Goal: Task Accomplishment & Management: Complete application form

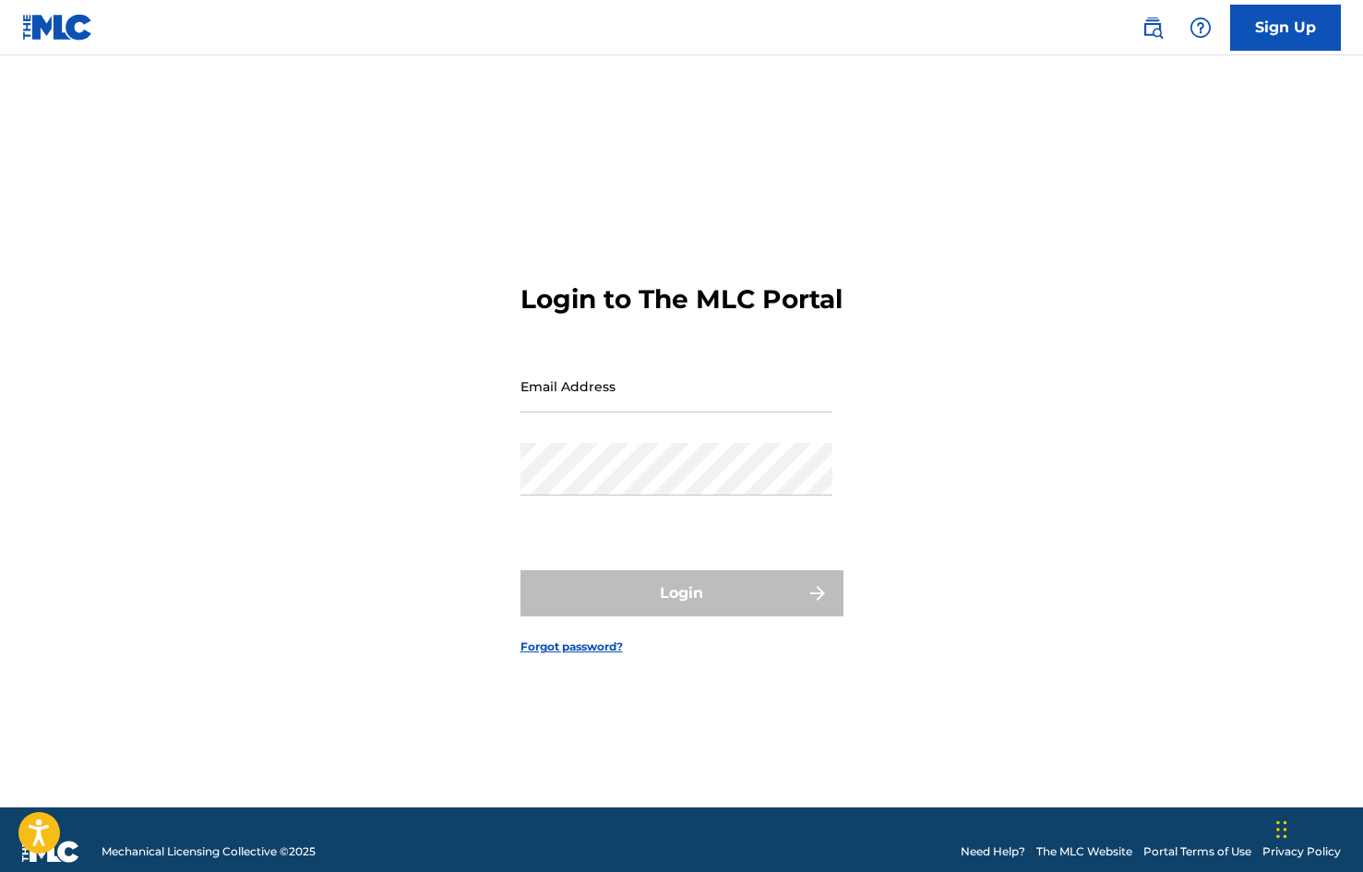
click at [712, 404] on input "Email Address" at bounding box center [677, 386] width 312 height 53
click at [655, 413] on input "Email Address" at bounding box center [677, 386] width 312 height 53
type input "[EMAIL_ADDRESS][DOMAIN_NAME]"
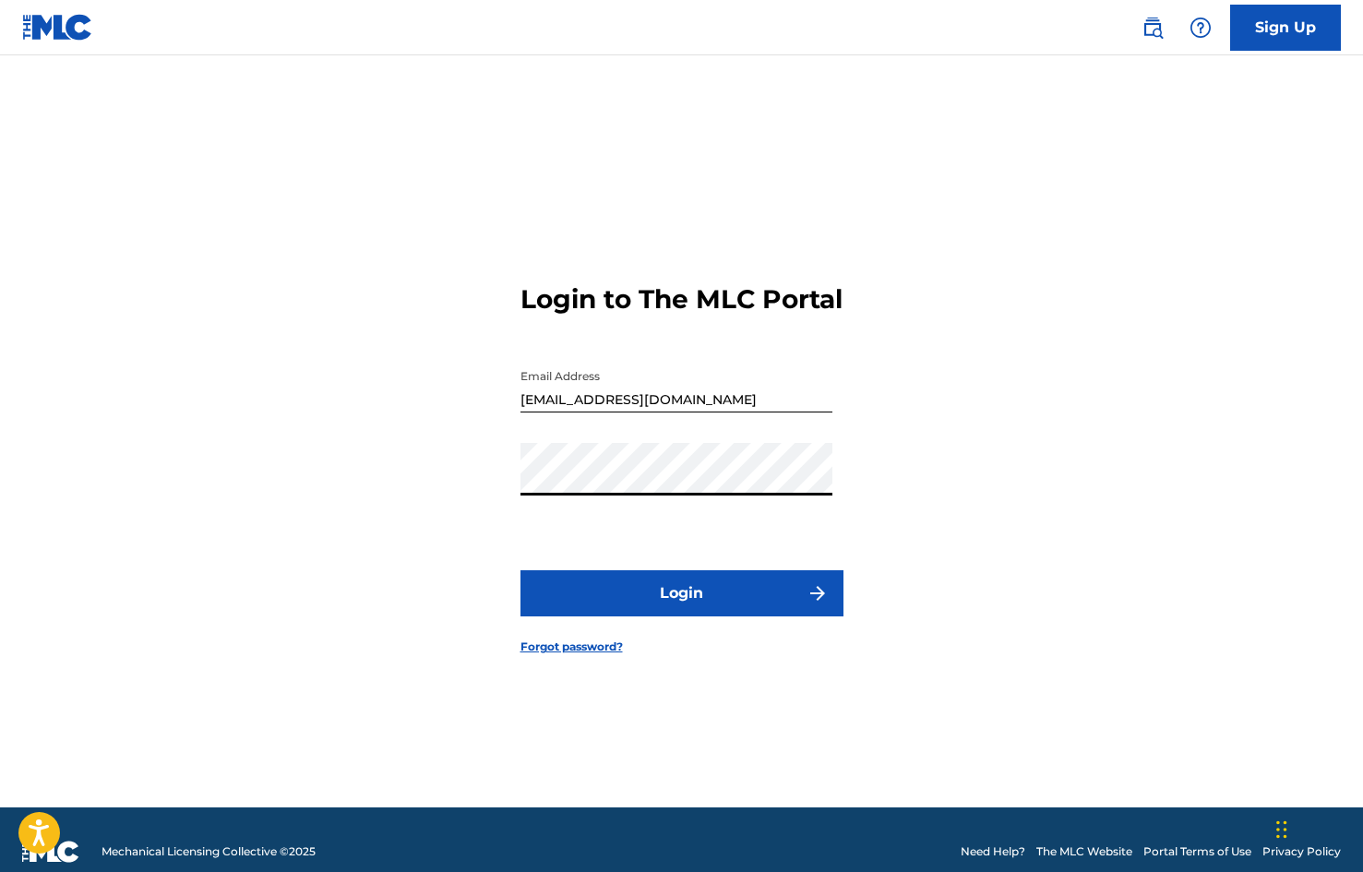
click at [650, 610] on button "Login" at bounding box center [682, 593] width 323 height 46
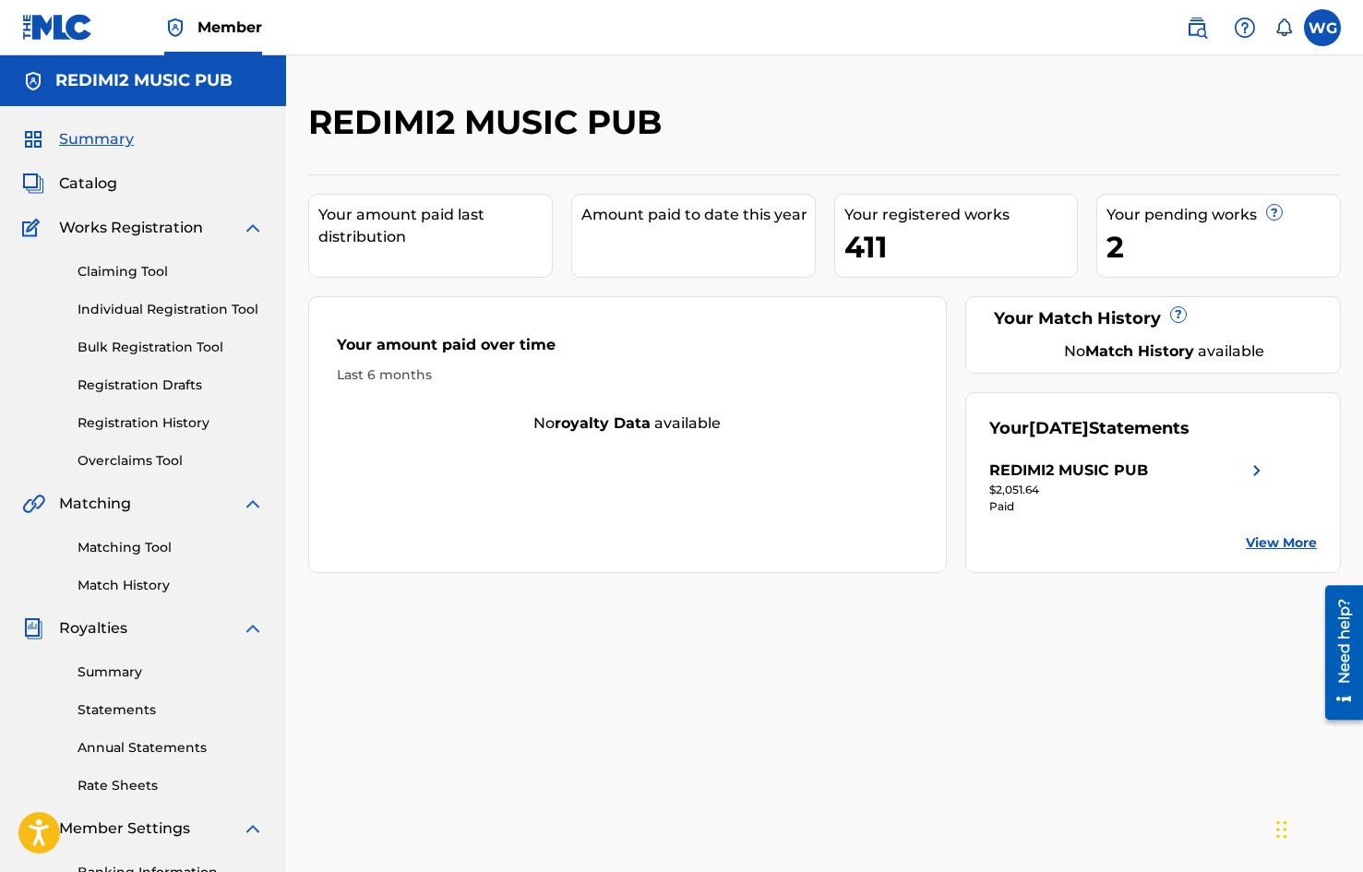
click at [189, 308] on link "Individual Registration Tool" at bounding box center [171, 309] width 186 height 19
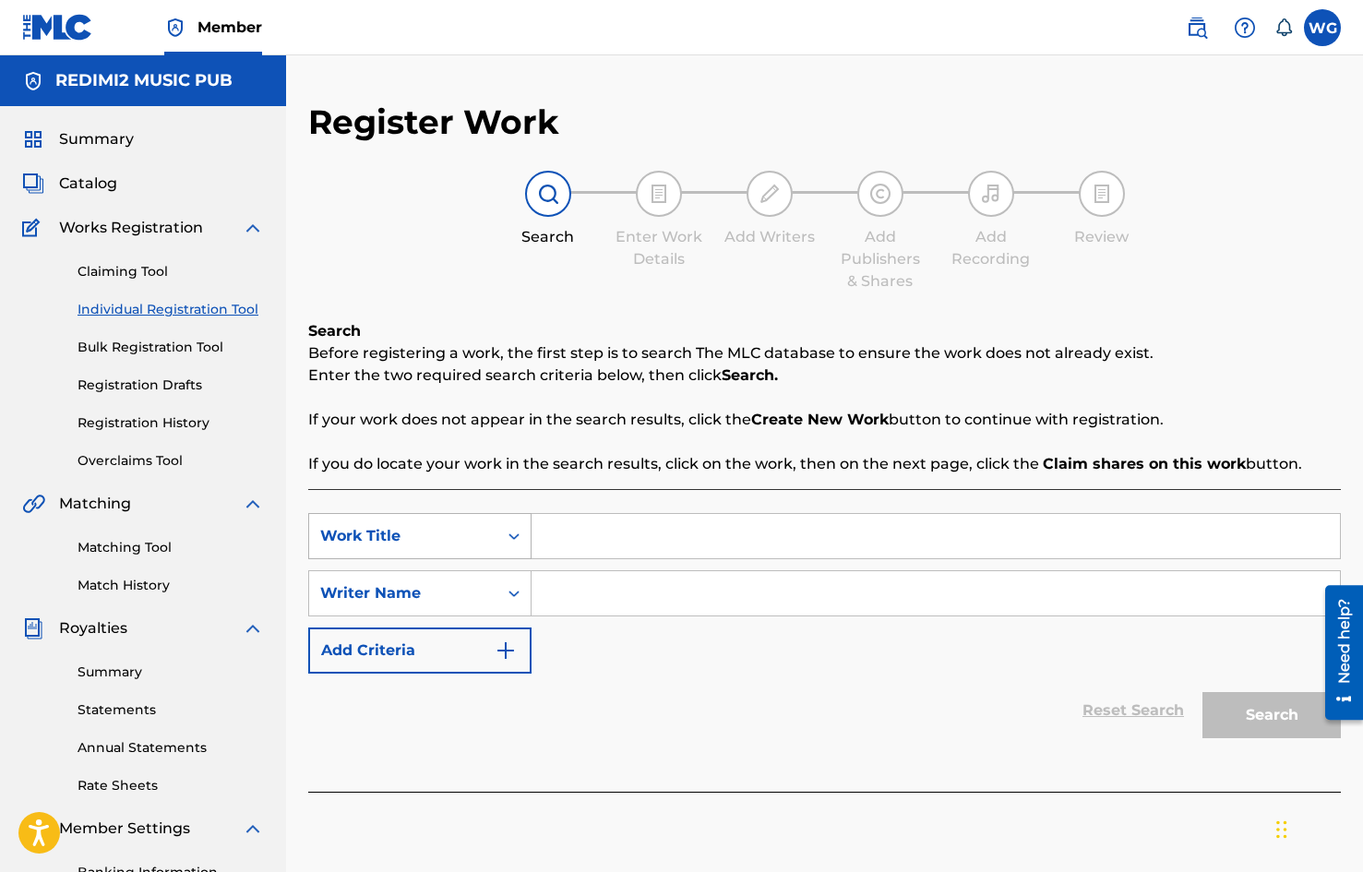
click at [511, 539] on icon "Search Form" at bounding box center [514, 536] width 18 height 18
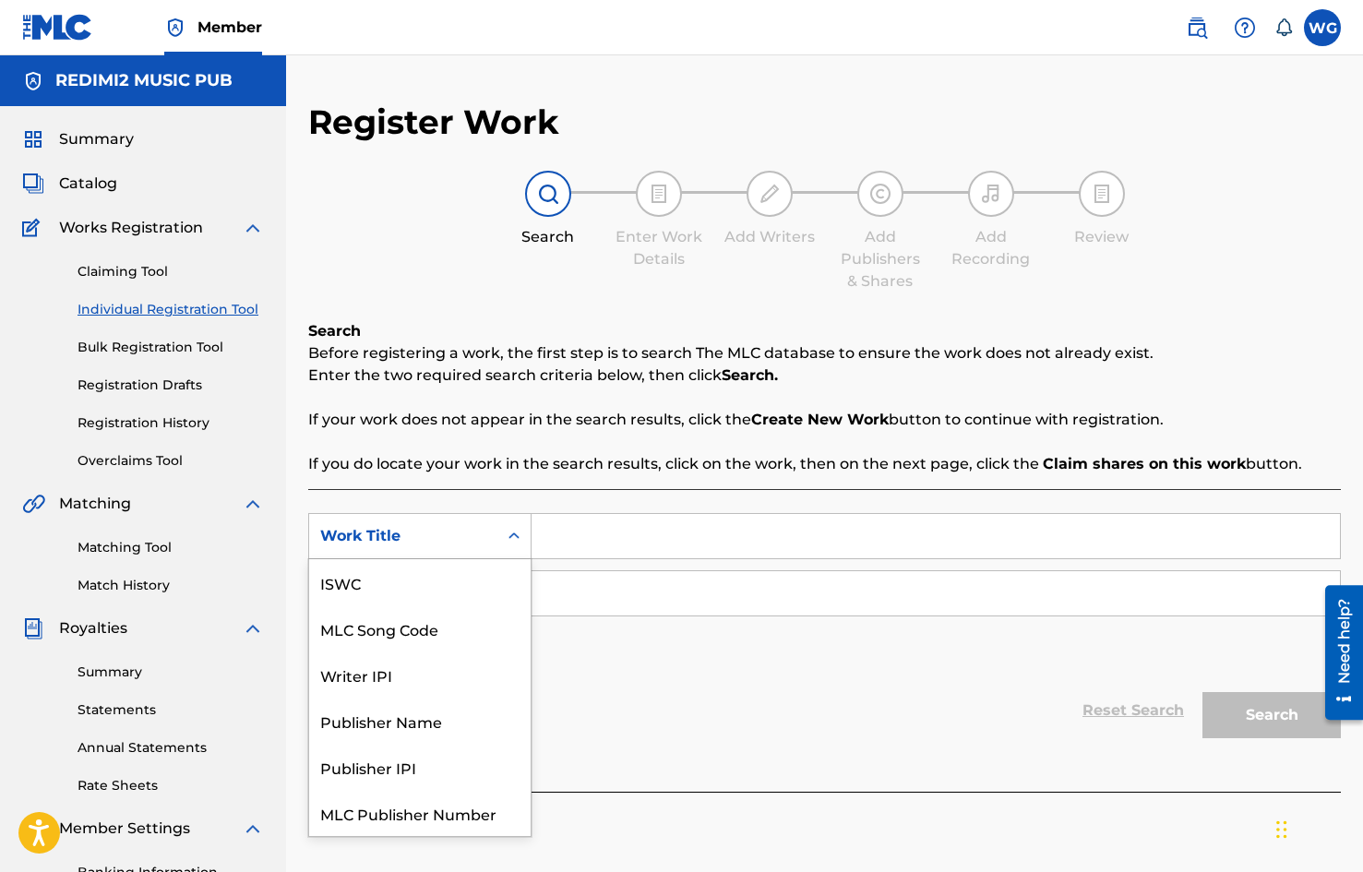
scroll to position [46, 0]
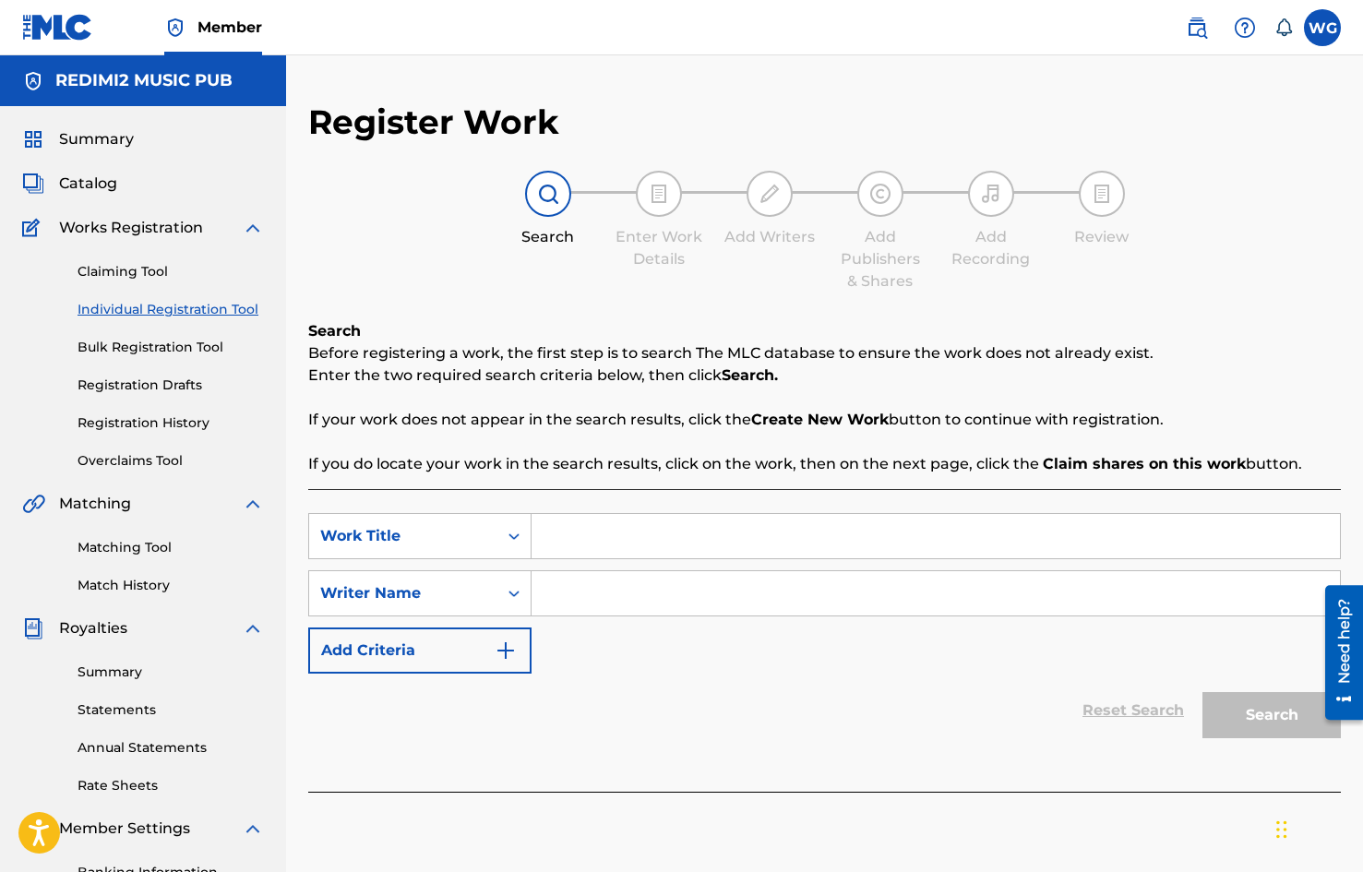
click at [647, 660] on div "SearchWithCriteriad22e39d0-2f45-4b99-93ee-5728eceaa8b4 Work Title SearchWithCri…" at bounding box center [824, 593] width 1033 height 161
click at [504, 594] on div "Search Form" at bounding box center [513, 593] width 33 height 33
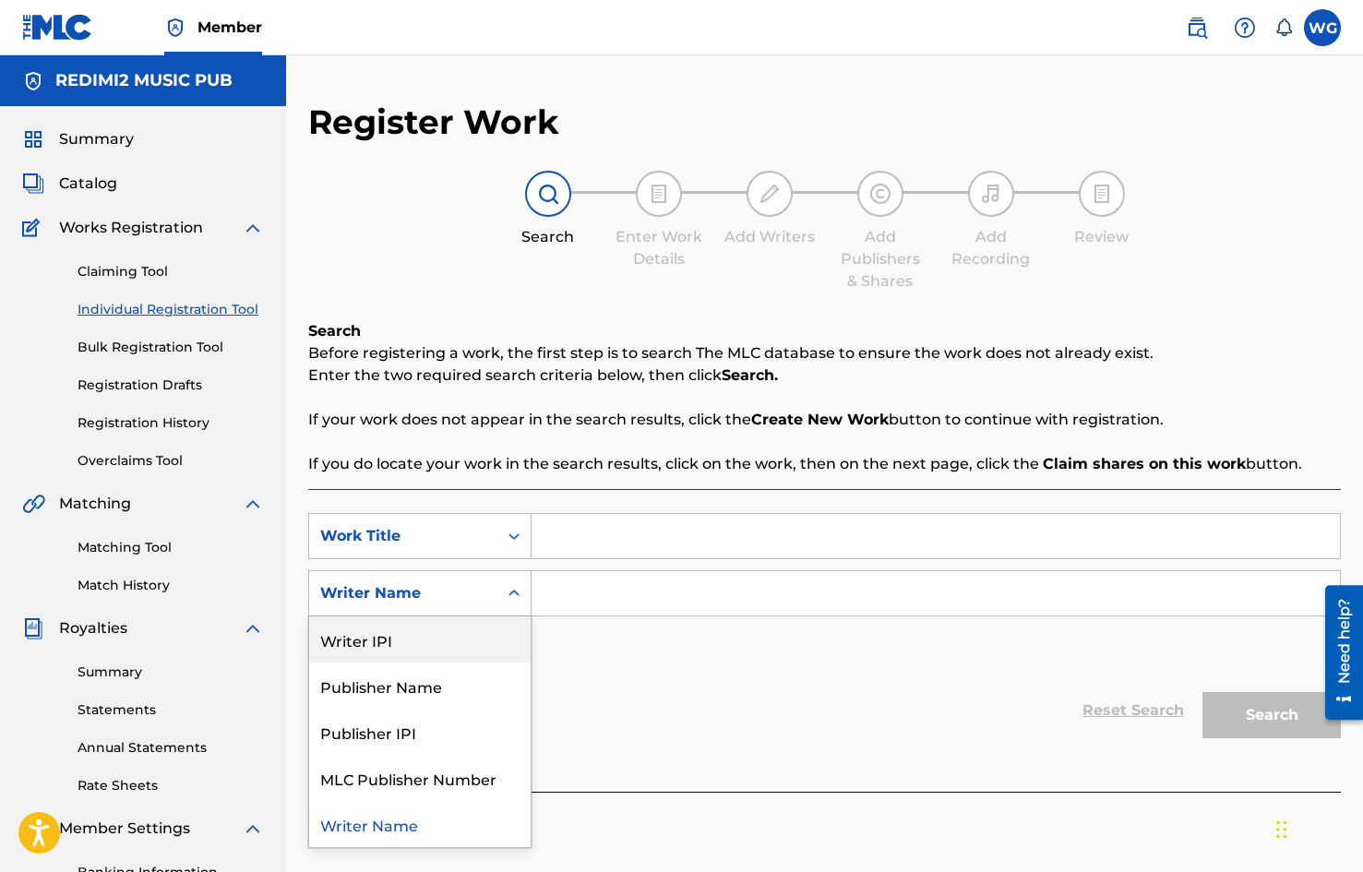
click at [604, 668] on div "SearchWithCriteriad22e39d0-2f45-4b99-93ee-5728eceaa8b4 Work Title SearchWithCri…" at bounding box center [824, 593] width 1033 height 161
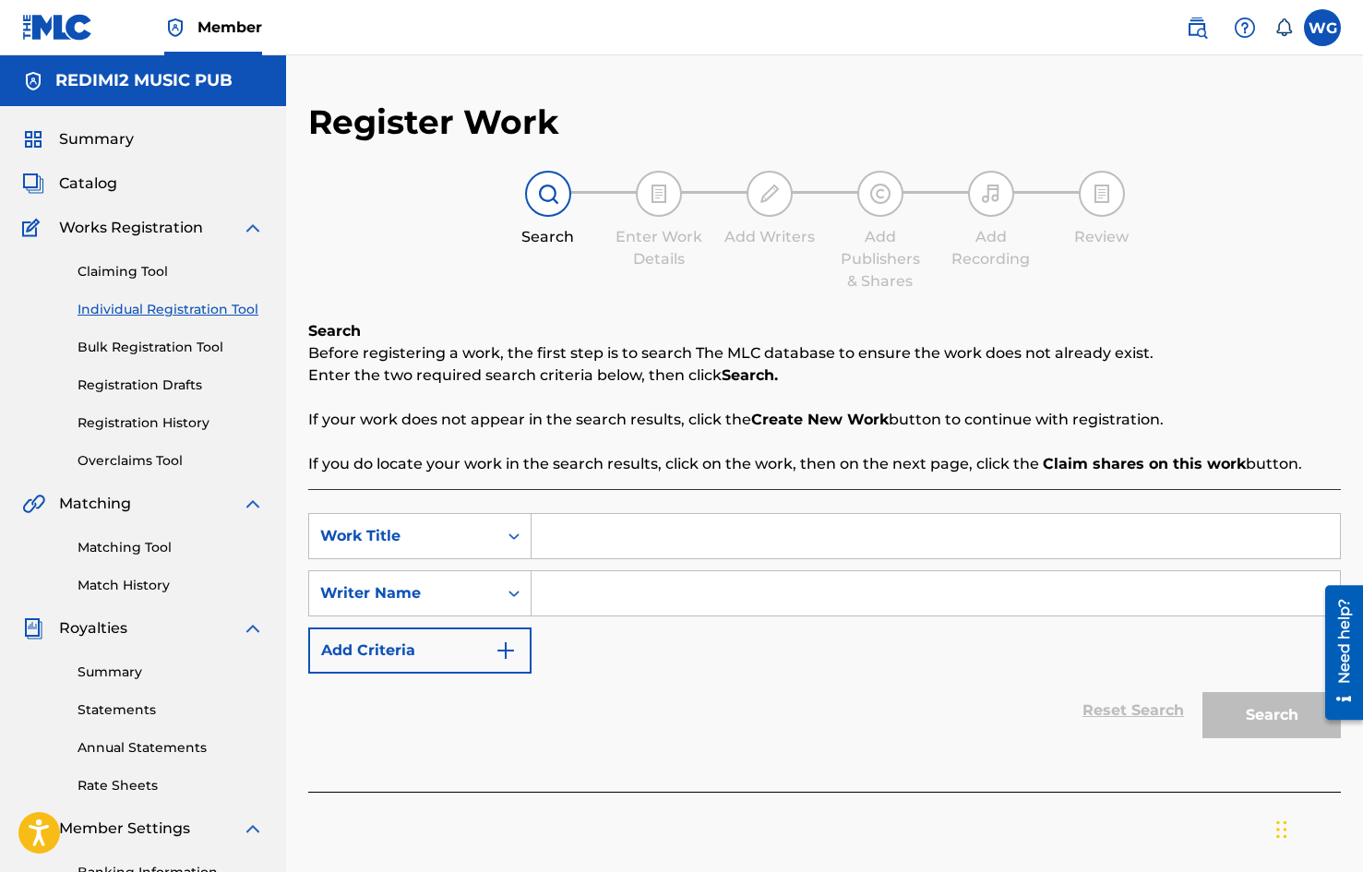
click at [506, 647] on img "Search Form" at bounding box center [506, 651] width 22 height 22
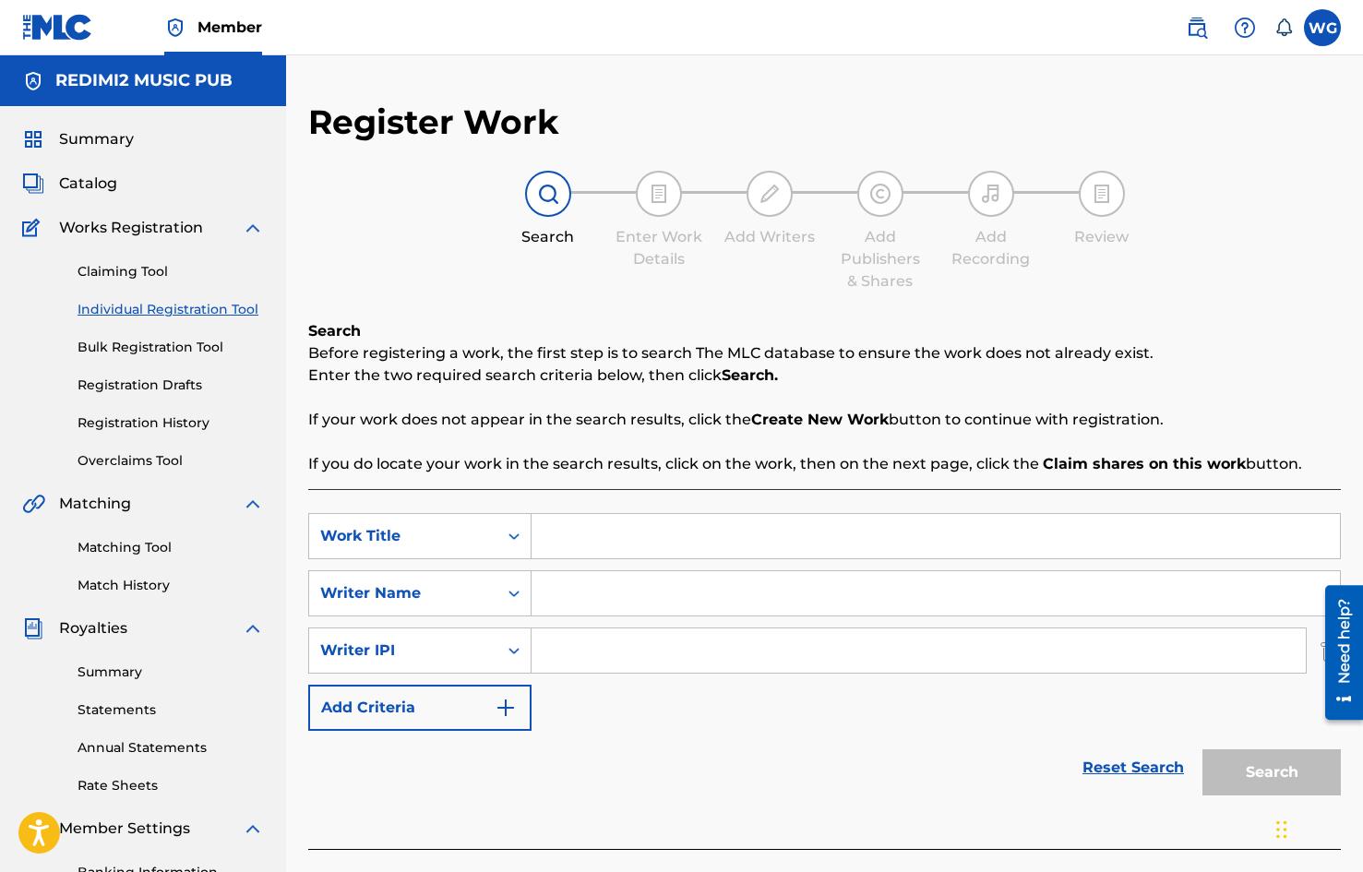
click at [105, 182] on span "Catalog" at bounding box center [88, 184] width 58 height 22
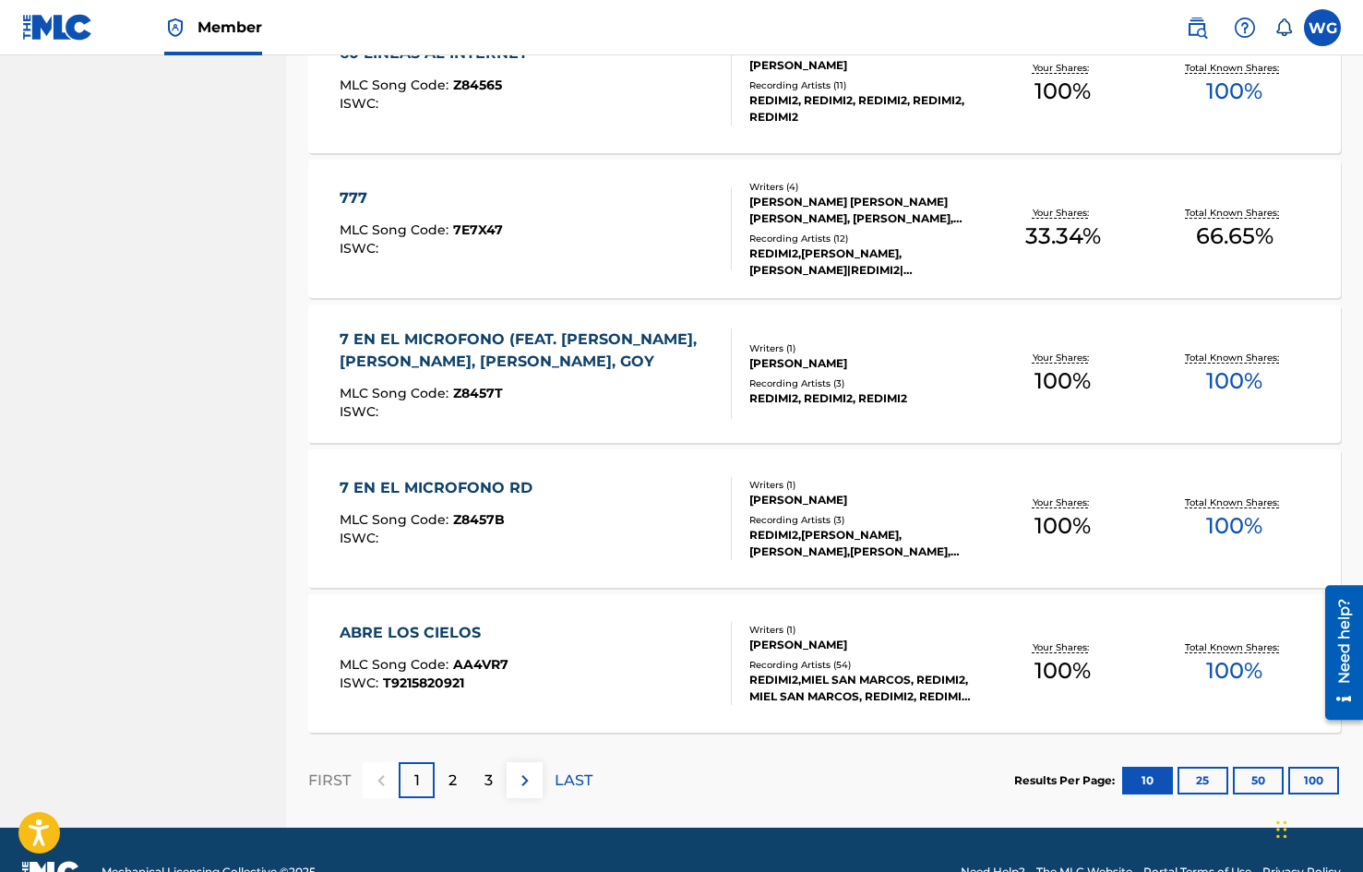
scroll to position [1240, 0]
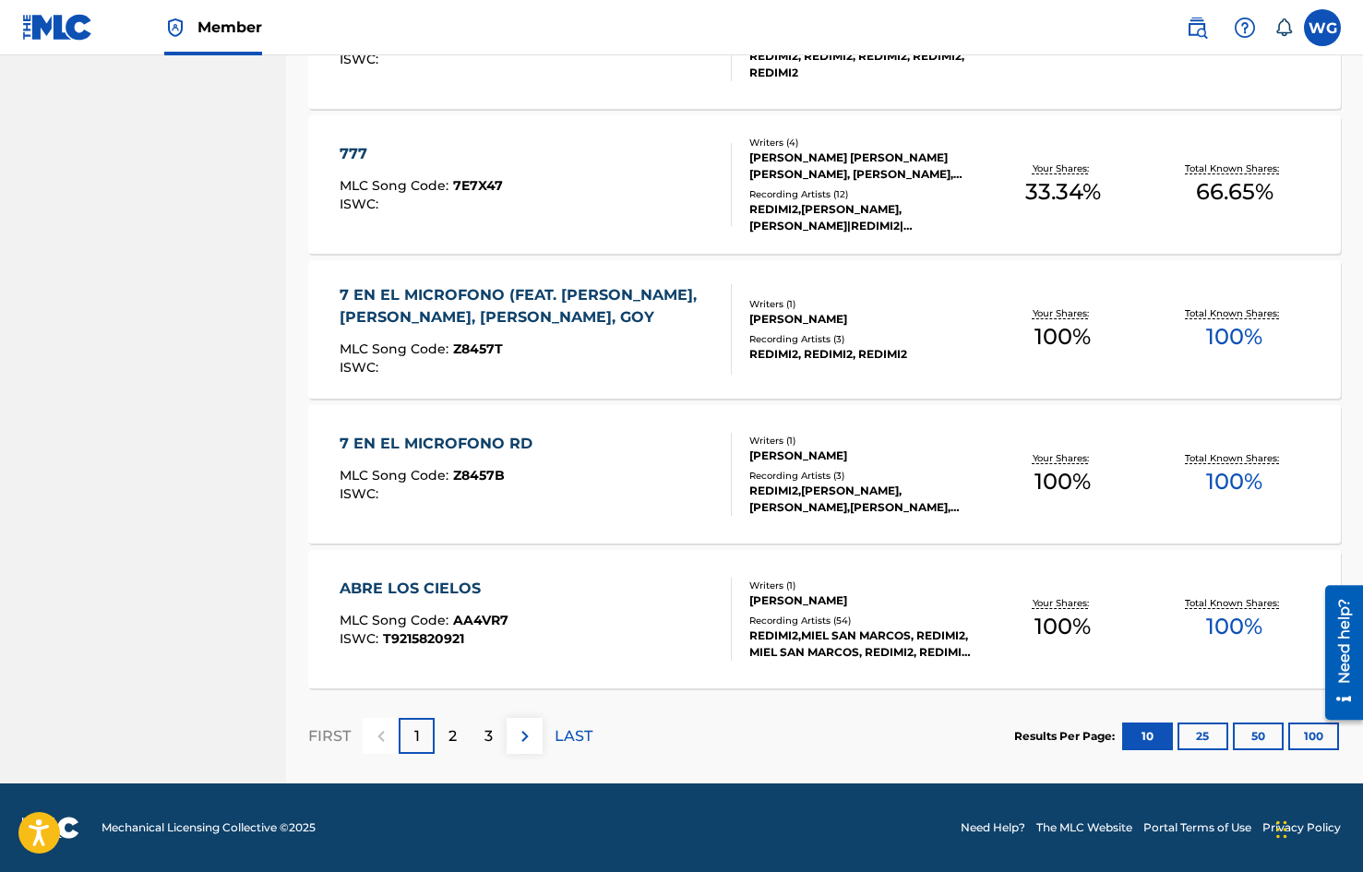
click at [685, 631] on div "ABRE LOS CIELOS MLC Song Code : AA4VR7 ISWC : T9215820921" at bounding box center [536, 619] width 392 height 83
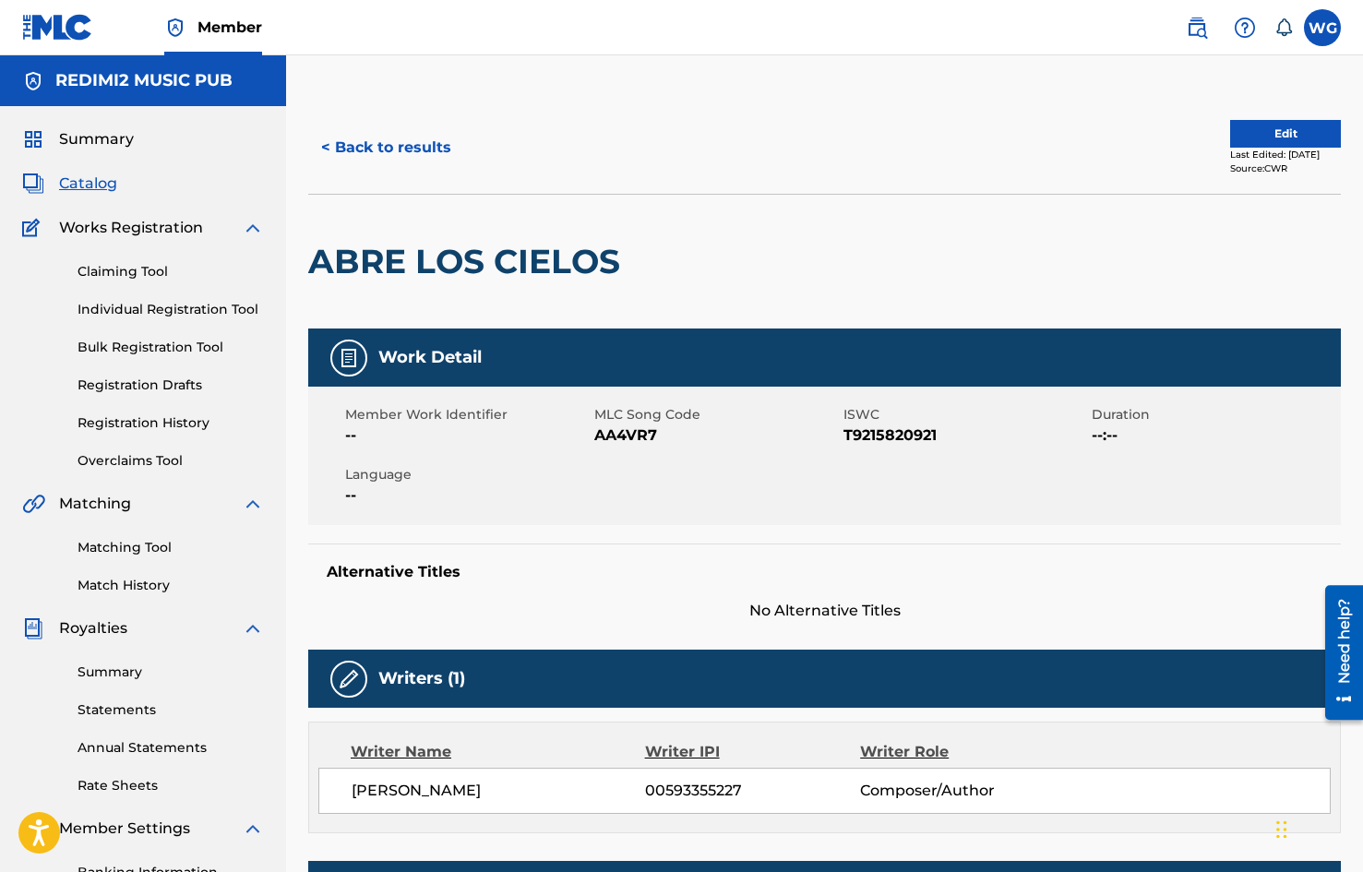
click at [35, 229] on img at bounding box center [34, 228] width 24 height 22
click at [165, 310] on link "Individual Registration Tool" at bounding box center [171, 309] width 186 height 19
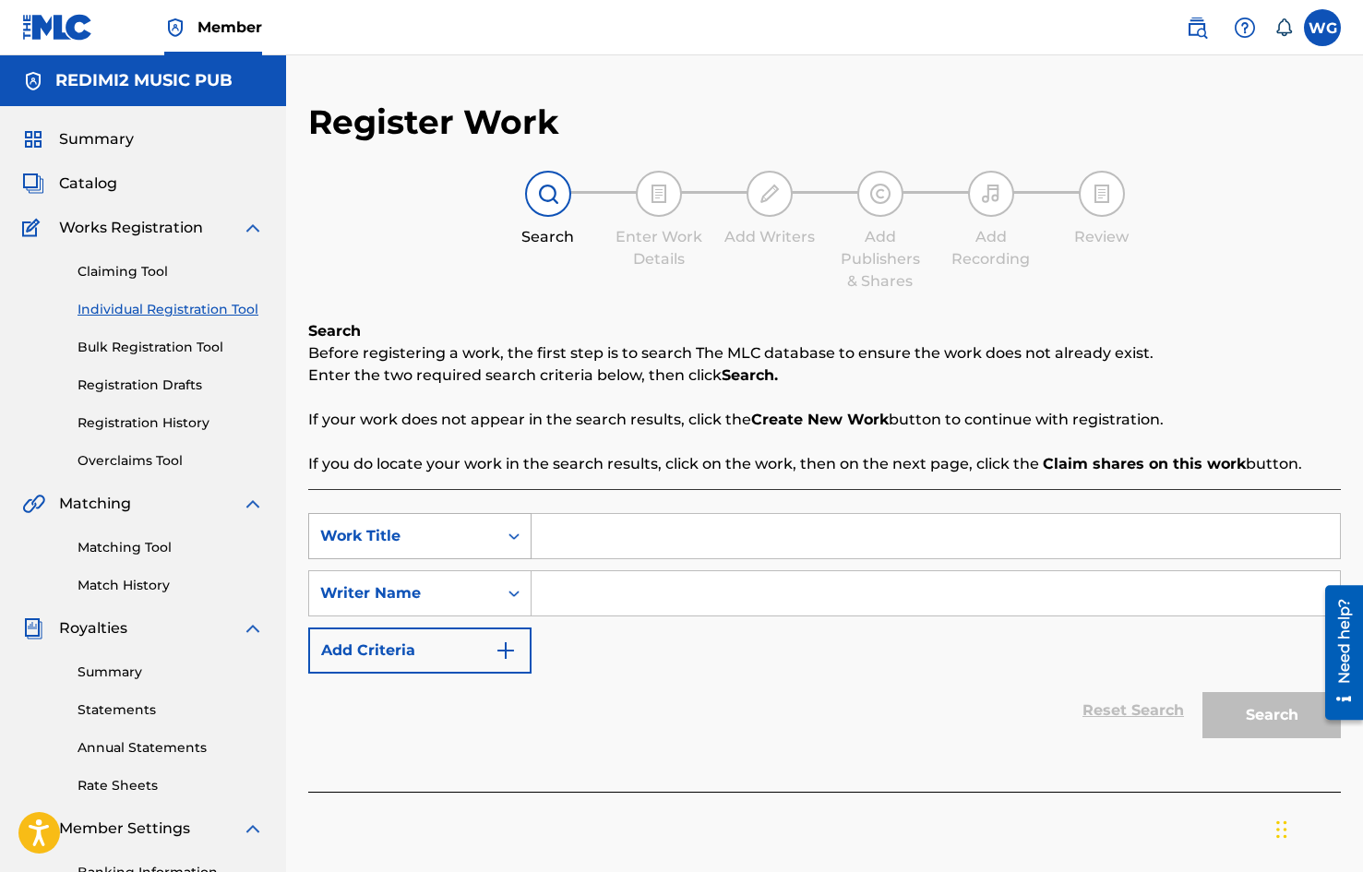
click at [420, 536] on div "Work Title" at bounding box center [403, 536] width 166 height 22
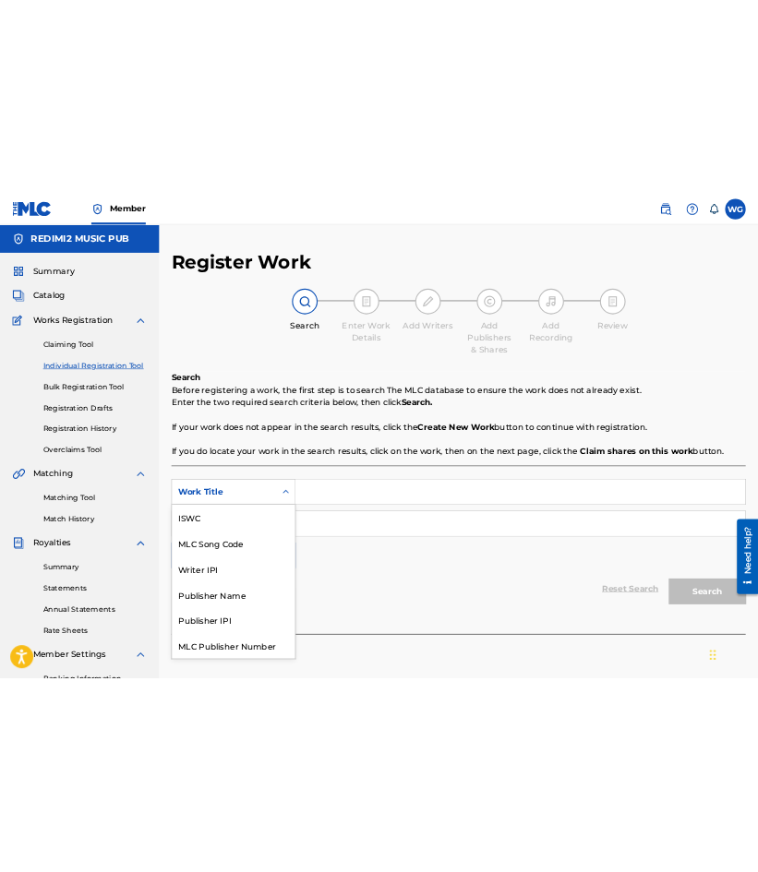
scroll to position [46, 0]
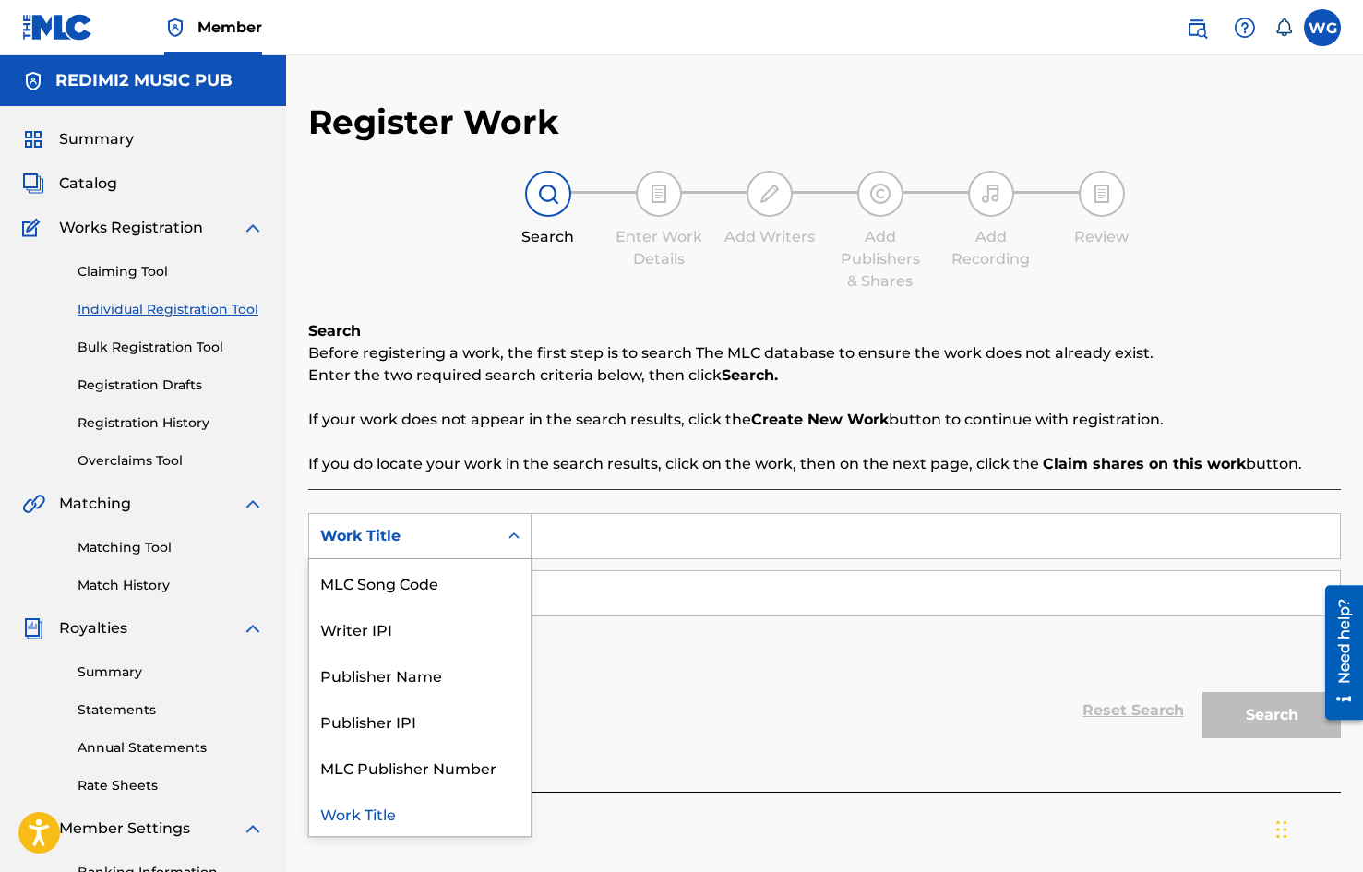
click at [370, 815] on div "Work Title" at bounding box center [420, 813] width 222 height 46
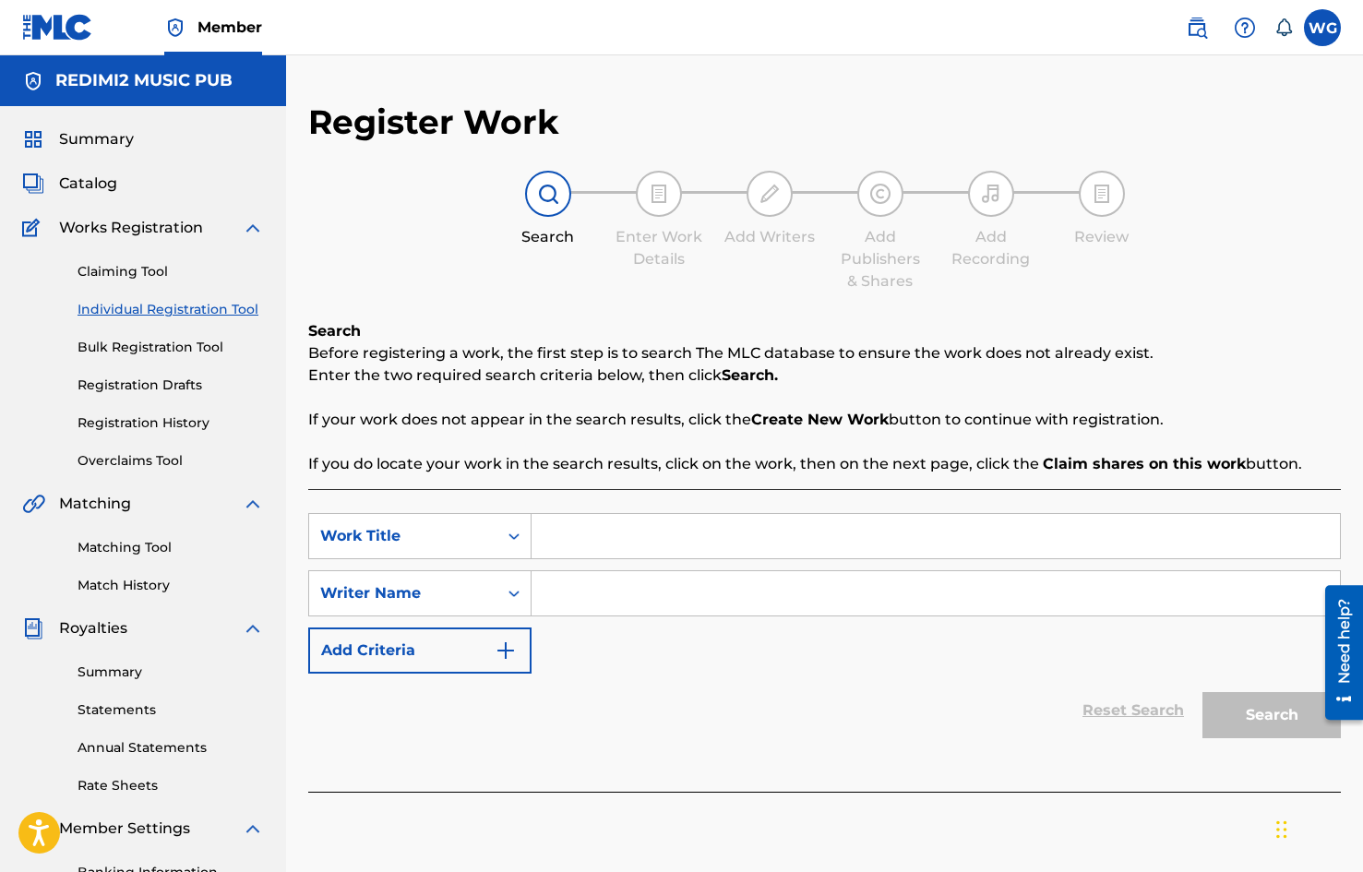
click at [571, 545] on input "Search Form" at bounding box center [936, 536] width 808 height 44
type input "BAILANDO"
click at [630, 599] on input "Search Form" at bounding box center [936, 593] width 808 height 44
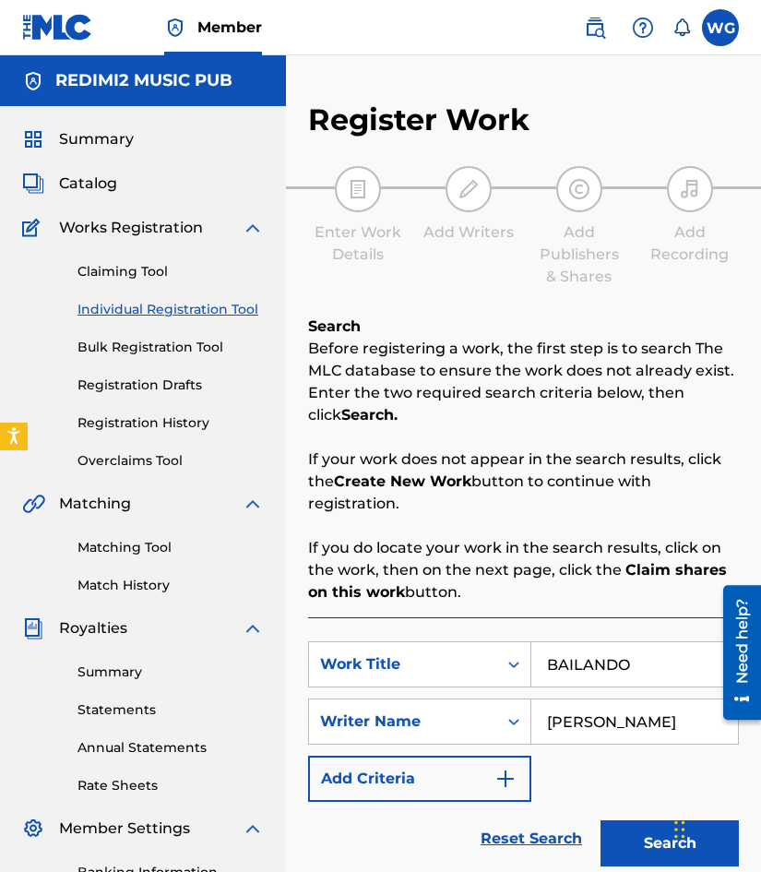
type input "[PERSON_NAME]"
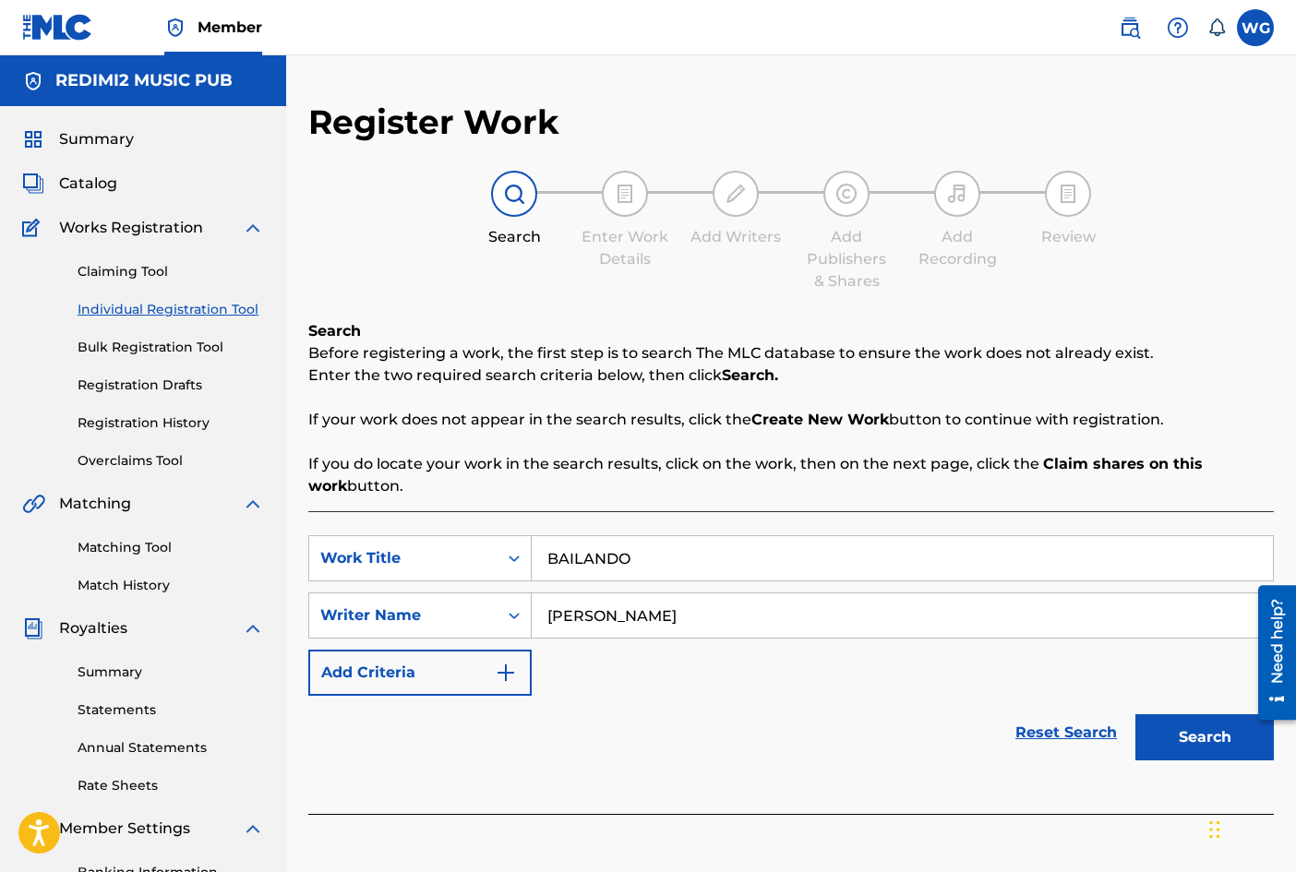
click at [500, 668] on img "Search Form" at bounding box center [506, 673] width 22 height 22
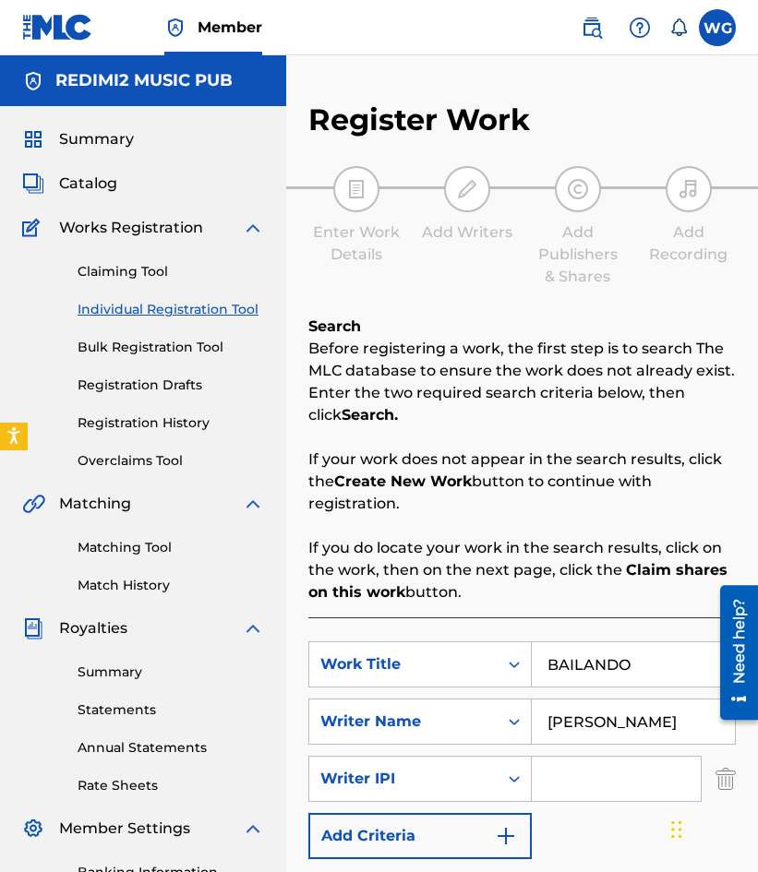
click at [581, 775] on input "Search Form" at bounding box center [616, 779] width 169 height 44
paste input "00593355227"
type input "00593355227"
click at [605, 836] on div "SearchWithCriteriaf15e0b4f-408c-4a80-ace6-055ad746d77d Work Title BAILANDO Sear…" at bounding box center [521, 750] width 427 height 218
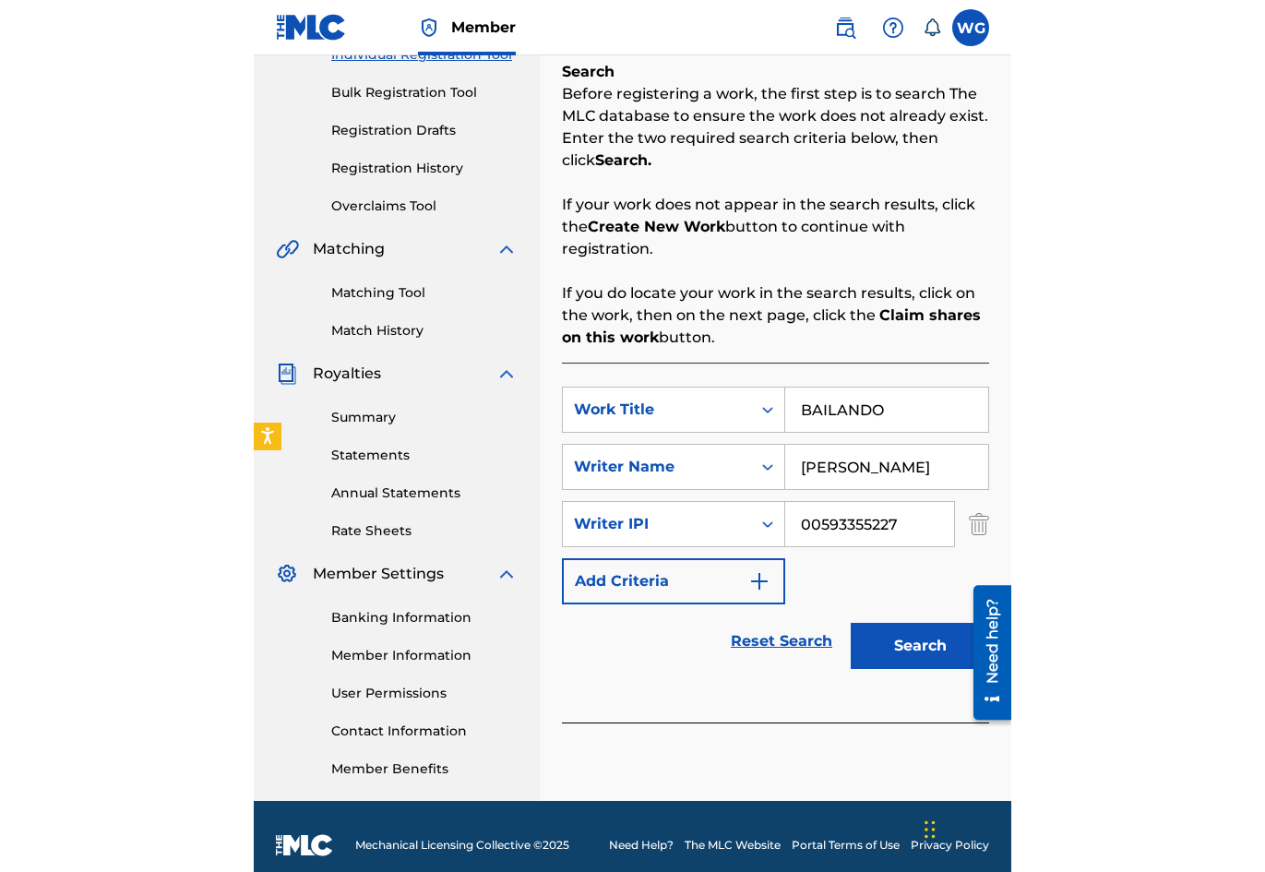
scroll to position [272, 0]
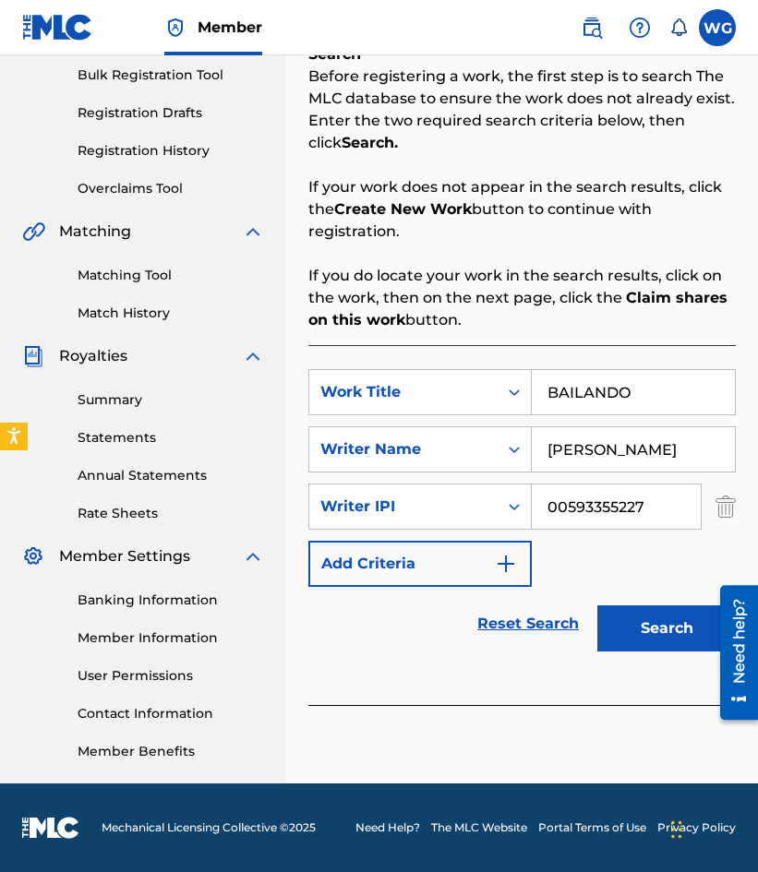
click at [637, 624] on button "Search" at bounding box center [666, 628] width 138 height 46
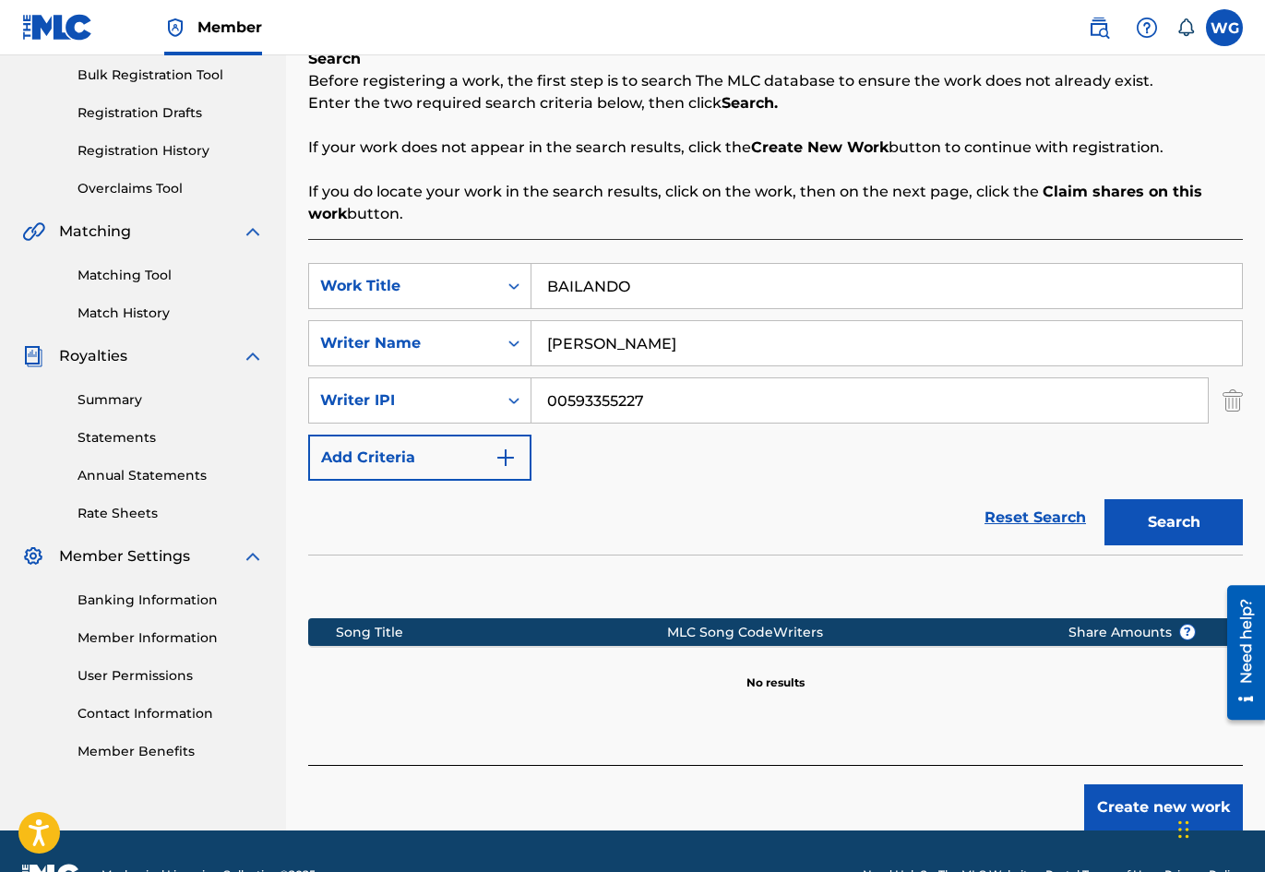
scroll to position [319, 0]
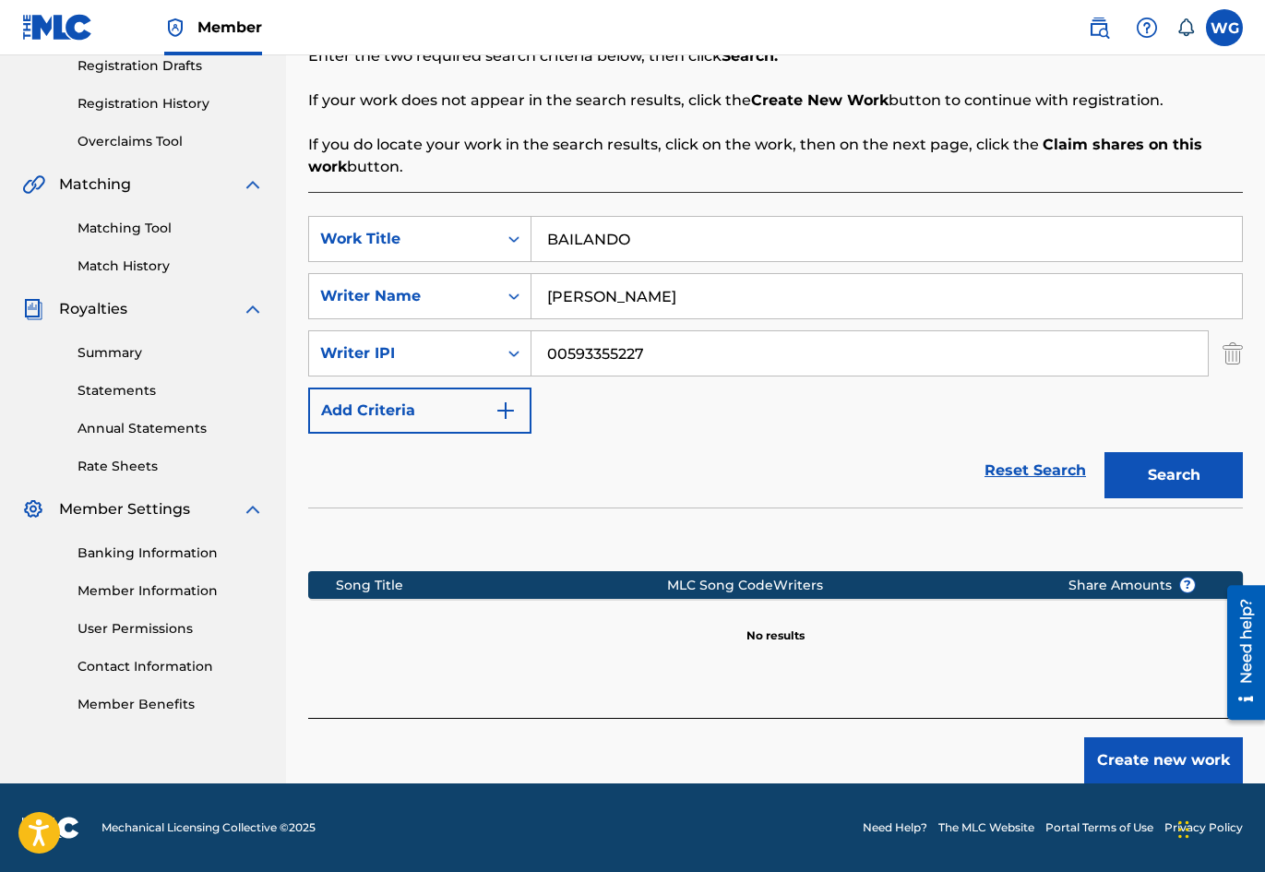
click at [1125, 756] on button "Create new work" at bounding box center [1163, 760] width 159 height 46
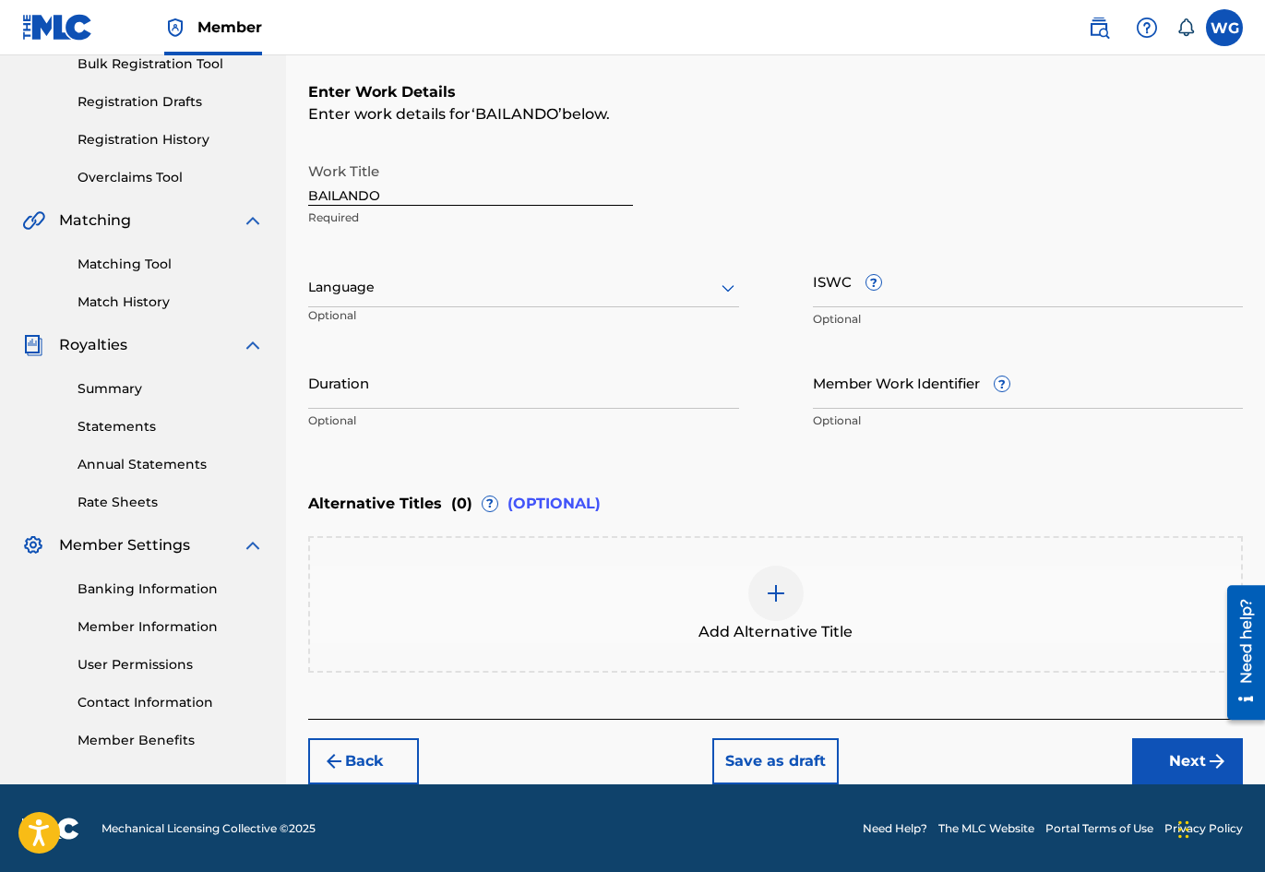
click at [574, 285] on div at bounding box center [523, 287] width 431 height 23
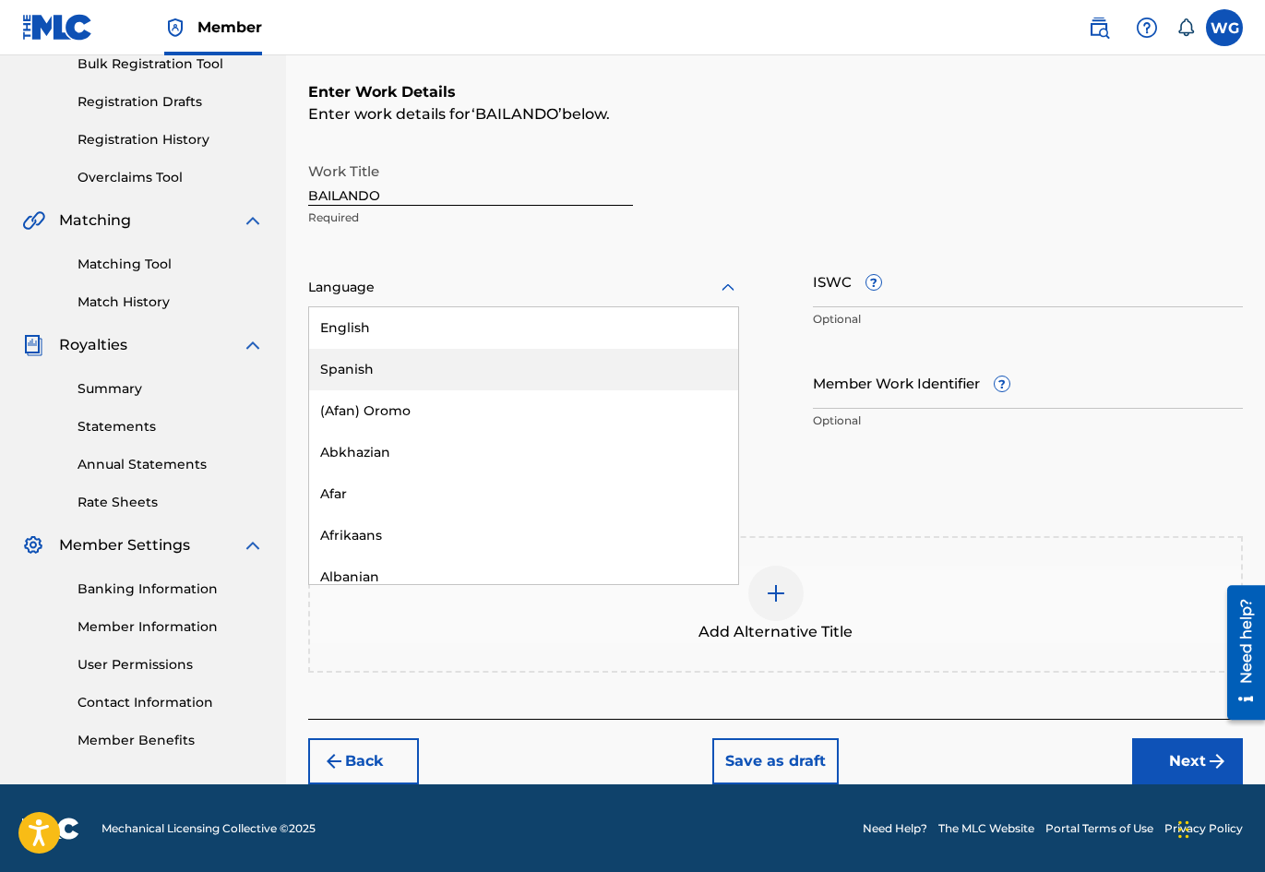
click at [437, 369] on div "Spanish" at bounding box center [523, 370] width 429 height 42
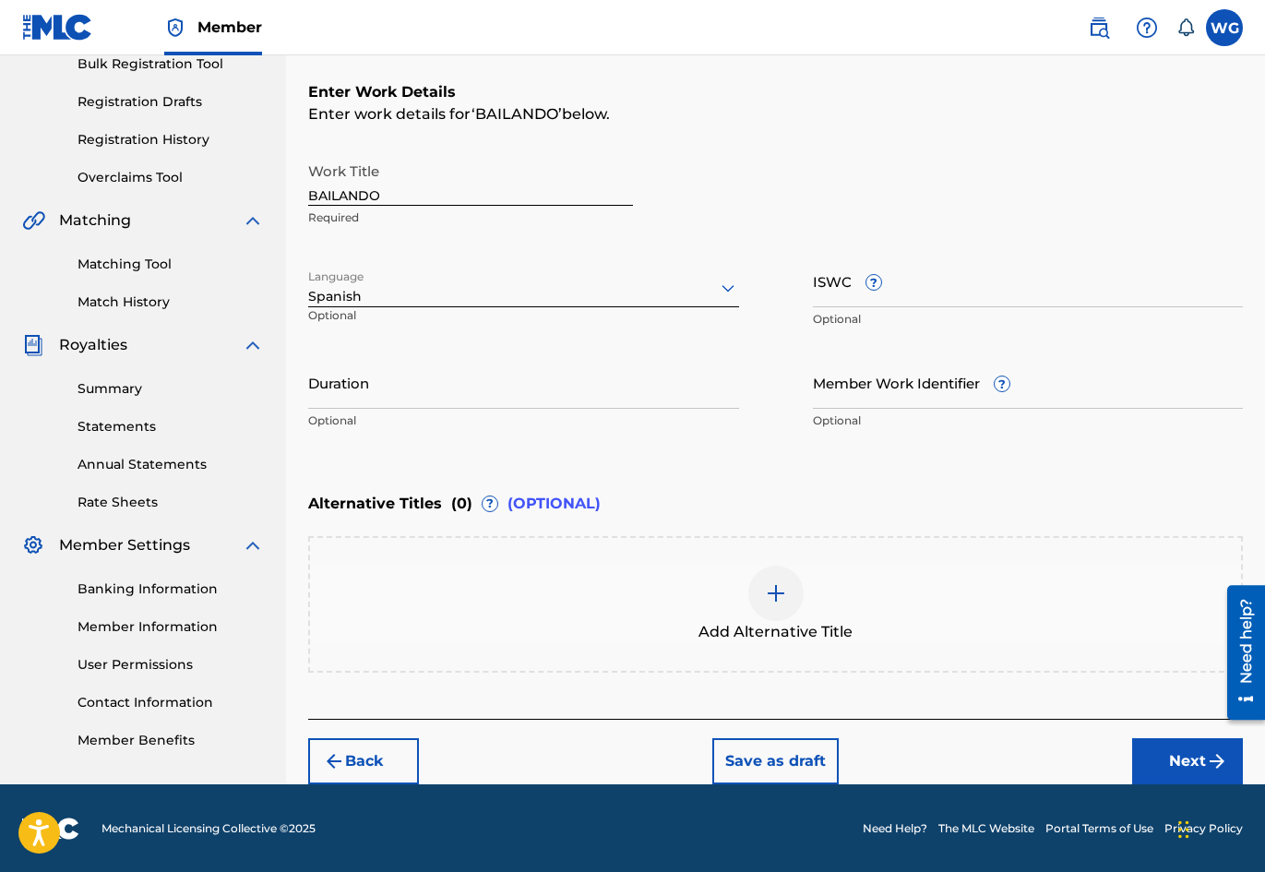
click at [530, 391] on input "Duration" at bounding box center [523, 382] width 431 height 53
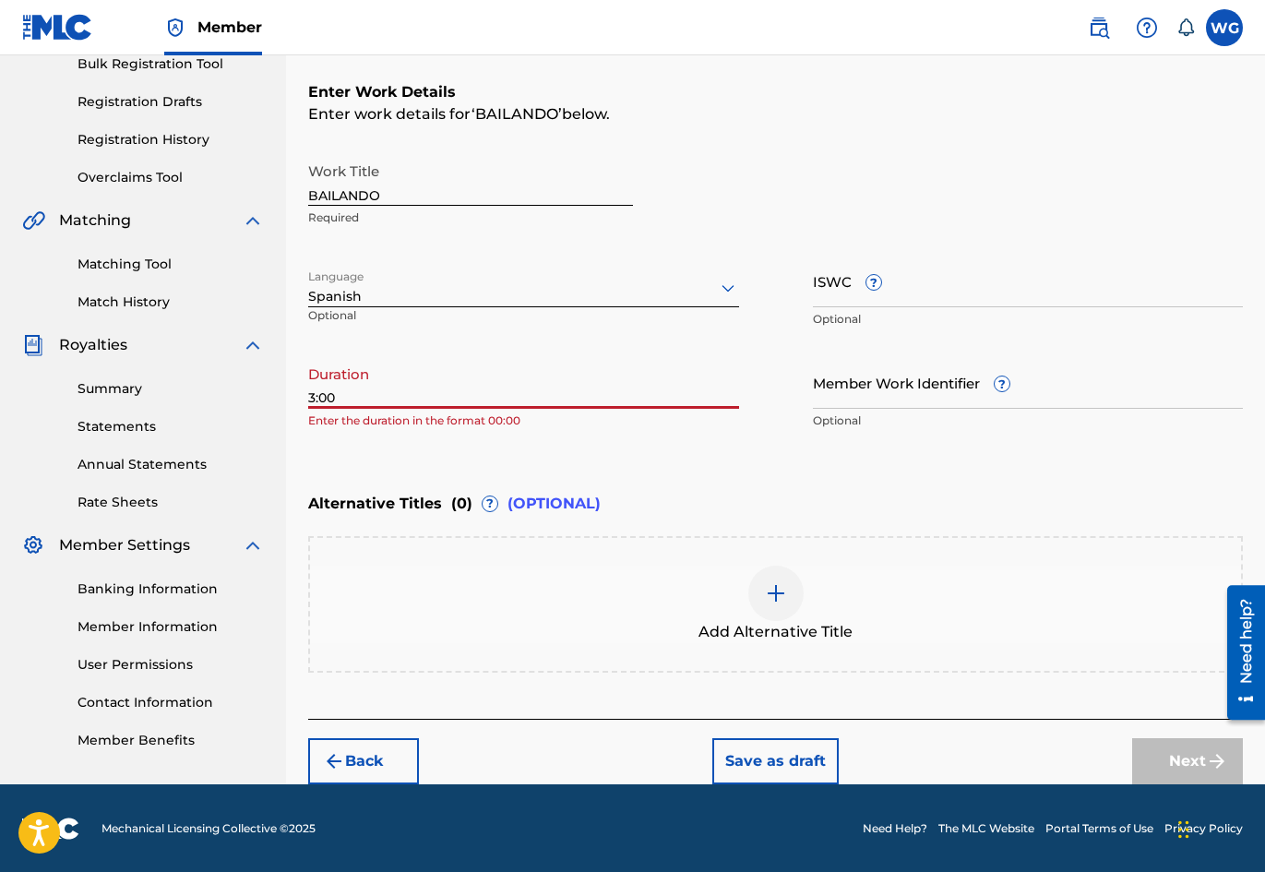
click at [480, 429] on div "Duration 3:00 Enter the duration in the format 00:00" at bounding box center [523, 397] width 431 height 83
click at [307, 399] on div "Register Work Search Enter Work Details Add Writers Add Publishers & Shares Add…" at bounding box center [775, 301] width 979 height 966
click at [310, 399] on input "3:00" at bounding box center [523, 382] width 431 height 53
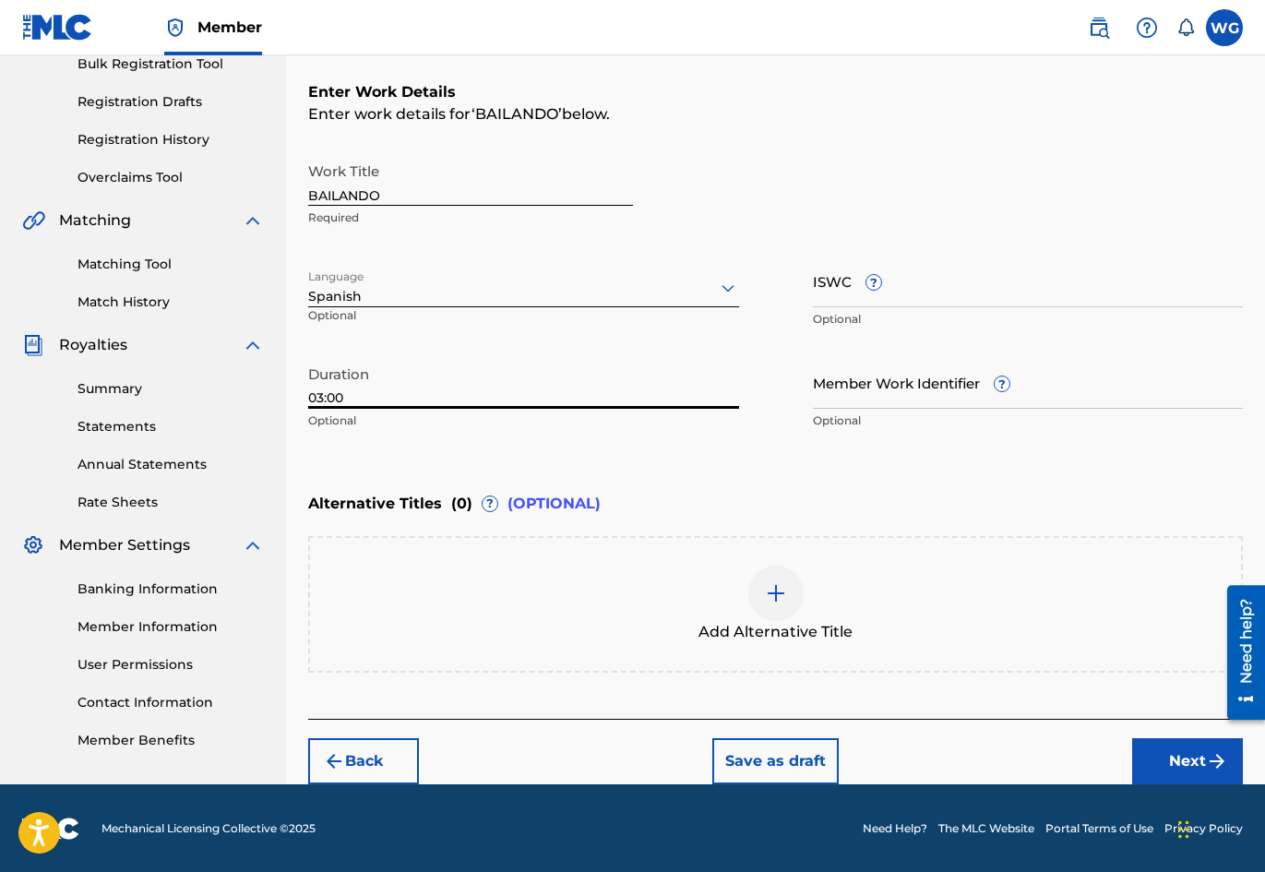
type input "03:00"
click at [916, 395] on input "Member Work Identifier ?" at bounding box center [1028, 382] width 431 height 53
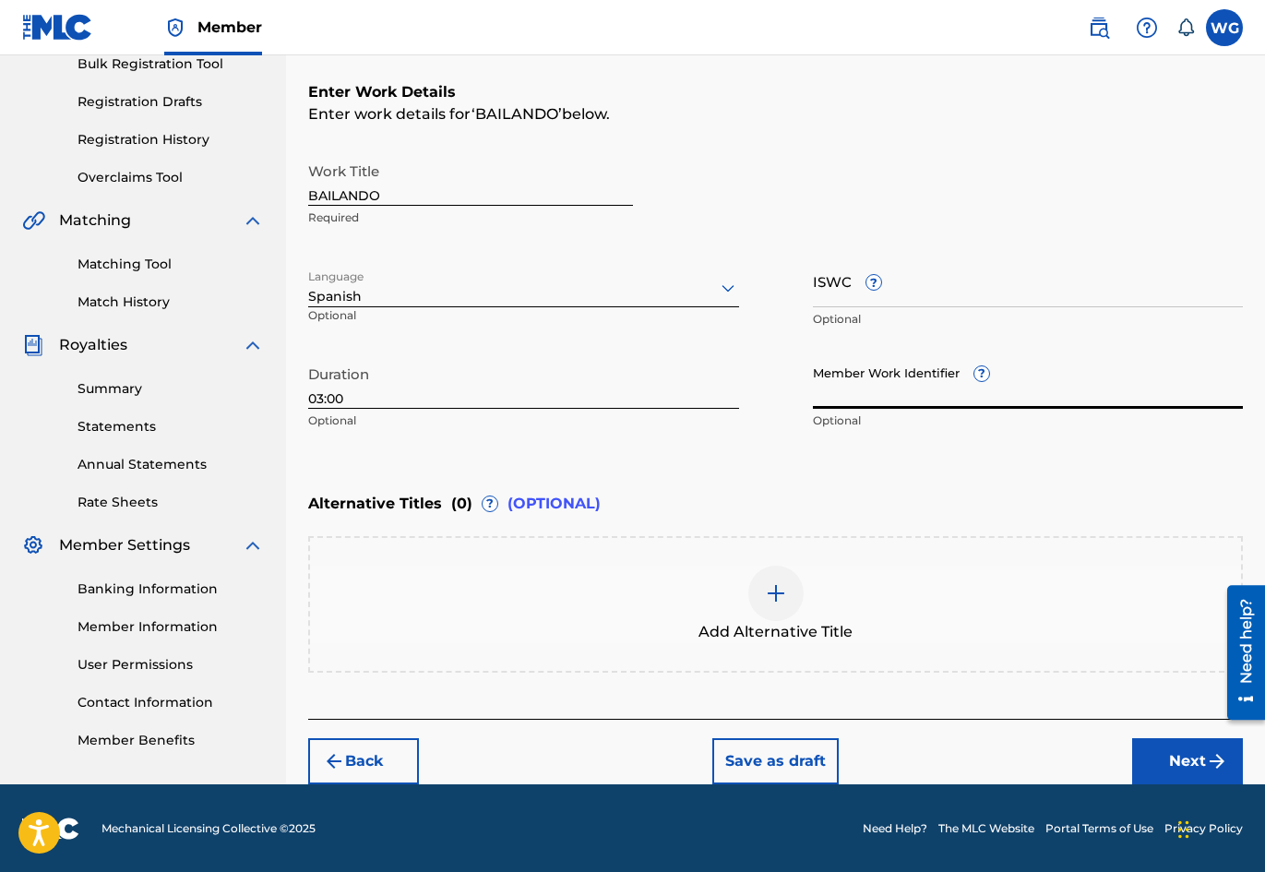
click at [676, 479] on div "Enter Work Details Enter work details for ‘ BAILANDO ’ below. Work Title BAILAN…" at bounding box center [775, 260] width 935 height 447
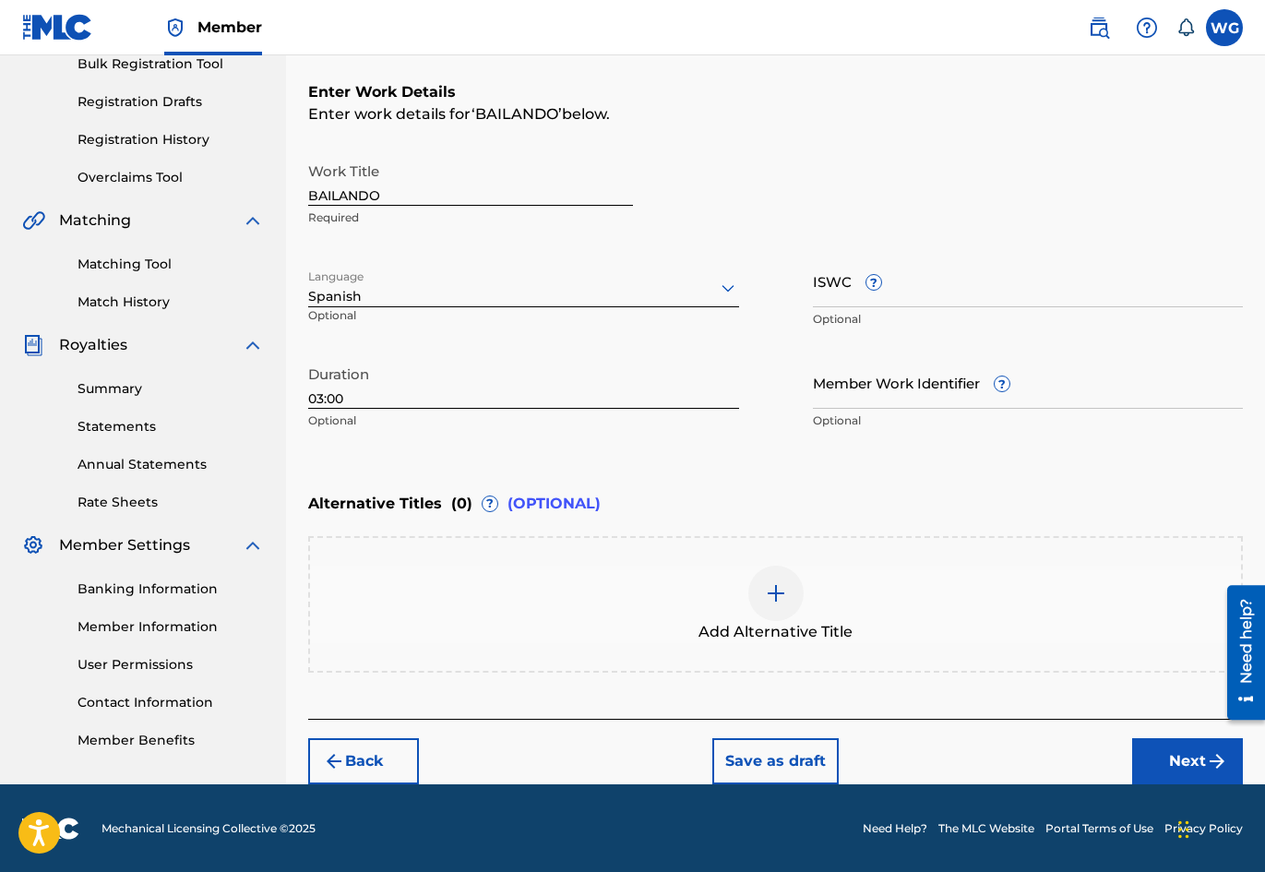
click at [1162, 759] on button "Next" at bounding box center [1187, 761] width 111 height 46
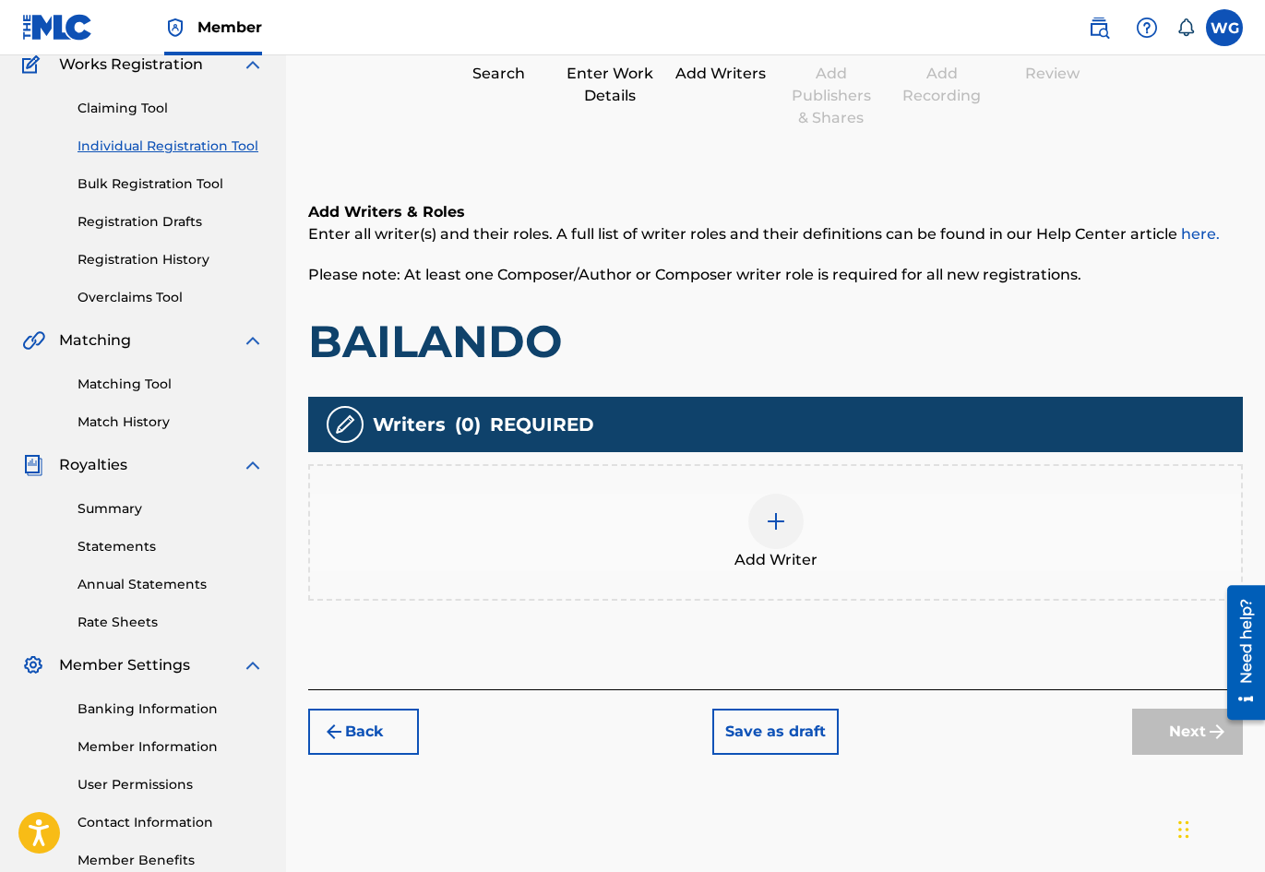
scroll to position [83, 0]
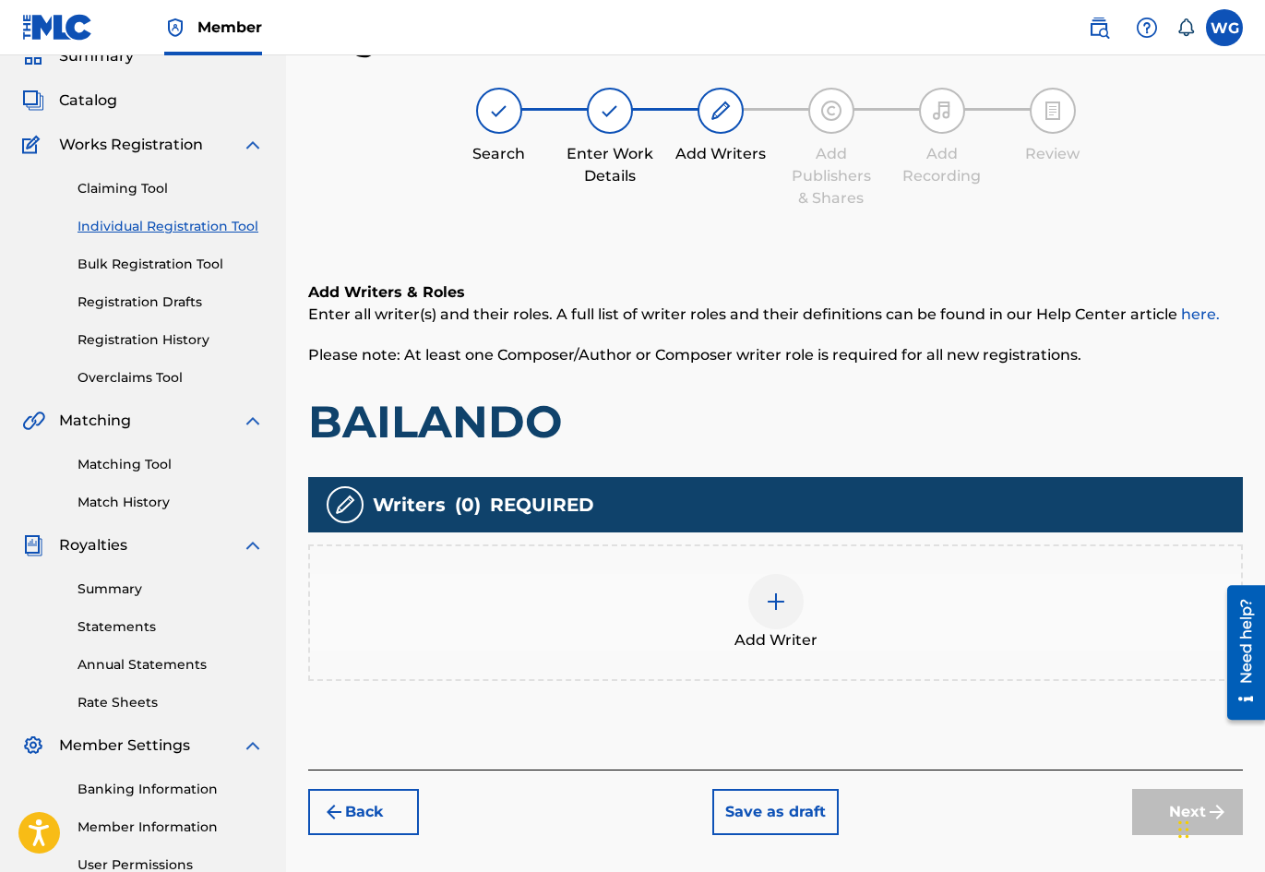
click at [772, 611] on img at bounding box center [776, 602] width 22 height 22
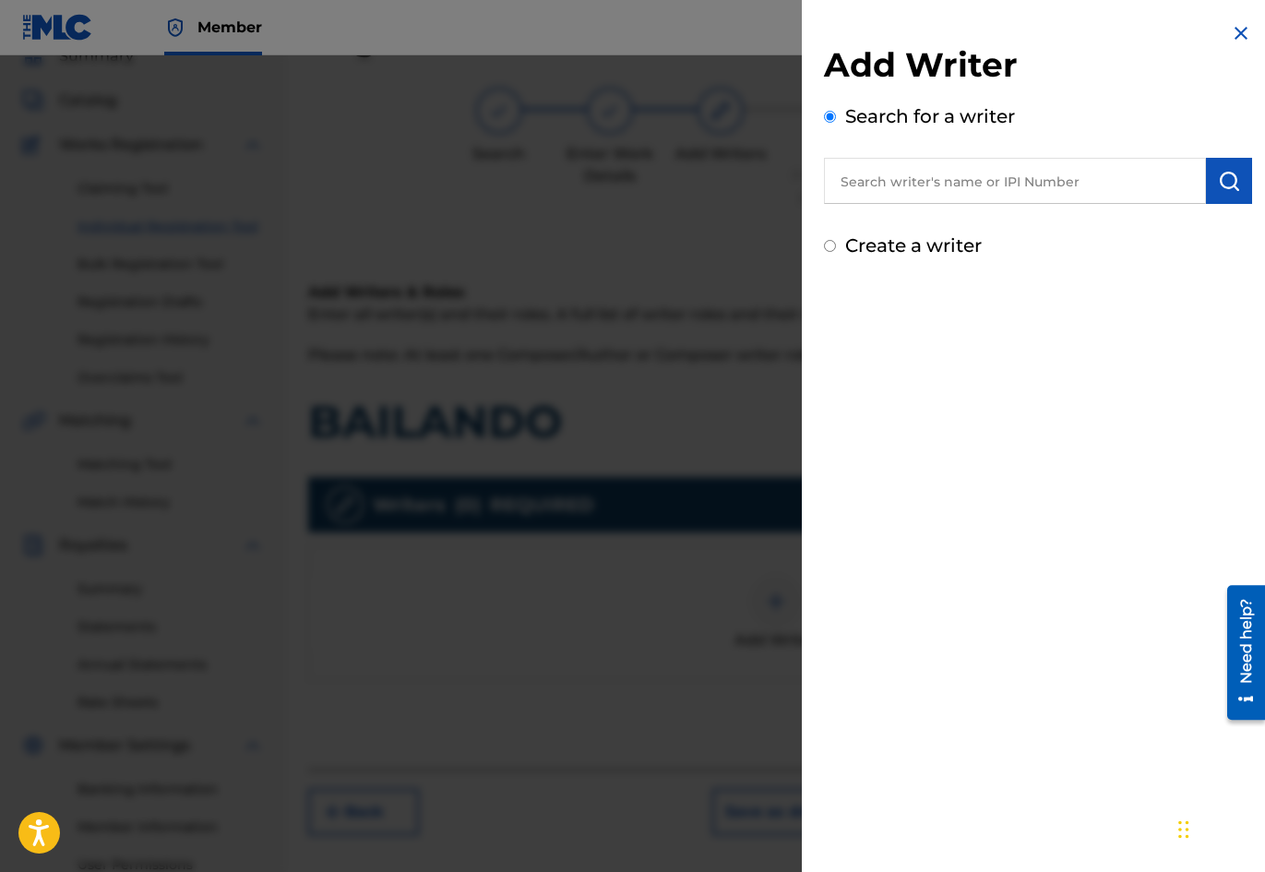
click at [932, 186] on input "text" at bounding box center [1015, 181] width 382 height 46
paste input "00593355227"
type input "00593355227"
click at [1218, 182] on img "submit" at bounding box center [1229, 181] width 22 height 22
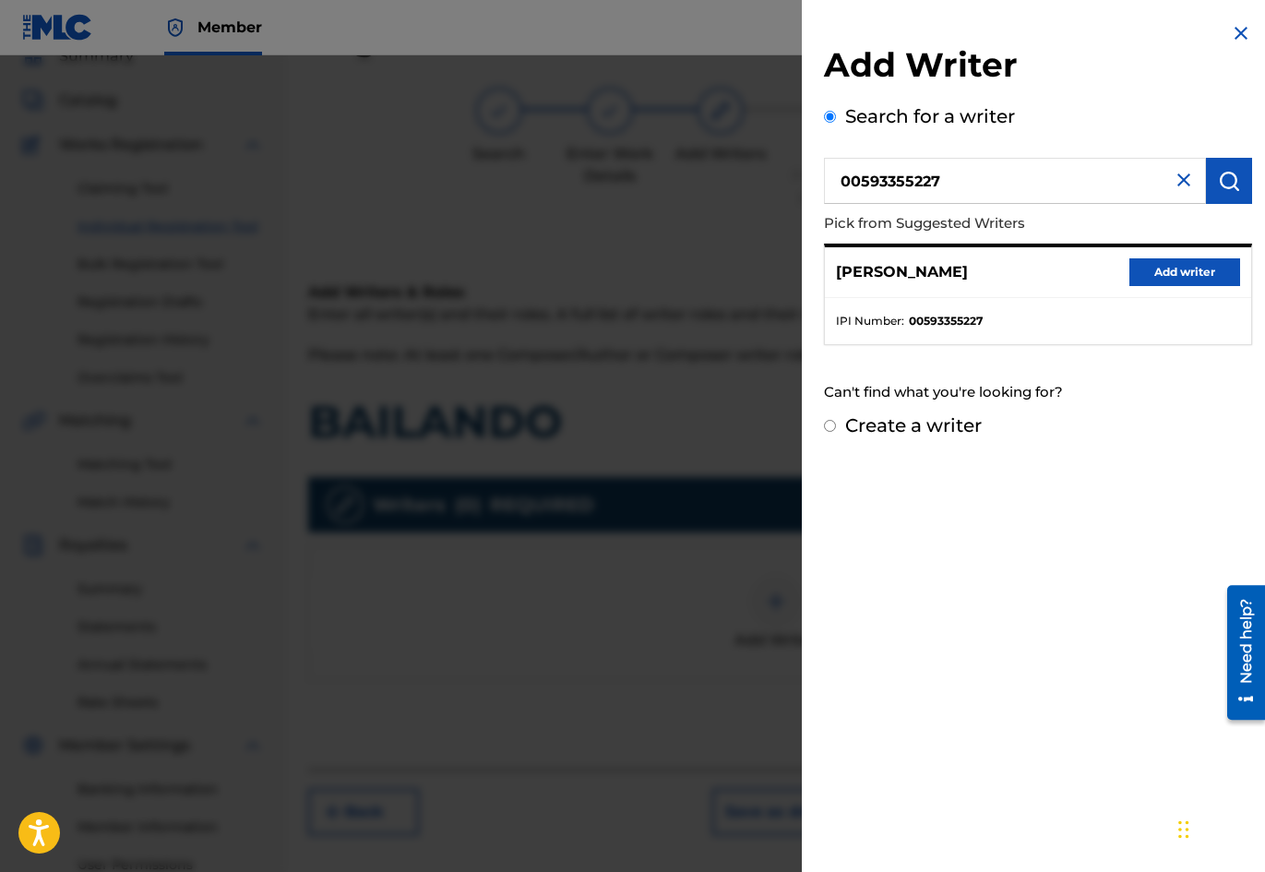
click at [1158, 274] on button "Add writer" at bounding box center [1185, 272] width 111 height 28
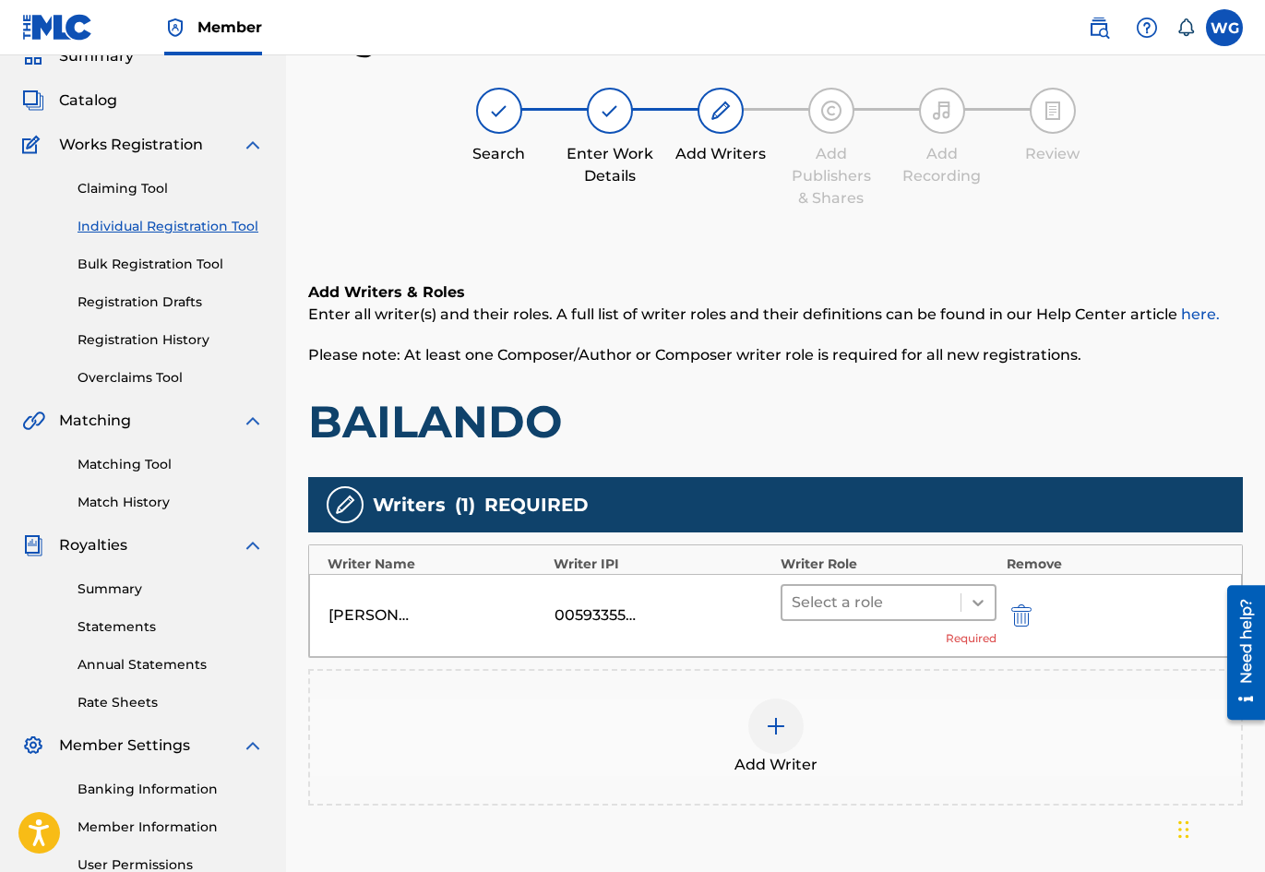
click at [972, 603] on icon at bounding box center [978, 602] width 18 height 18
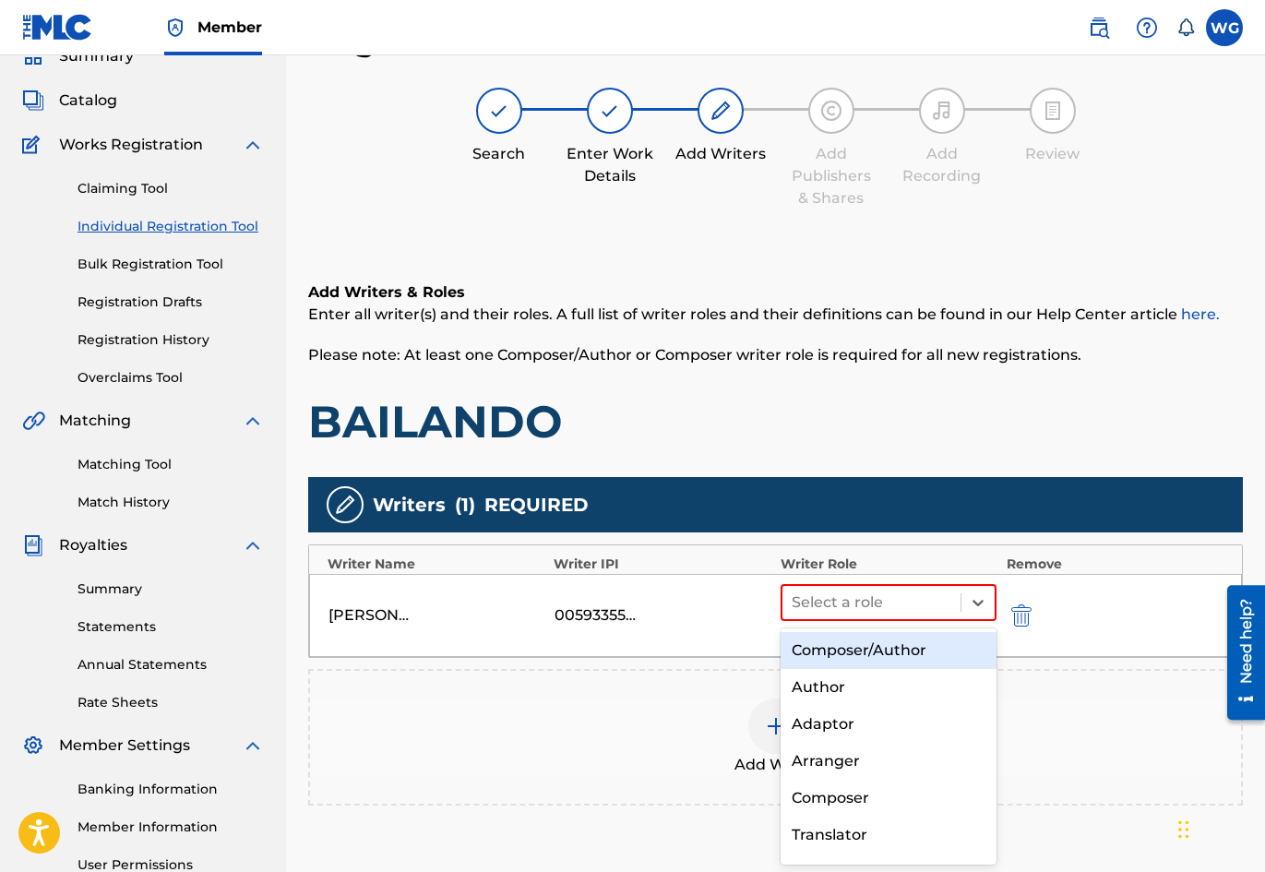
click at [886, 659] on div "Composer/Author" at bounding box center [889, 650] width 217 height 37
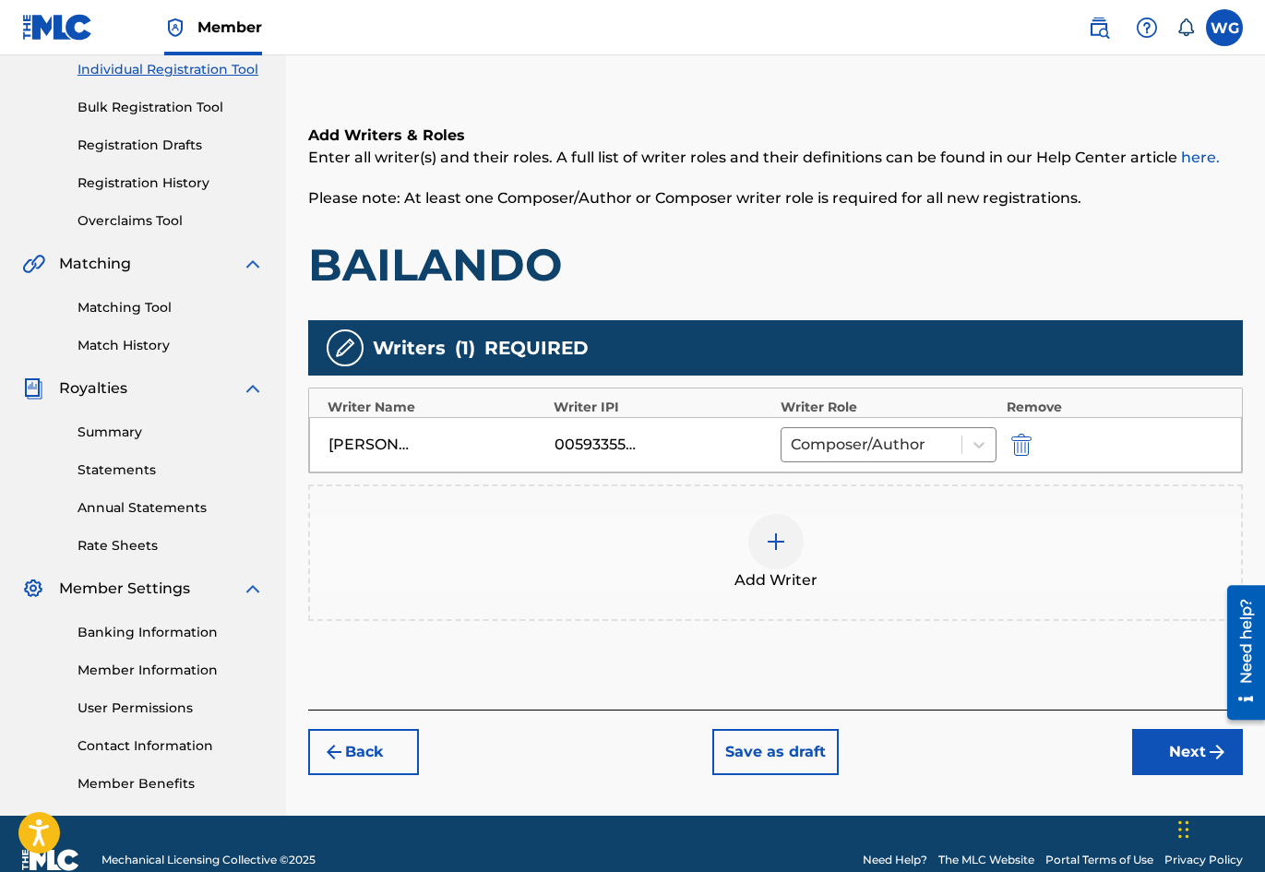
scroll to position [272, 0]
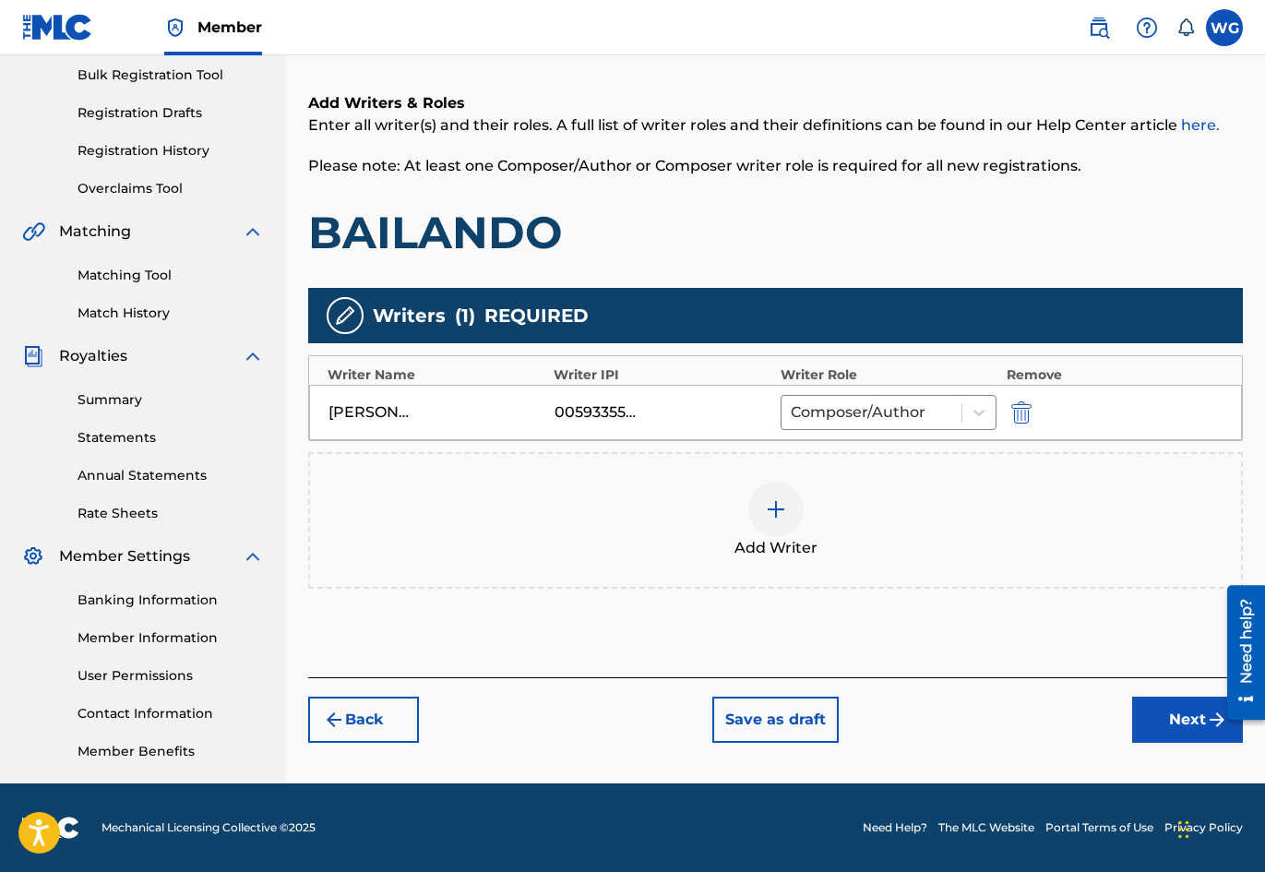
click at [1169, 714] on button "Next" at bounding box center [1187, 720] width 111 height 46
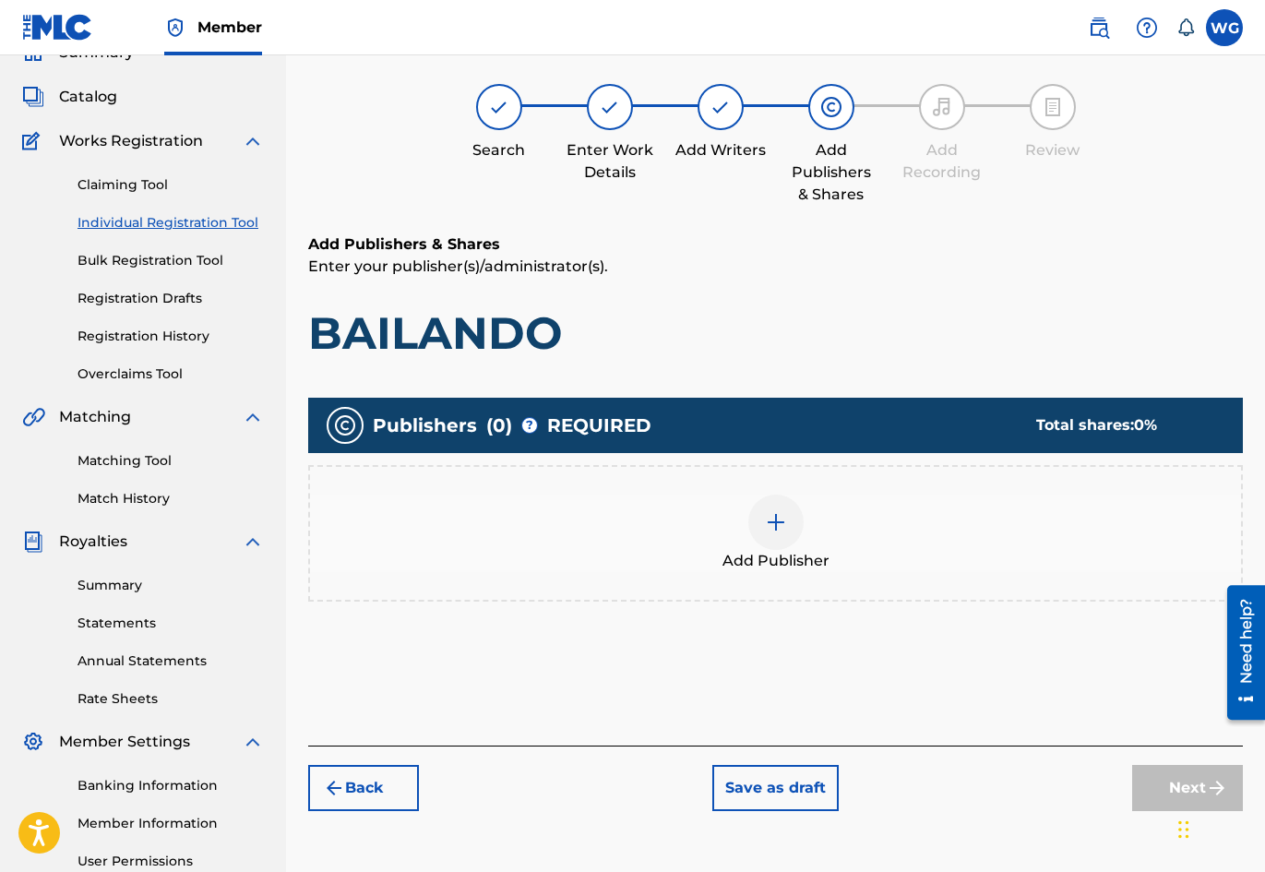
scroll to position [83, 0]
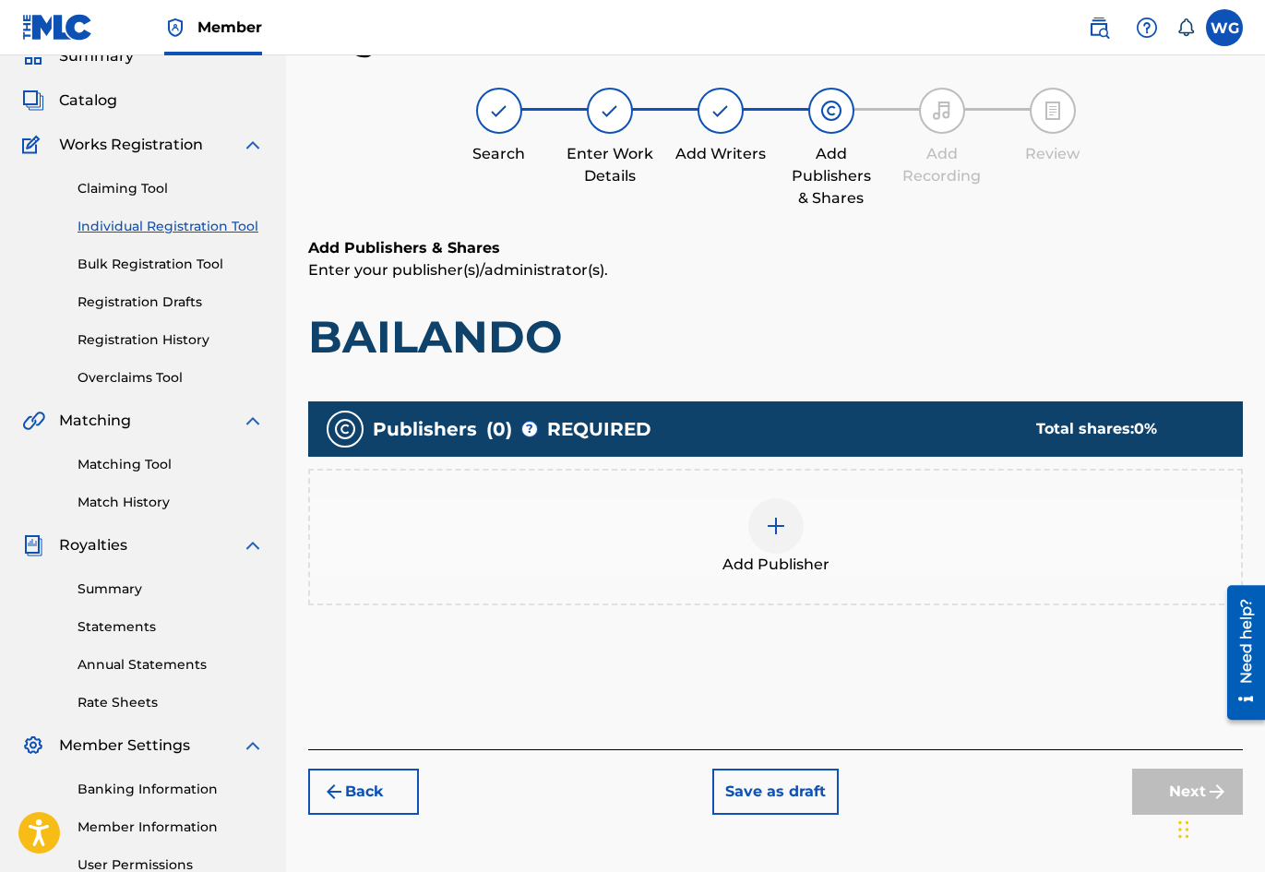
click at [784, 518] on img at bounding box center [776, 526] width 22 height 22
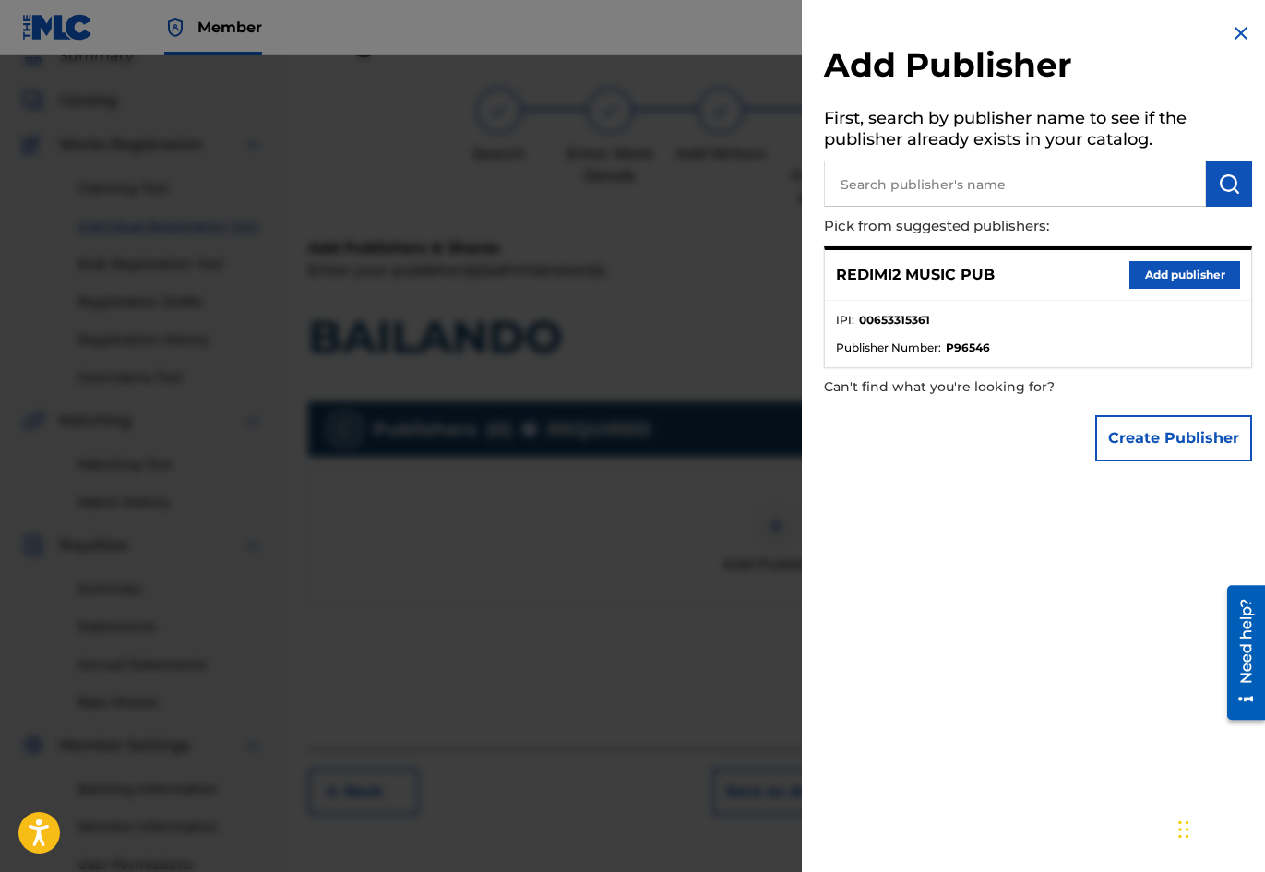
click at [1171, 277] on button "Add publisher" at bounding box center [1185, 275] width 111 height 28
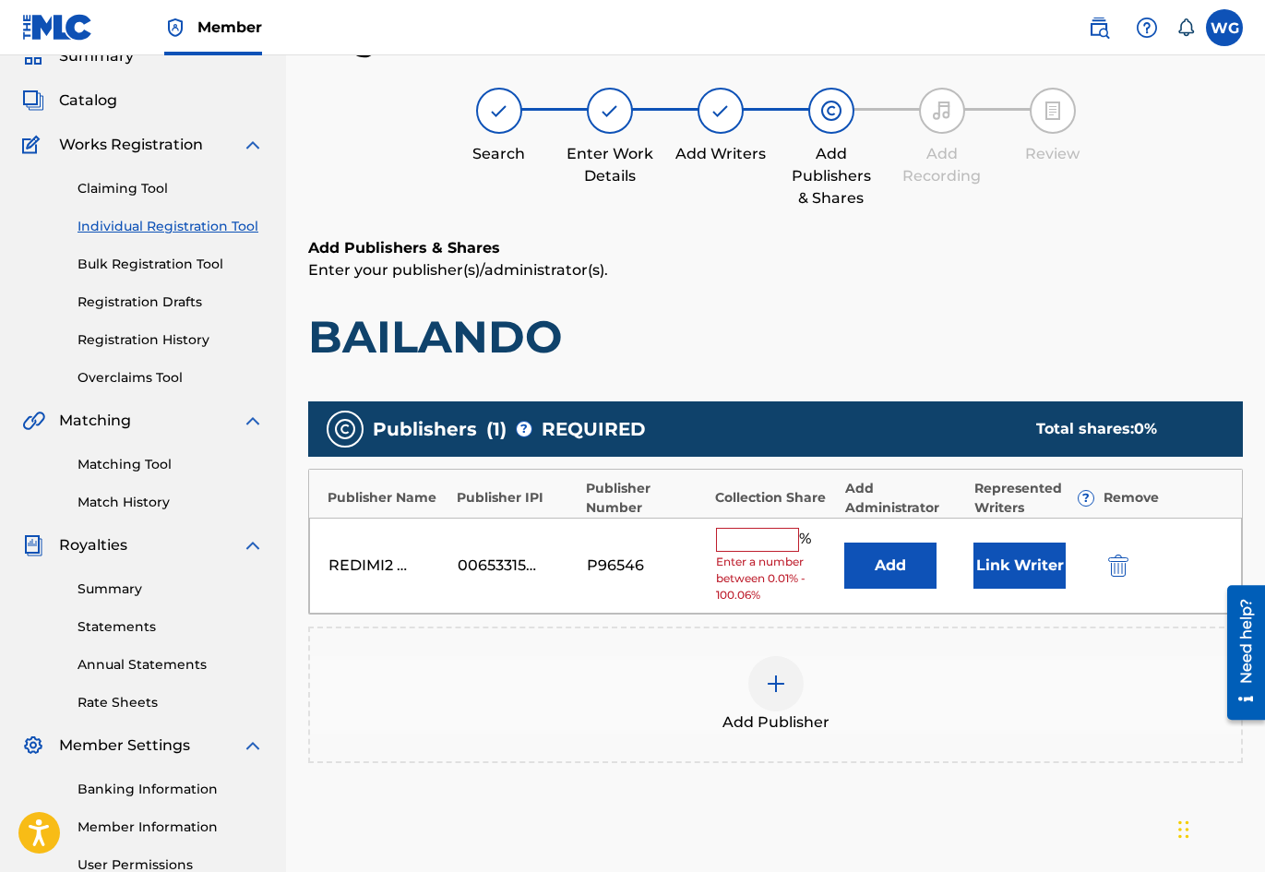
click at [770, 541] on input "text" at bounding box center [757, 540] width 83 height 24
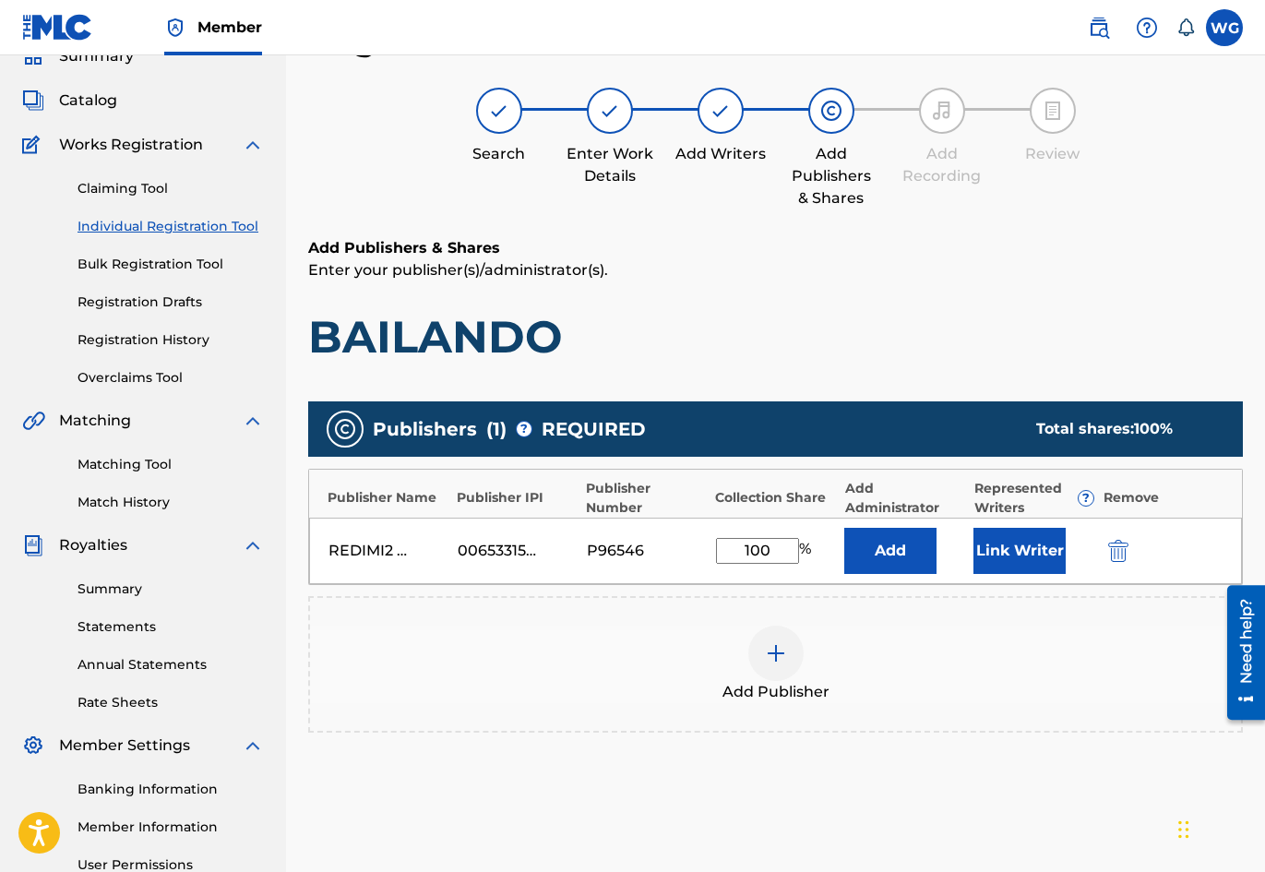
type input "100"
click at [906, 626] on div "Add Publisher" at bounding box center [775, 665] width 931 height 78
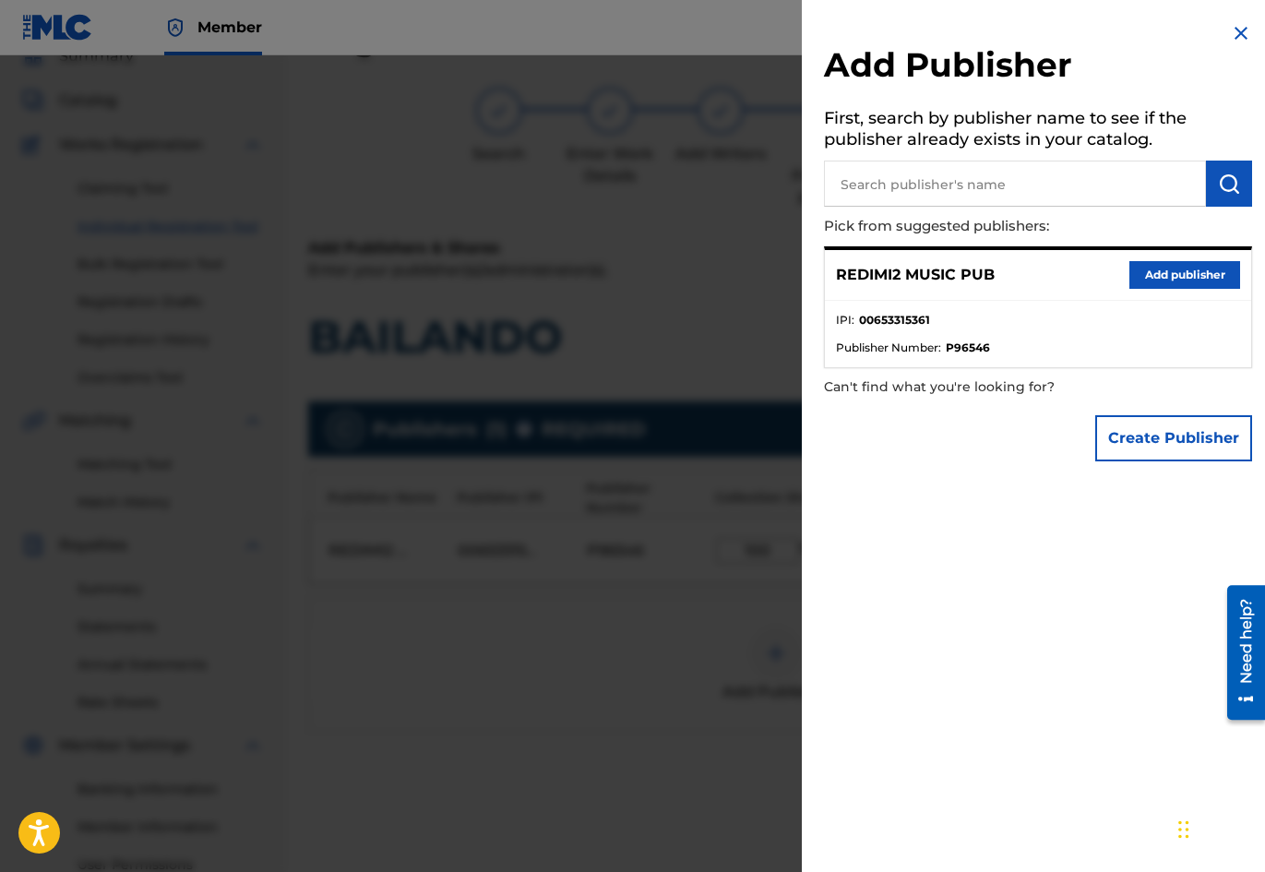
click at [1179, 275] on button "Add publisher" at bounding box center [1185, 275] width 111 height 28
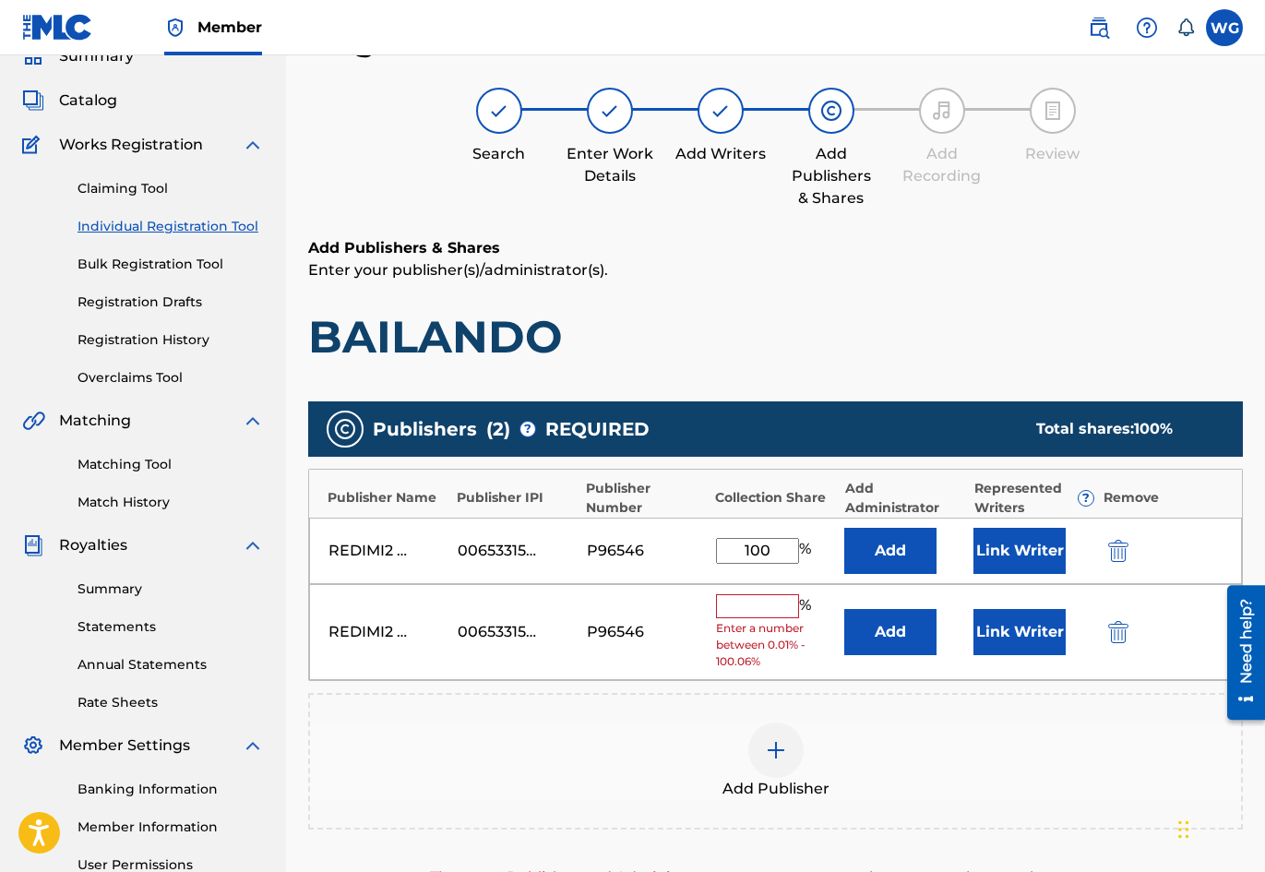
click at [1116, 635] on img "submit" at bounding box center [1118, 632] width 20 height 22
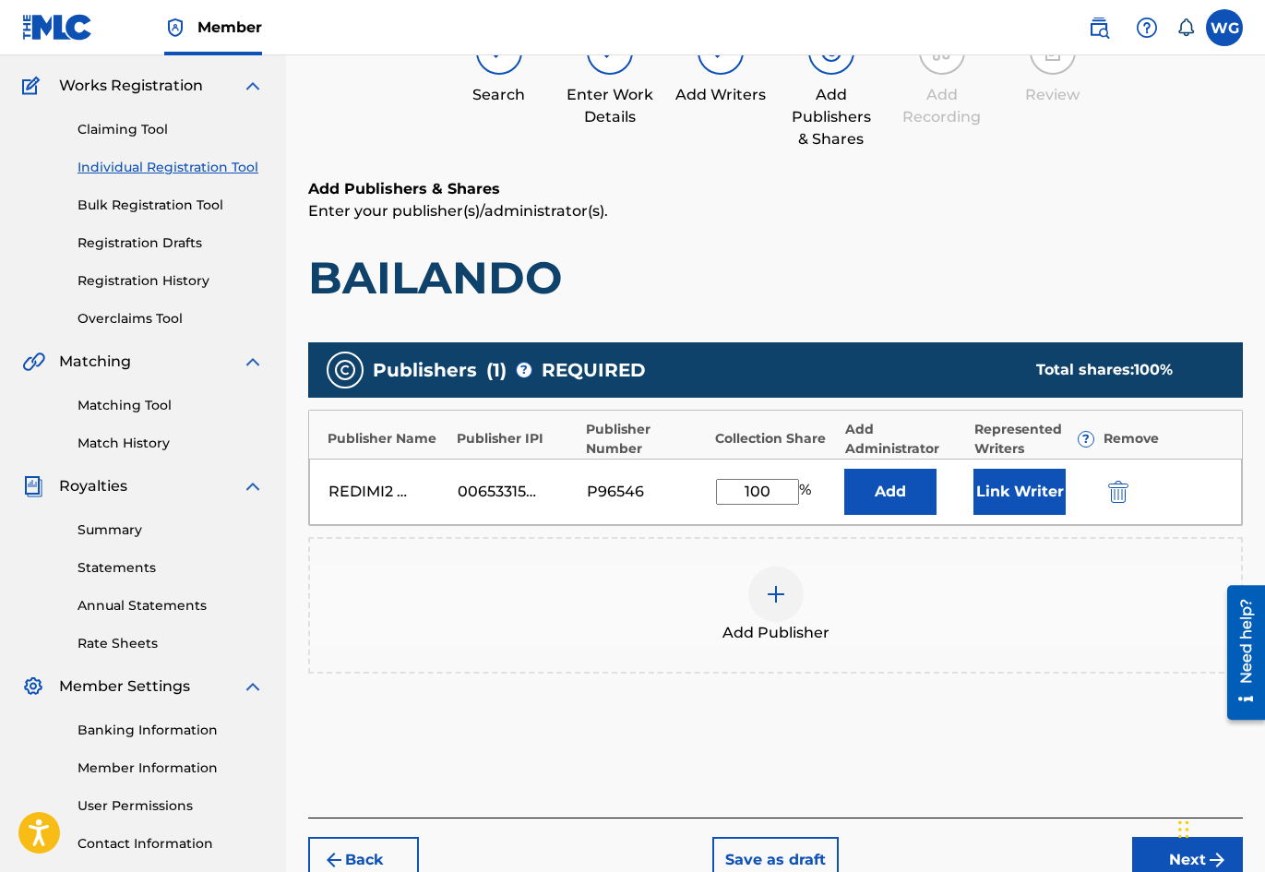
scroll to position [272, 0]
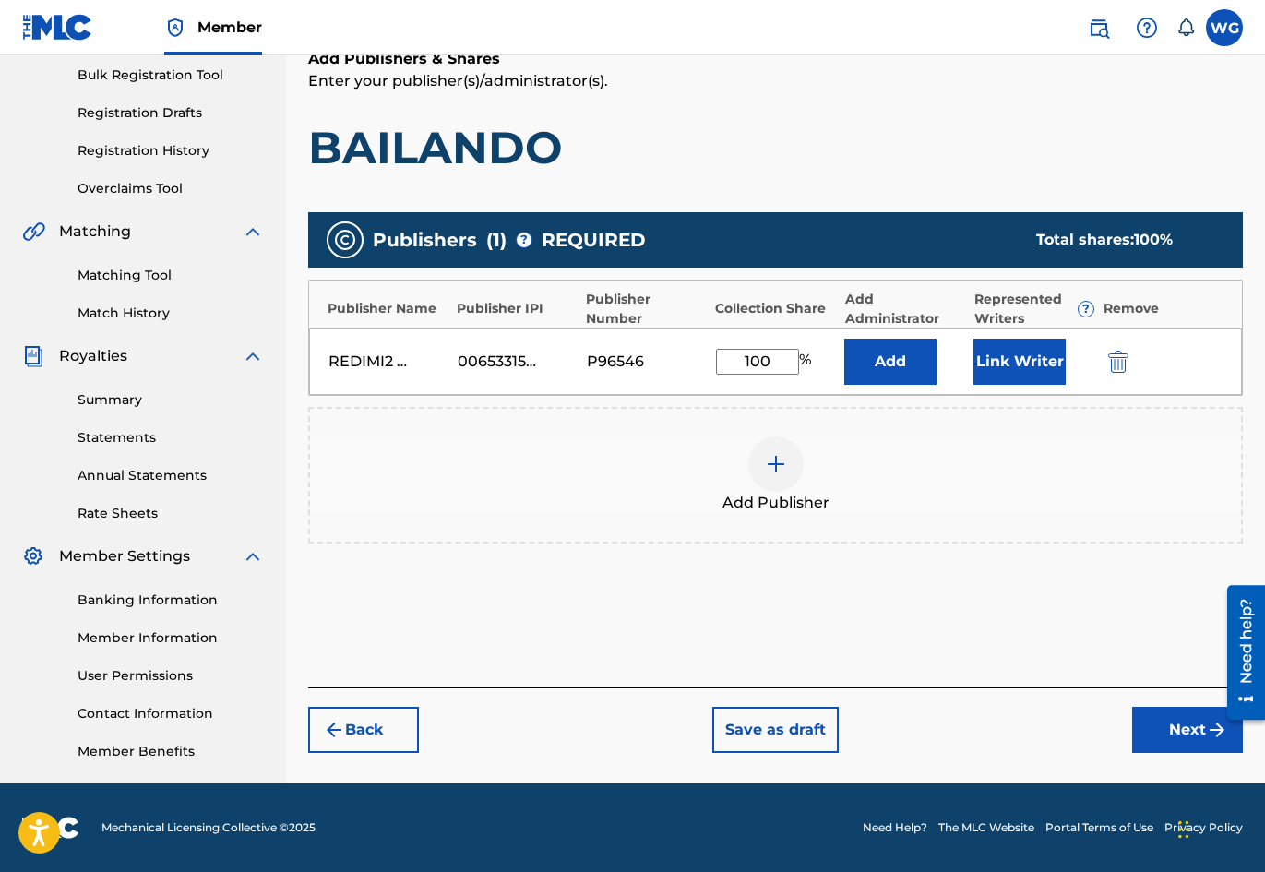
click at [1167, 744] on button "Next" at bounding box center [1187, 730] width 111 height 46
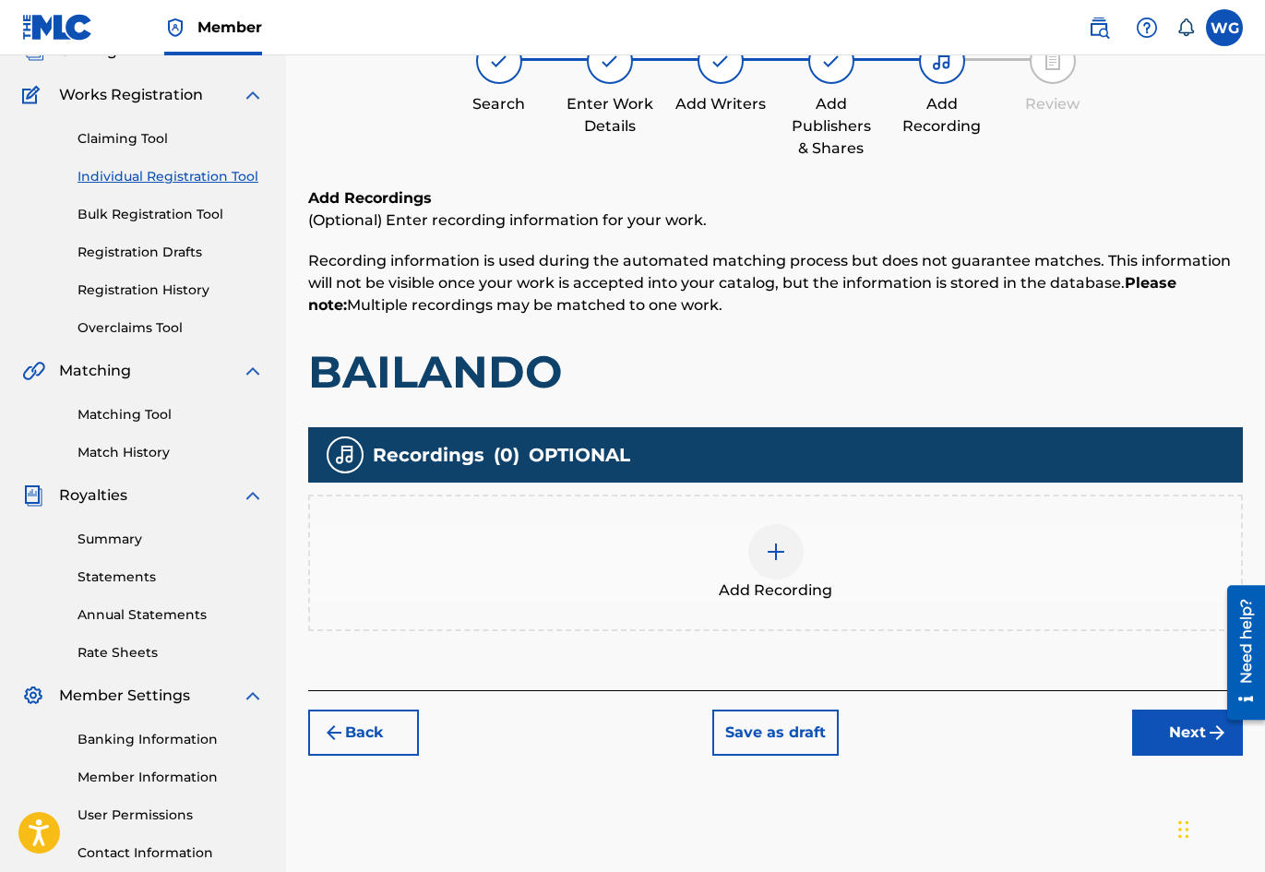
scroll to position [83, 0]
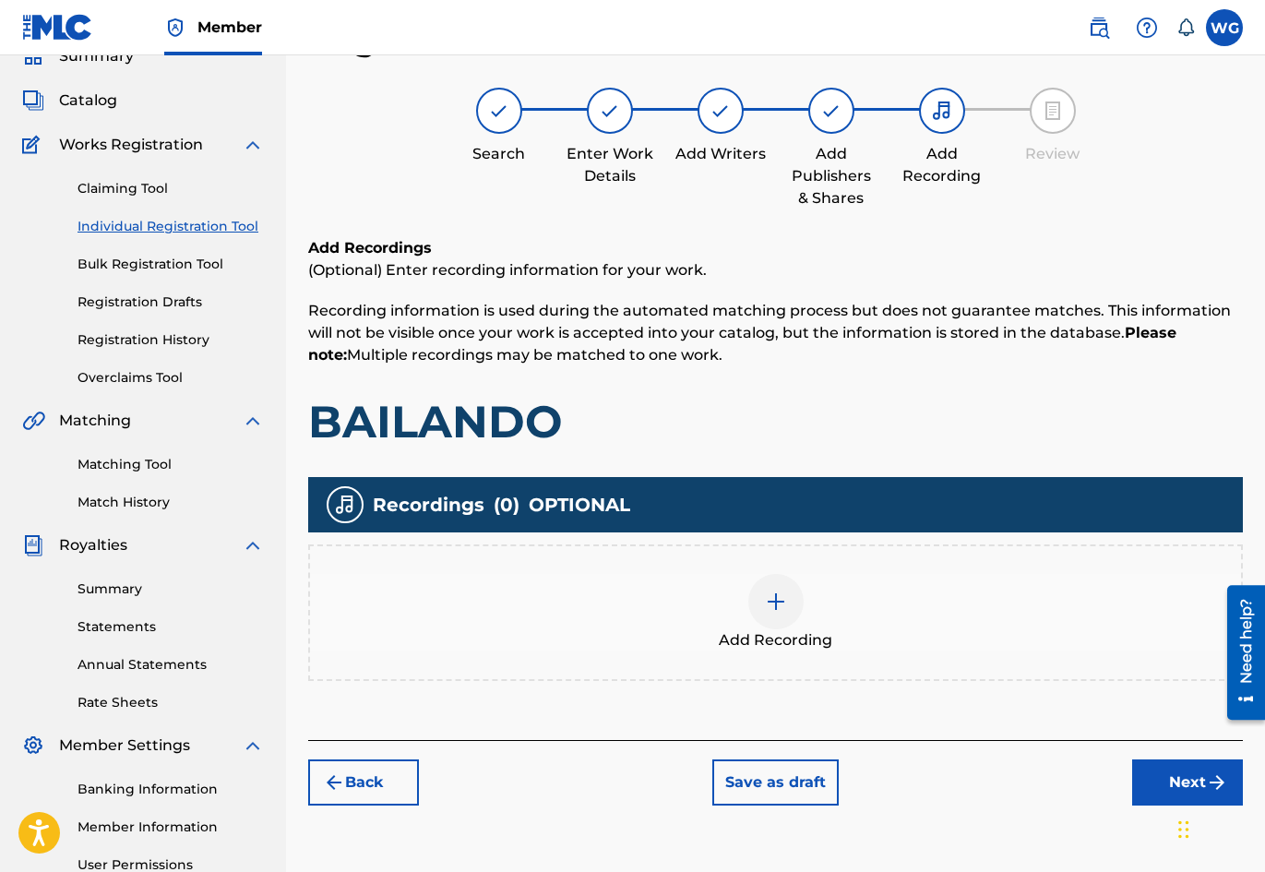
click at [774, 605] on img at bounding box center [776, 602] width 22 height 22
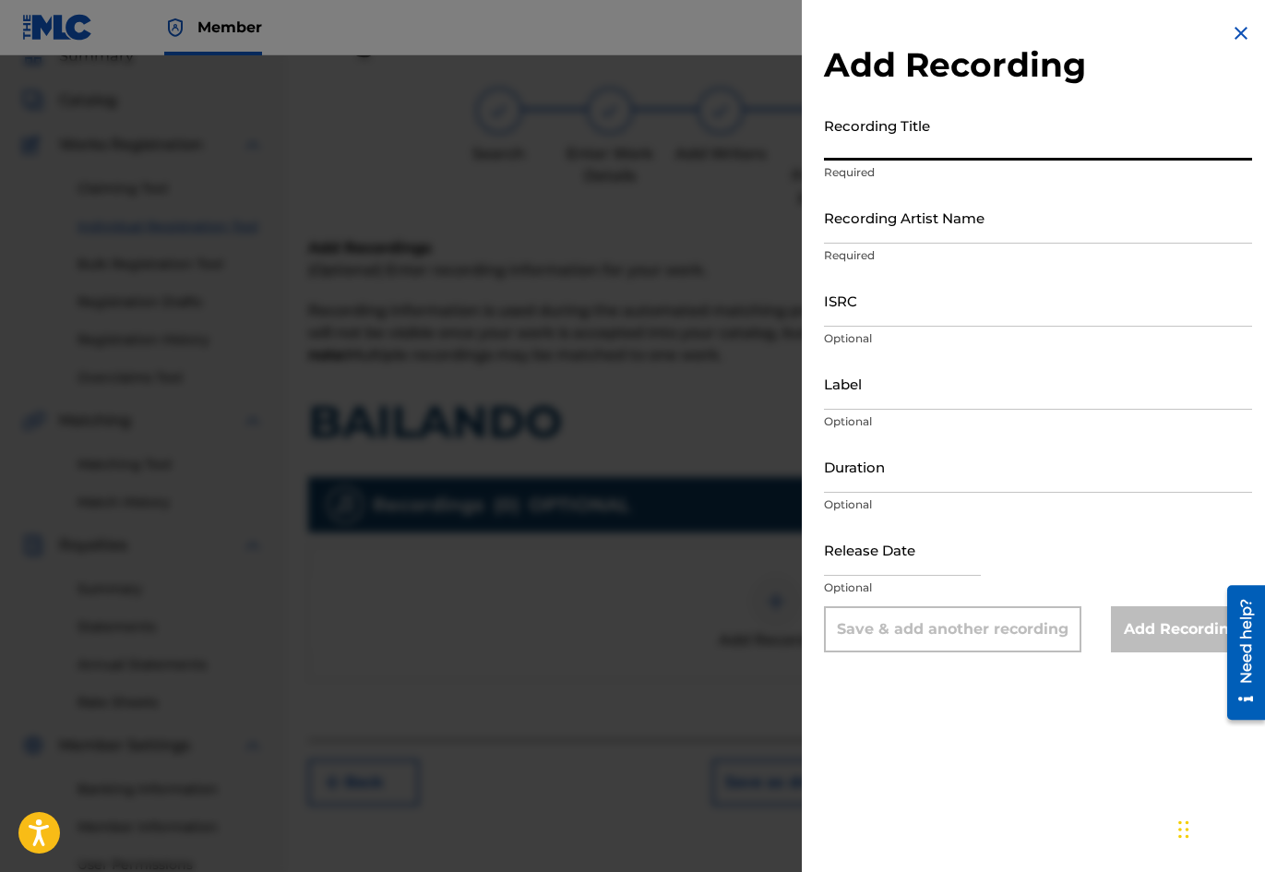
click at [896, 140] on input "Recording Title" at bounding box center [1038, 134] width 428 height 53
type input "BAILANDO"
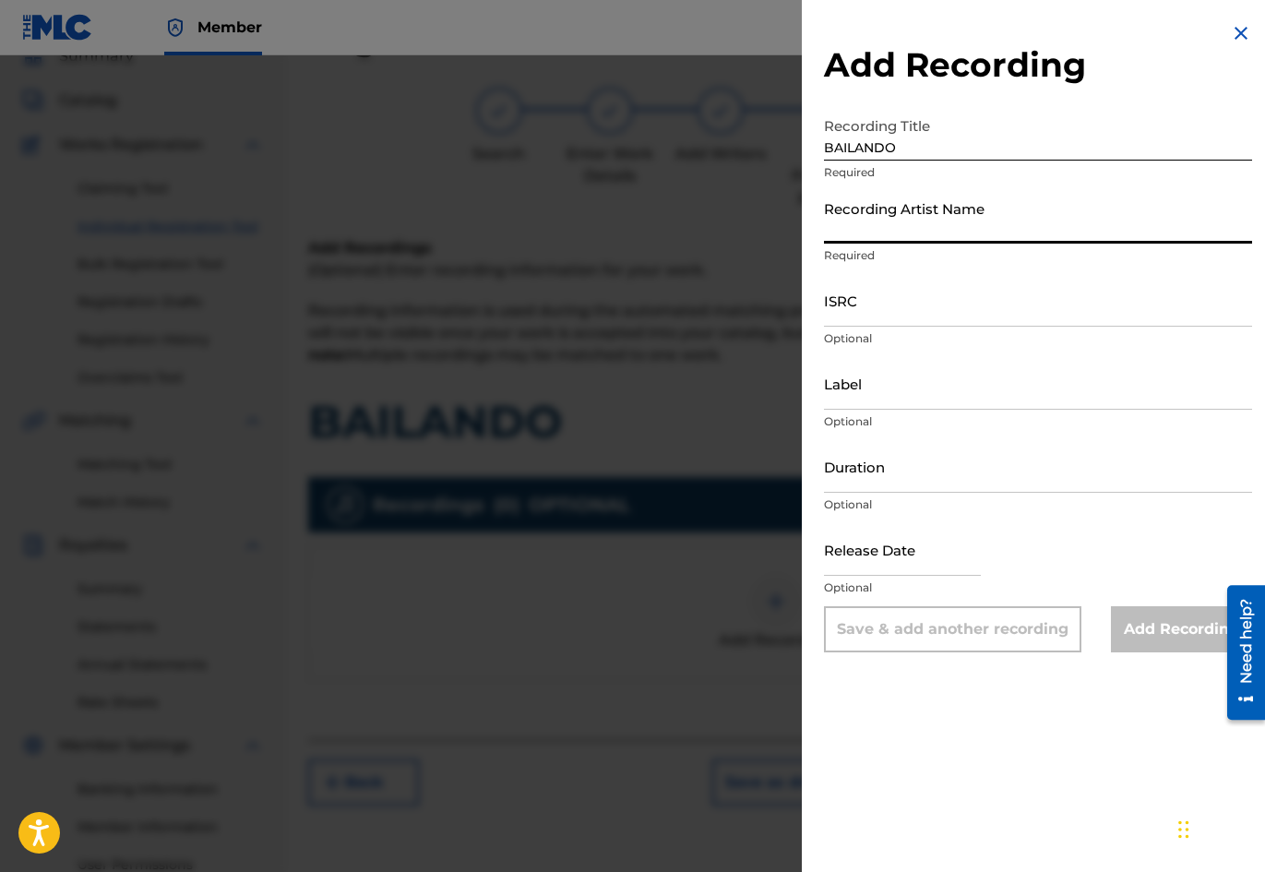
click at [906, 229] on input "Recording Artist Name" at bounding box center [1038, 217] width 428 height 53
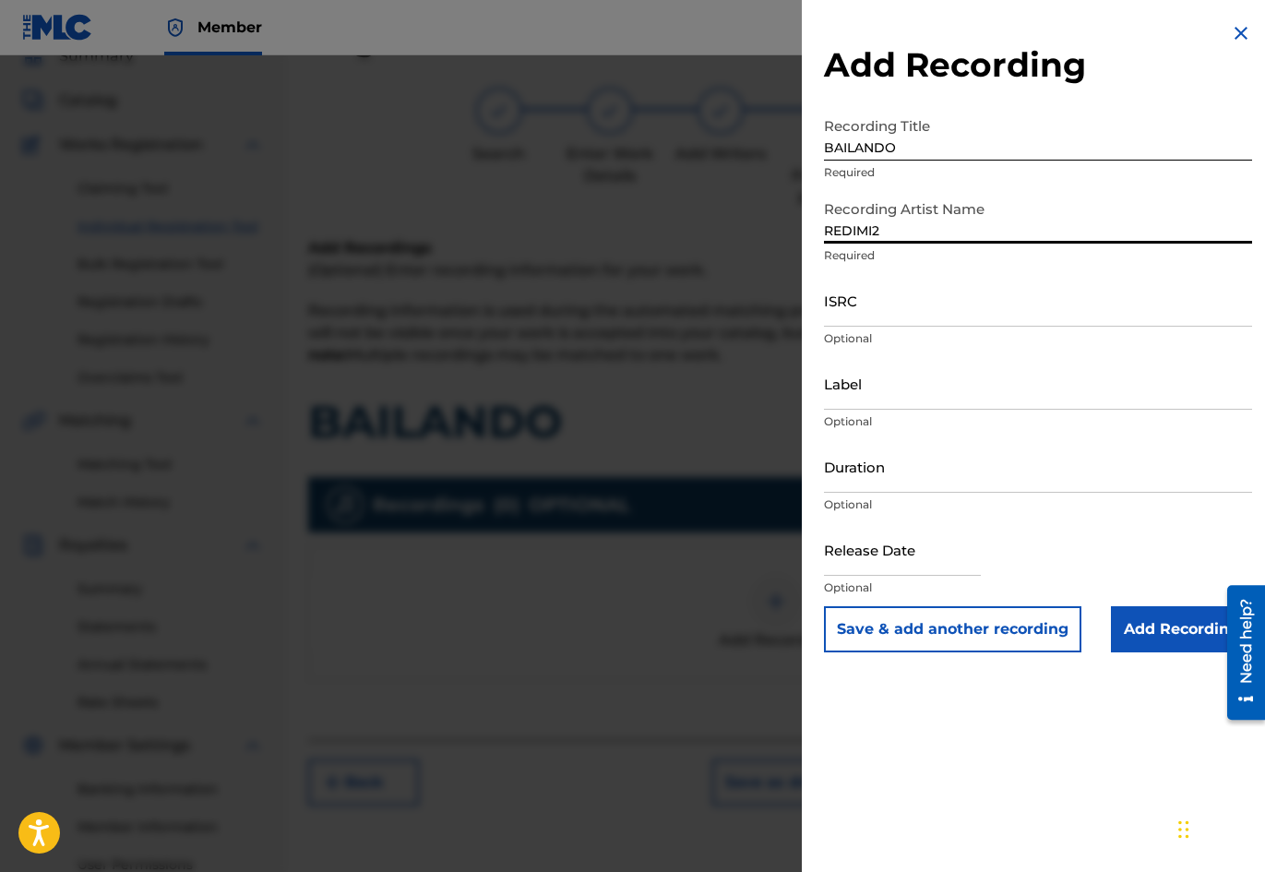
type input "REDIMI2"
click at [880, 309] on input "ISRC" at bounding box center [1038, 300] width 428 height 53
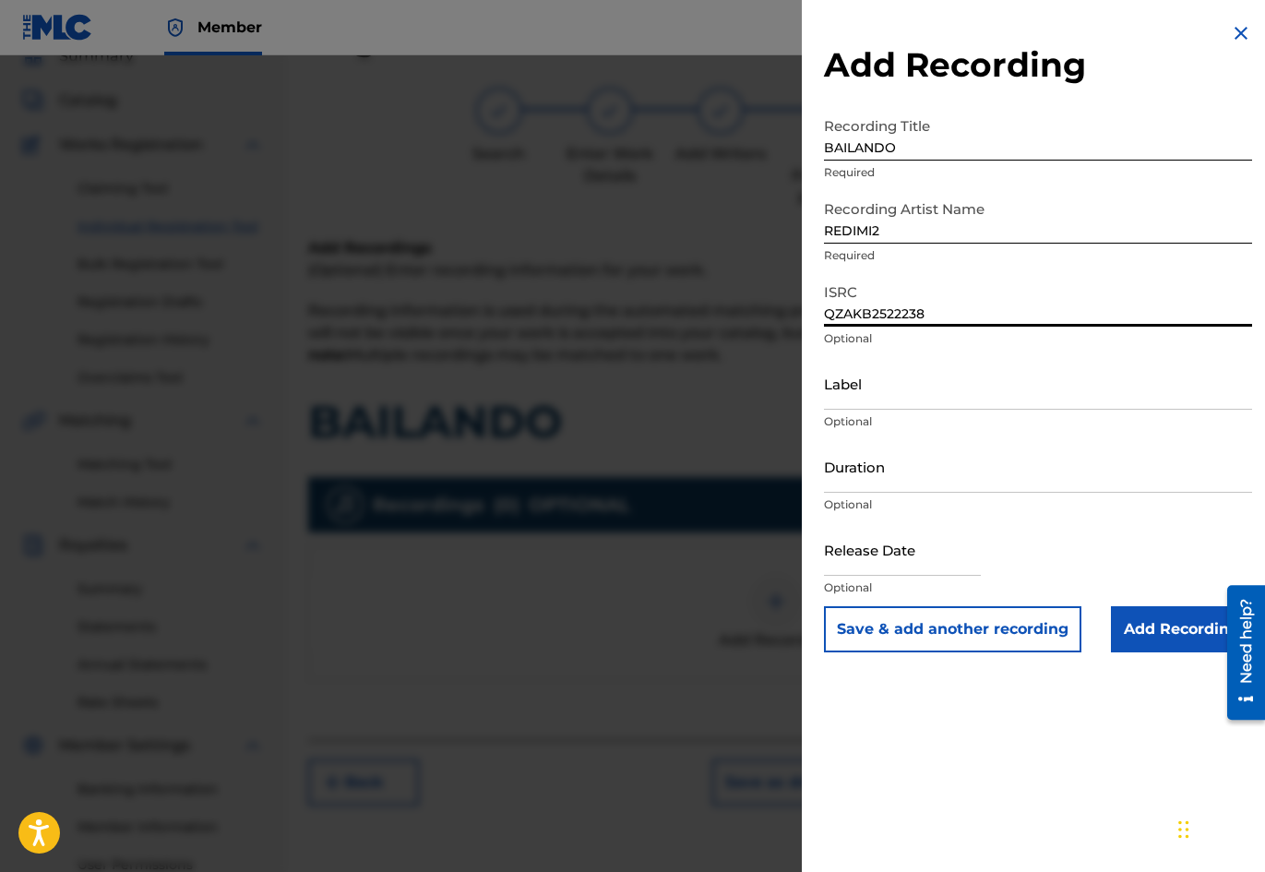
type input "QZAKB2522238"
click at [868, 392] on input "Label" at bounding box center [1038, 383] width 428 height 53
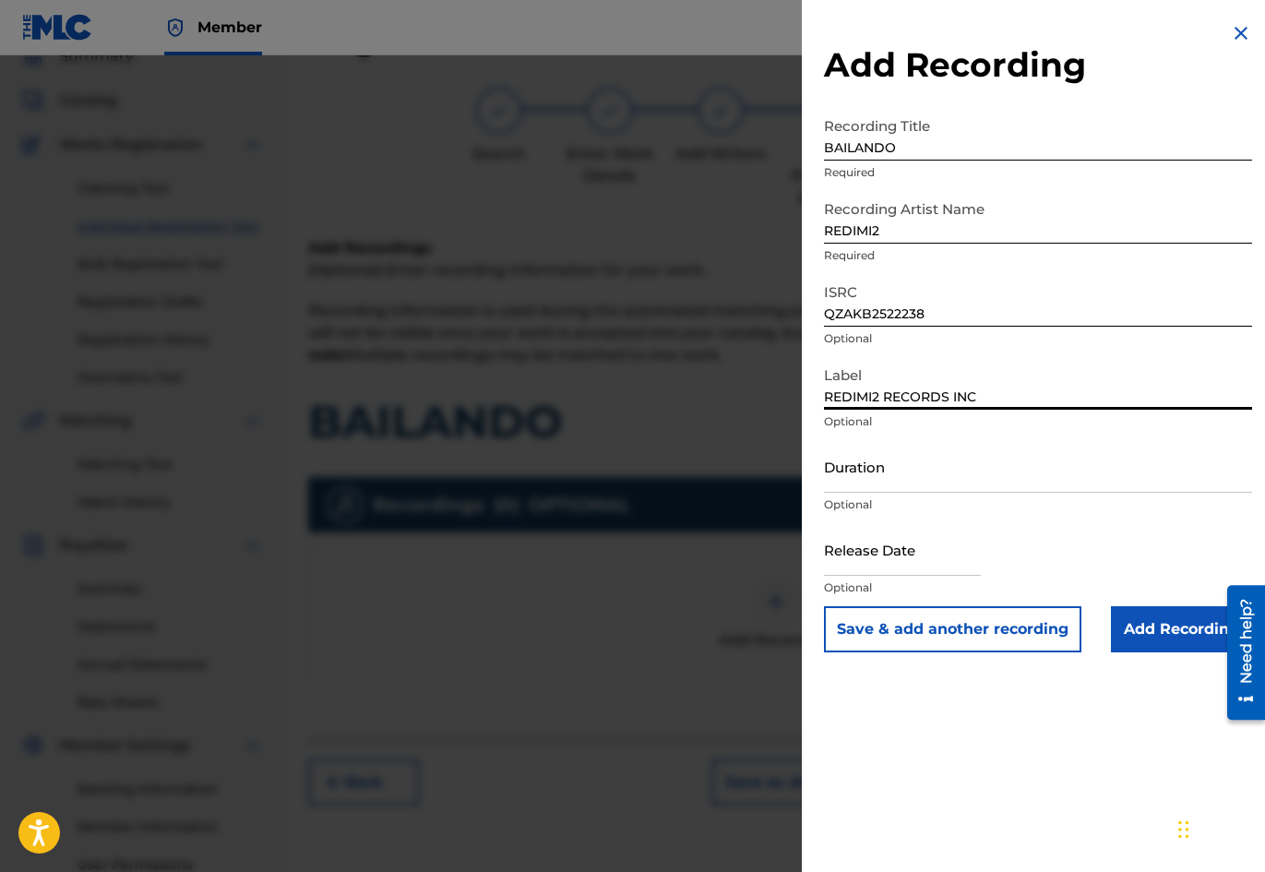
type input "REDIMI2 RECORDS INC"
click at [868, 482] on input "Duration" at bounding box center [1038, 466] width 428 height 53
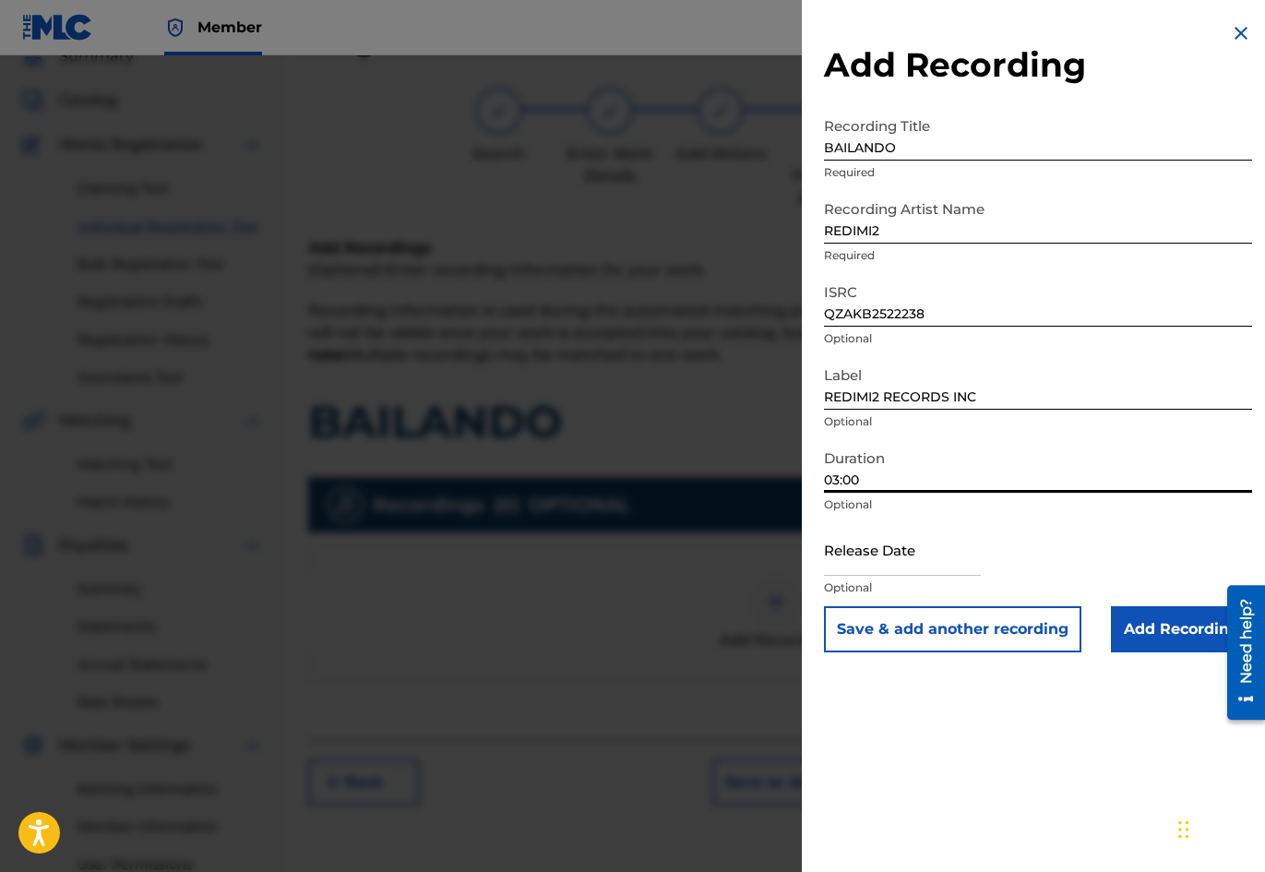
type input "03:00"
click at [890, 561] on input "text" at bounding box center [902, 549] width 157 height 53
select select "7"
select select "2025"
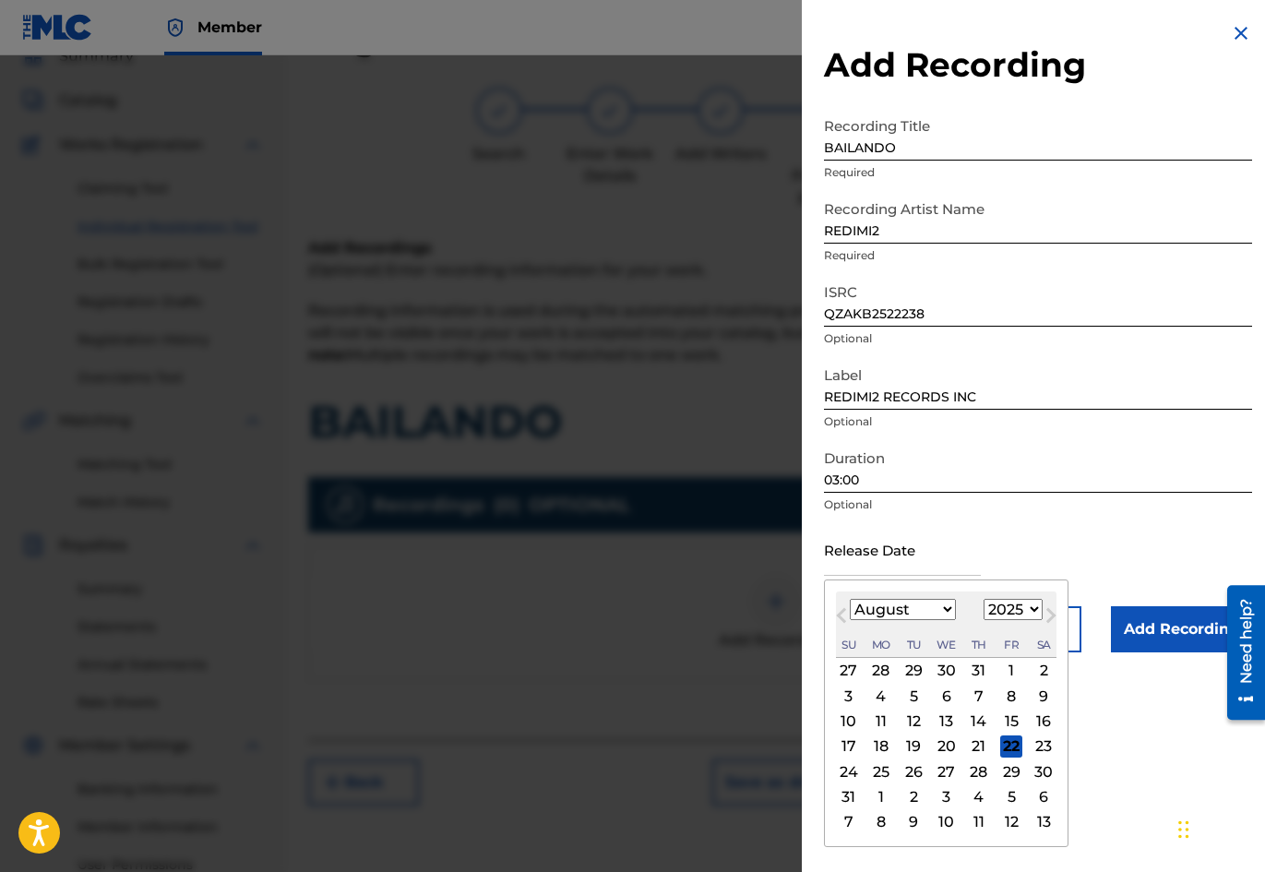
click at [1006, 750] on div "22" at bounding box center [1011, 747] width 22 height 22
type input "[DATE]"
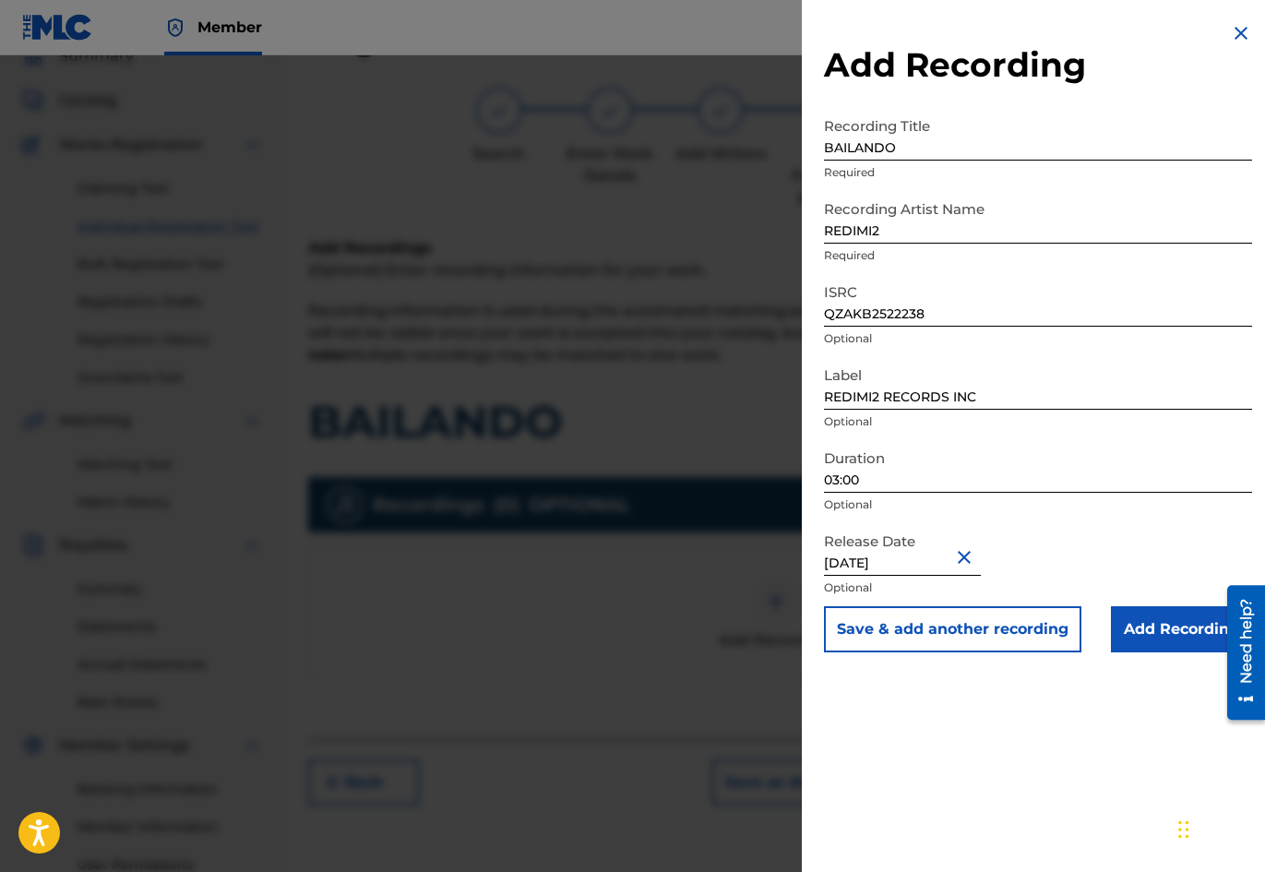
click at [1152, 636] on input "Add Recording" at bounding box center [1181, 629] width 141 height 46
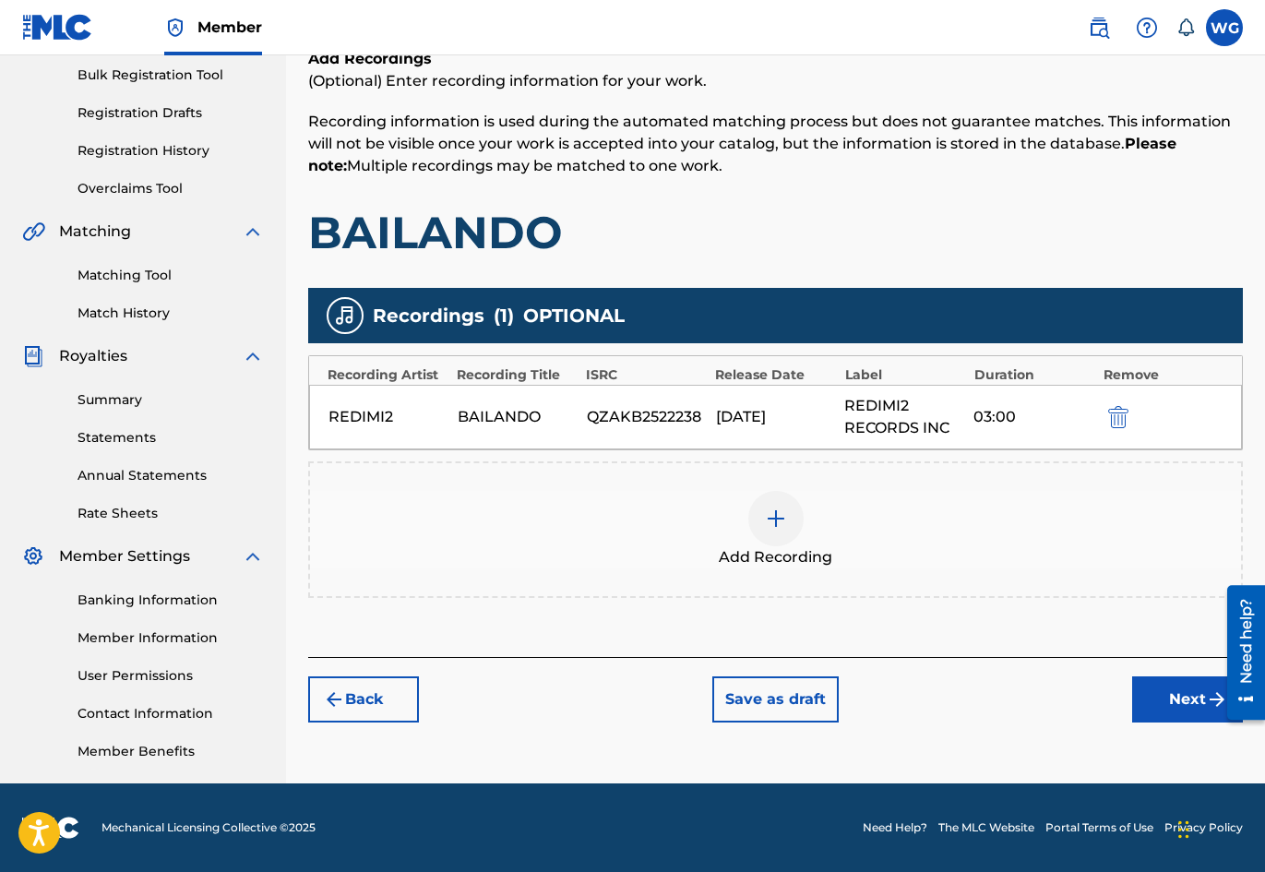
click at [1168, 704] on button "Next" at bounding box center [1187, 699] width 111 height 46
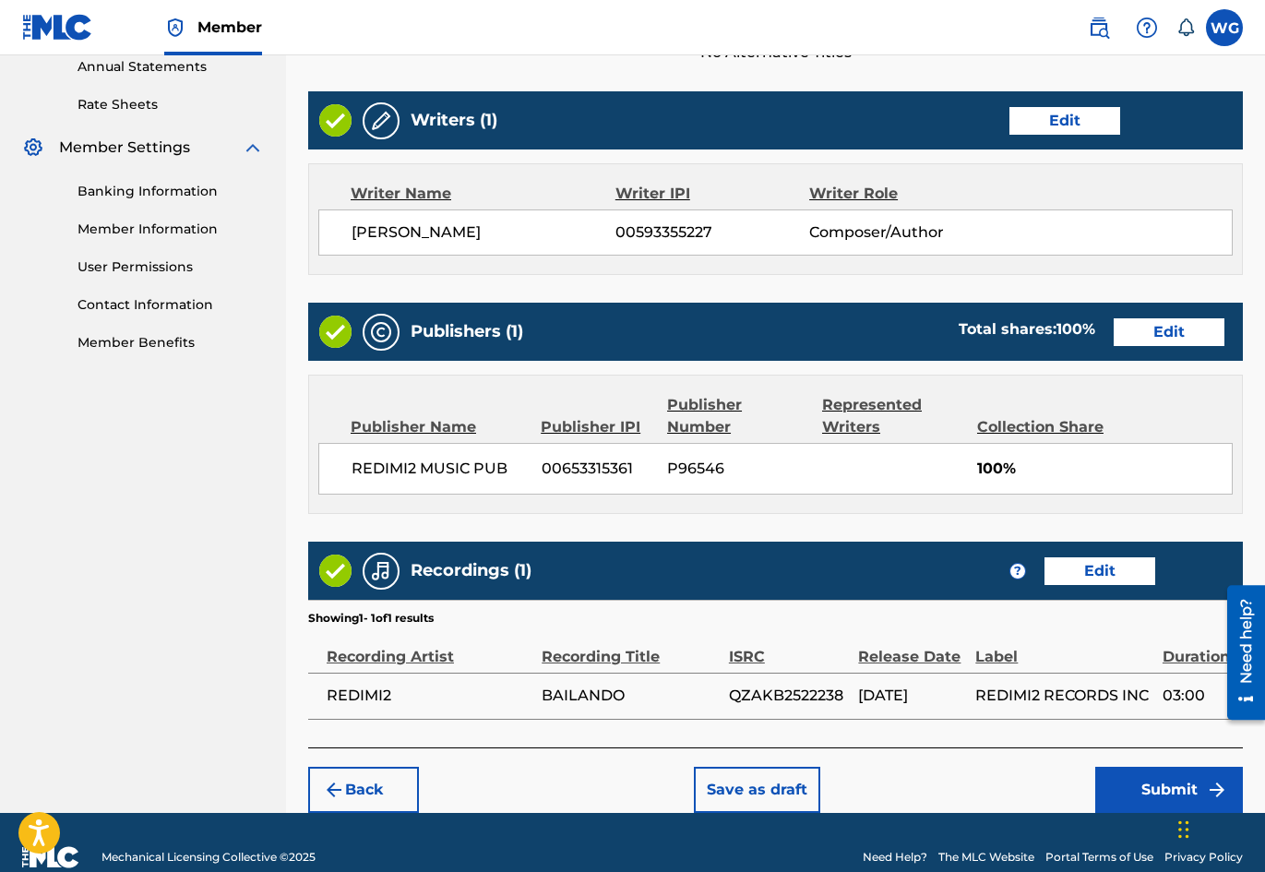
scroll to position [709, 0]
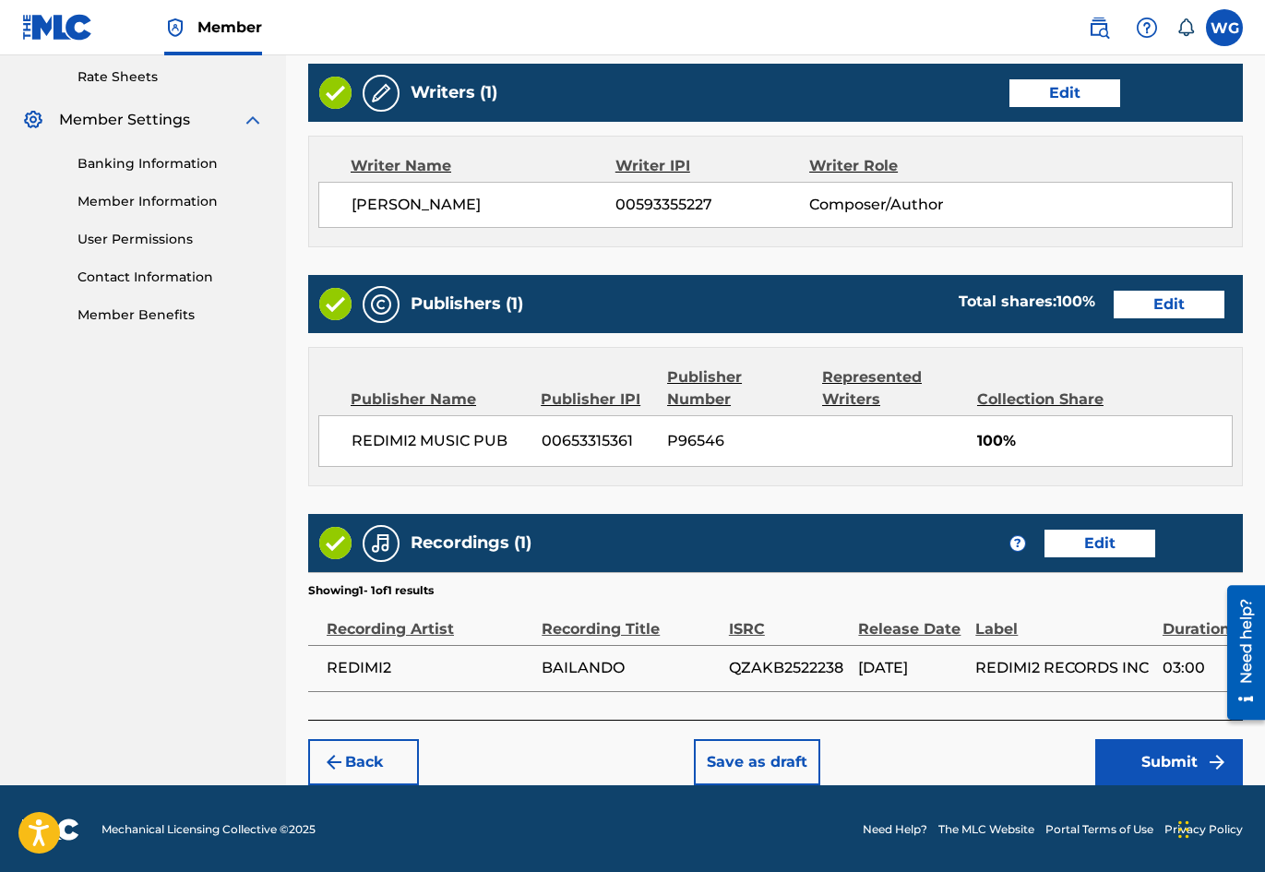
click at [1130, 758] on button "Submit" at bounding box center [1170, 762] width 148 height 46
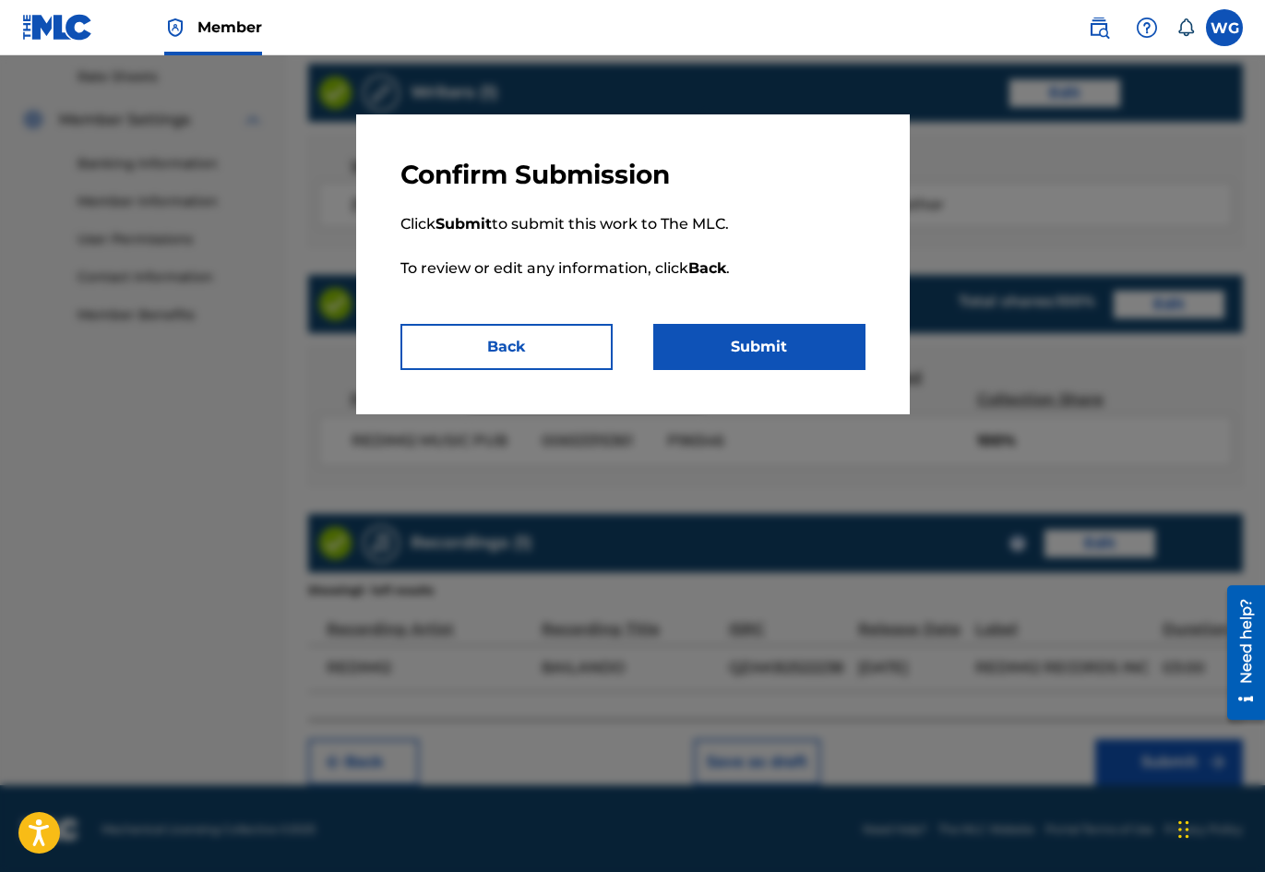
click at [753, 342] on button "Submit" at bounding box center [759, 347] width 212 height 46
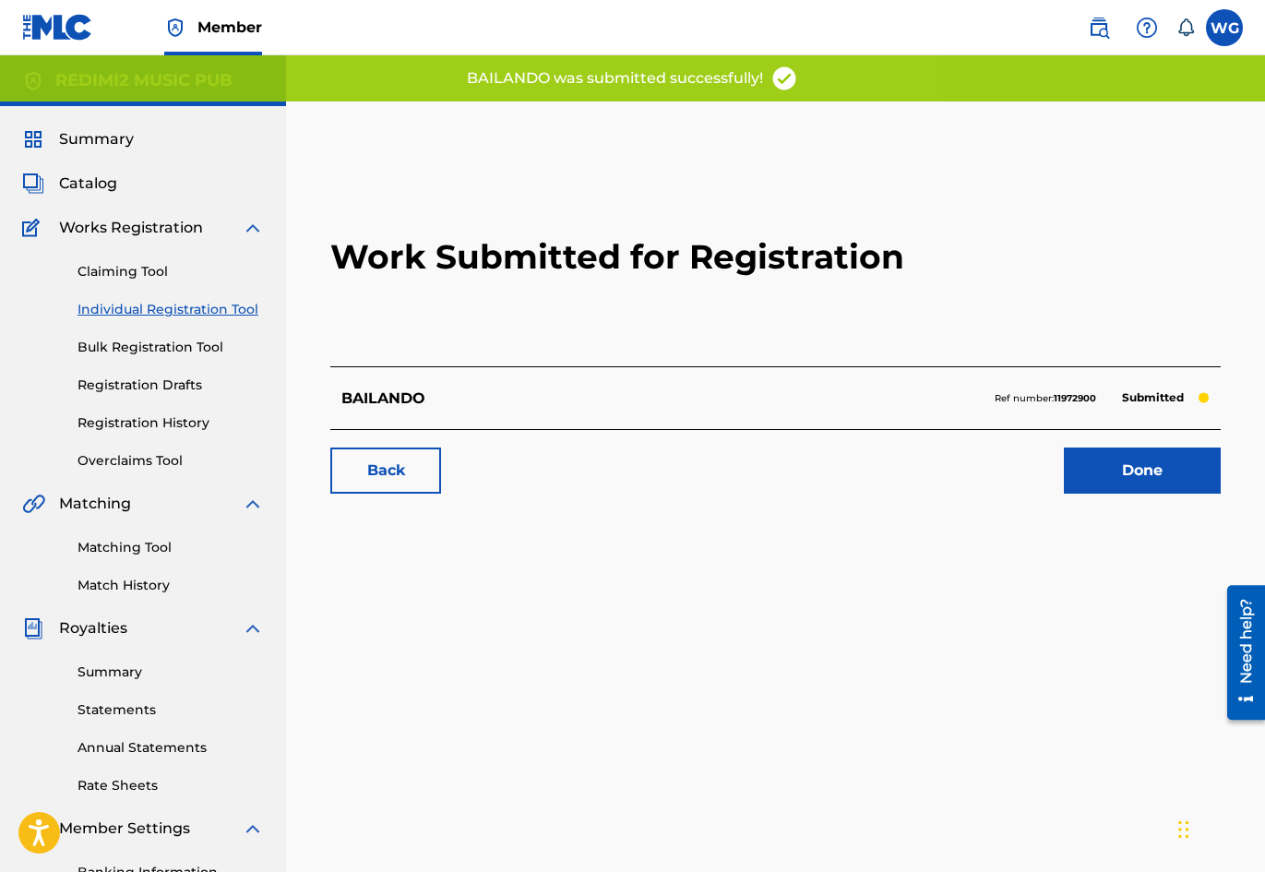
click at [1152, 472] on link "Done" at bounding box center [1142, 471] width 157 height 46
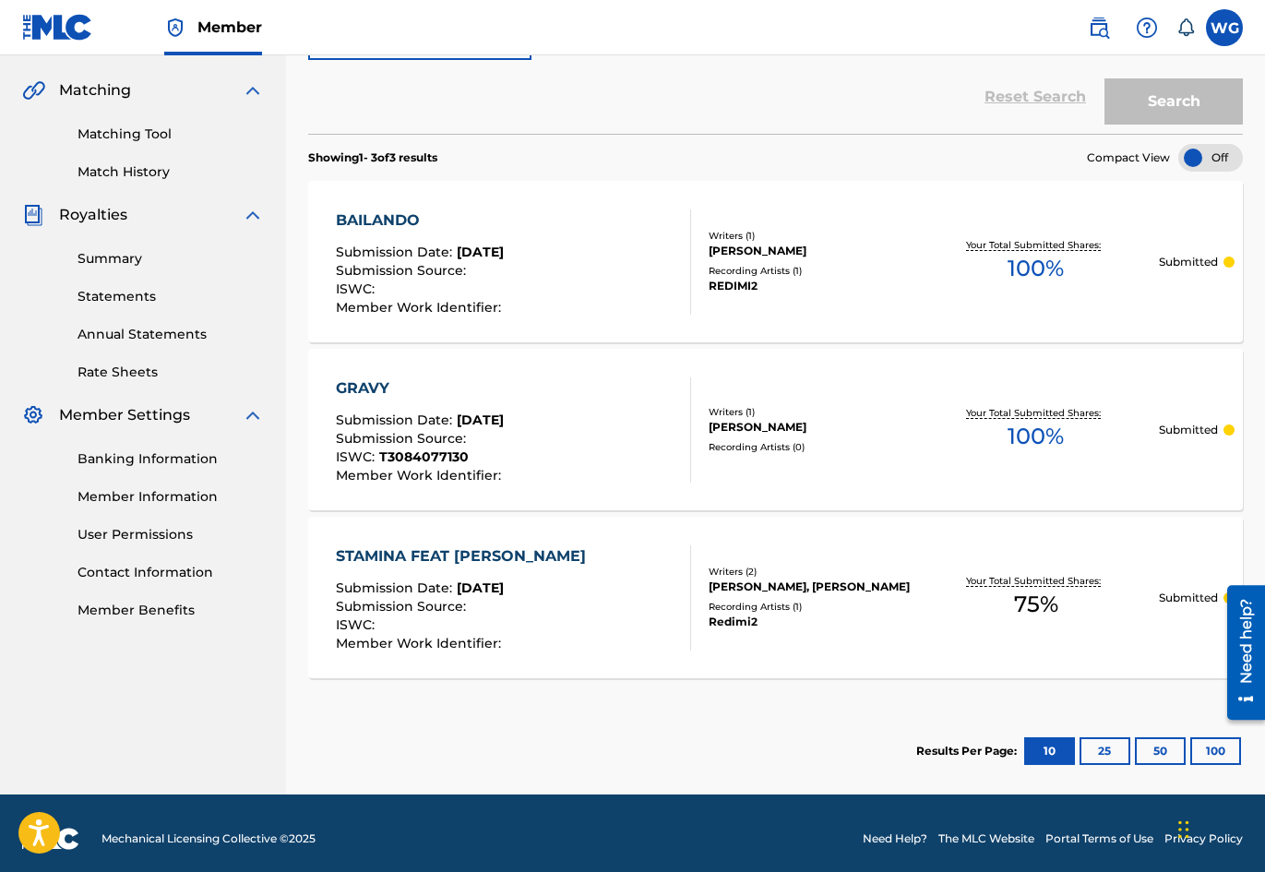
scroll to position [425, 0]
